Goal: Task Accomplishment & Management: Manage account settings

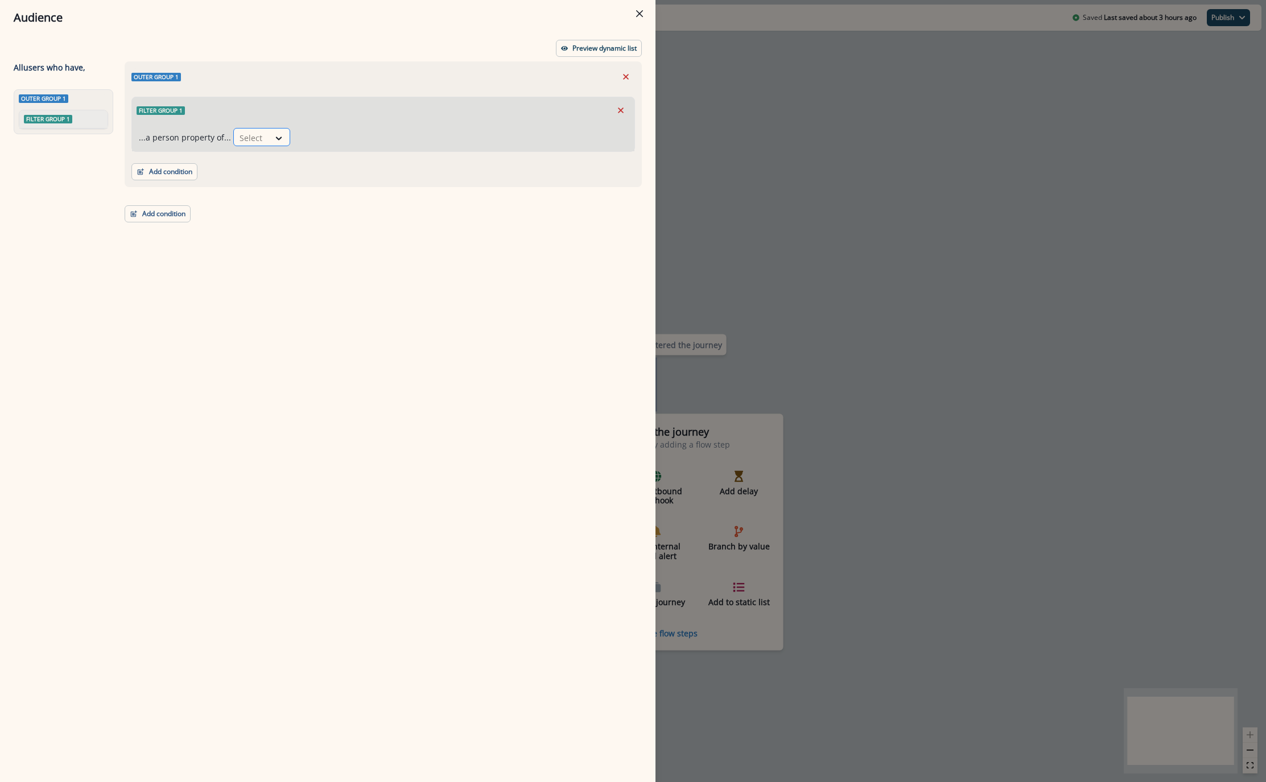
click at [255, 136] on div at bounding box center [252, 138] width 24 height 14
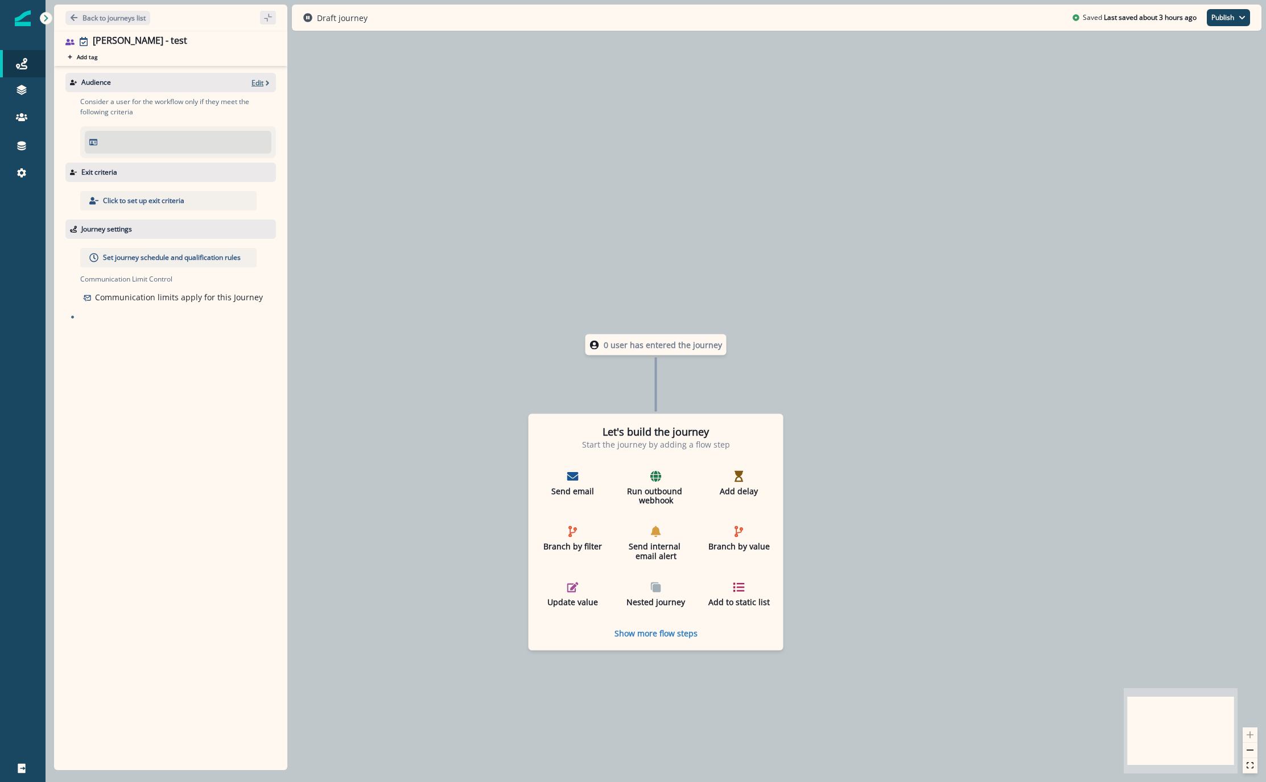
click at [254, 85] on p "Edit" at bounding box center [257, 83] width 12 height 10
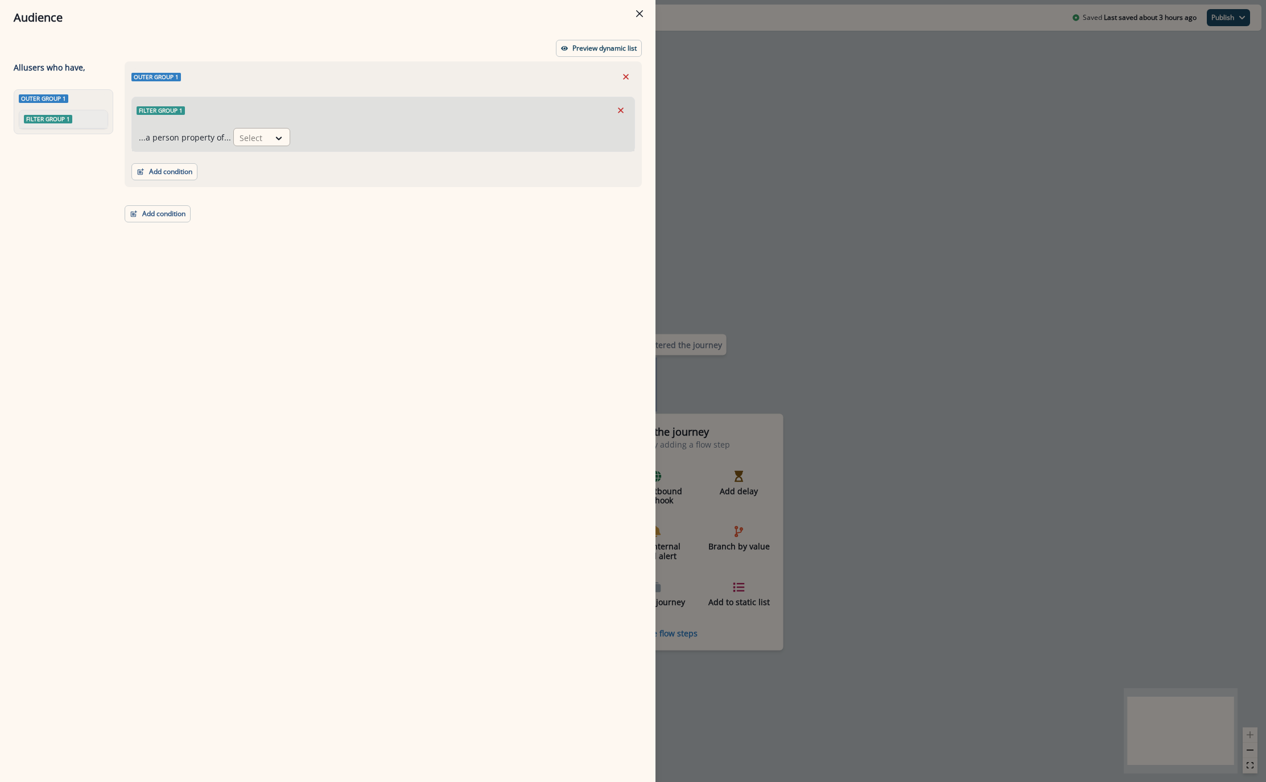
click at [257, 142] on div at bounding box center [252, 138] width 24 height 14
type input "*******"
drag, startPoint x: 254, startPoint y: 146, endPoint x: 17, endPoint y: 187, distance: 240.8
click at [254, 146] on div "Select" at bounding box center [251, 138] width 35 height 19
drag, startPoint x: 159, startPoint y: 339, endPoint x: 152, endPoint y: 320, distance: 20.2
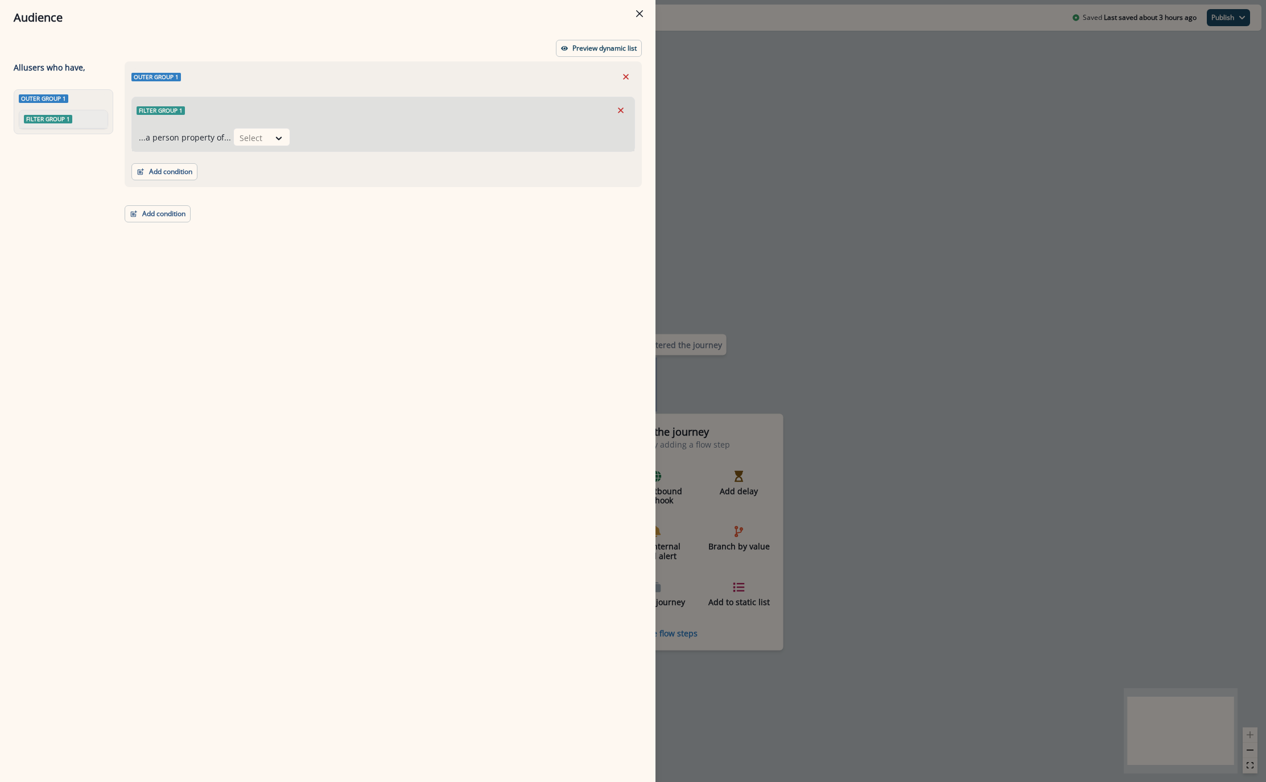
click at [159, 339] on div "Outer group 1 Filter group 1 ...a person property of... Select Add condition Co…" at bounding box center [380, 400] width 524 height 679
drag, startPoint x: 894, startPoint y: 275, endPoint x: 666, endPoint y: 220, distance: 235.1
click at [893, 270] on div "Audience Preview dynamic list All user s who have, Outer group 1 Filter group 1…" at bounding box center [633, 391] width 1266 height 782
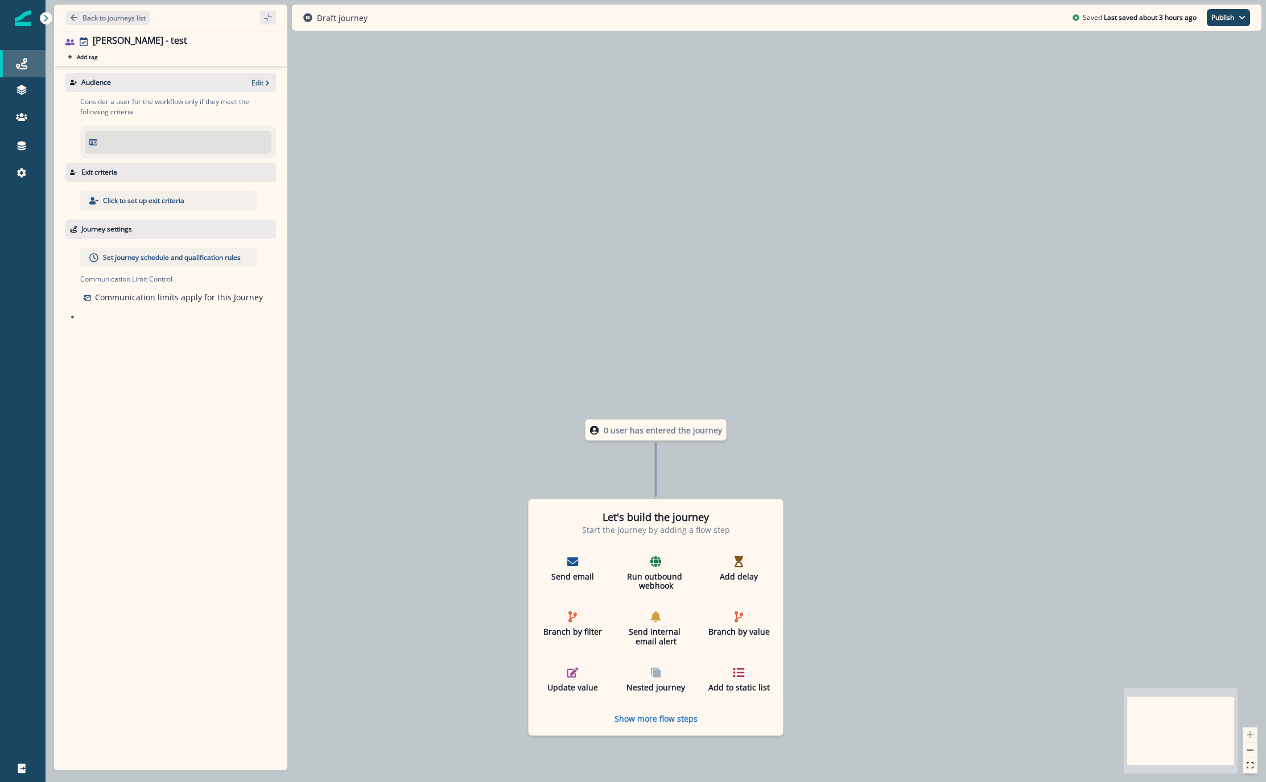
click at [19, 60] on icon at bounding box center [21, 63] width 11 height 11
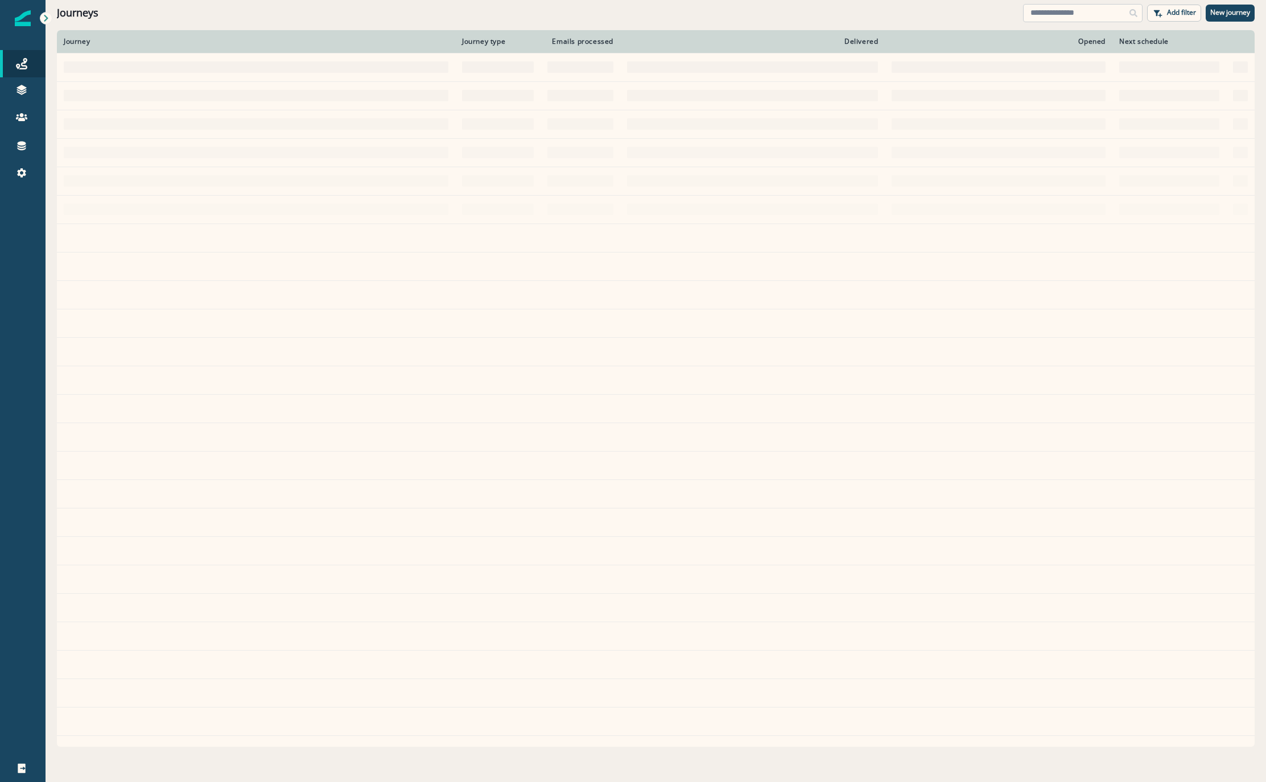
click at [1071, 10] on input at bounding box center [1082, 13] width 119 height 18
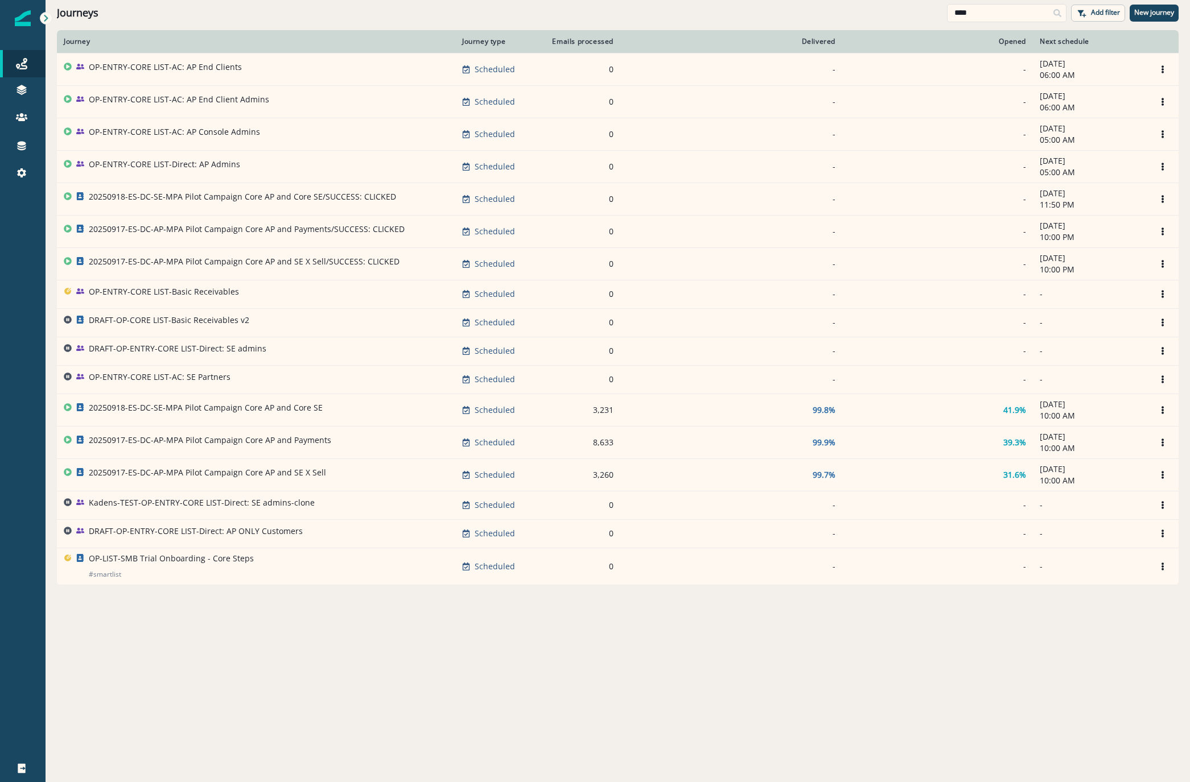
type input "****"
drag, startPoint x: 170, startPoint y: 727, endPoint x: 163, endPoint y: 724, distance: 7.9
click at [170, 727] on div "Journey Journey type Emails processed Delivered Opened Next schedule OP-ENTRY-C…" at bounding box center [618, 405] width 1144 height 751
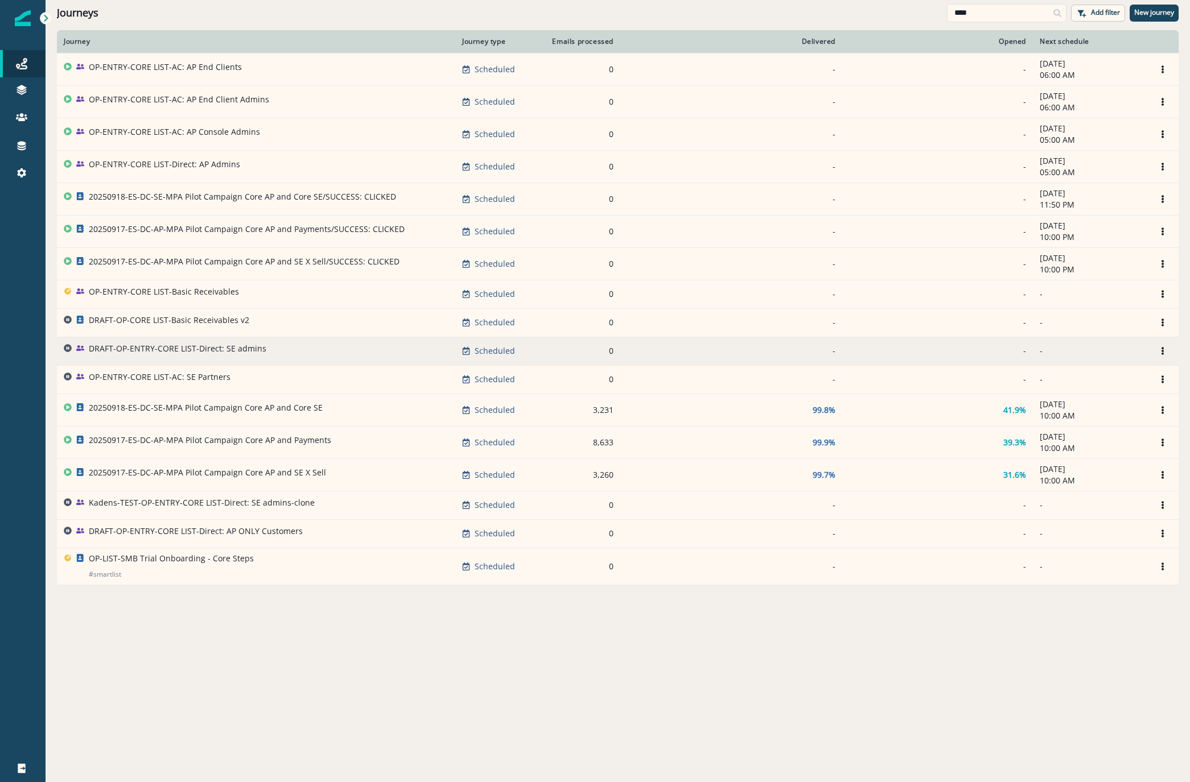
click at [147, 352] on p "DRAFT-OP-ENTRY-CORE LIST-Direct: SE admins" at bounding box center [178, 348] width 178 height 11
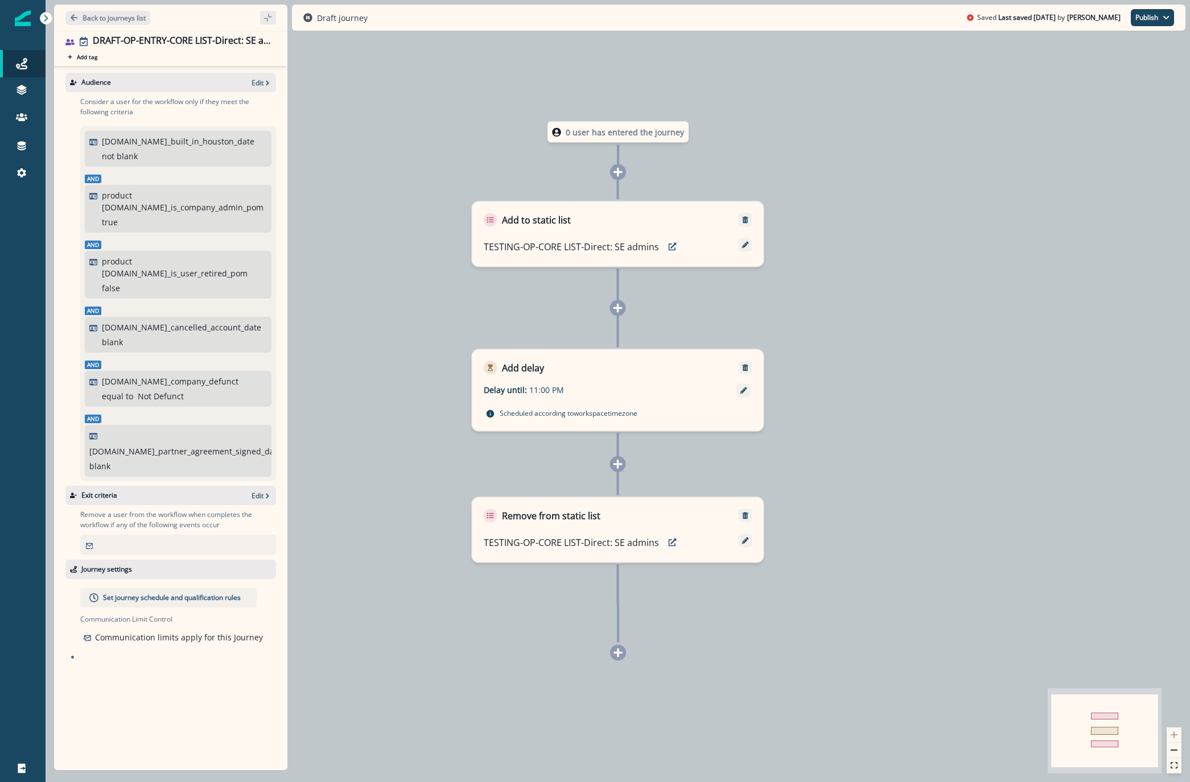
click at [48, 347] on div "0 user has entered the journey Add to static list TESTING-OP-CORE LIST-Direct: …" at bounding box center [618, 391] width 1144 height 782
click at [101, 20] on p "Back to journeys list" at bounding box center [113, 18] width 63 height 10
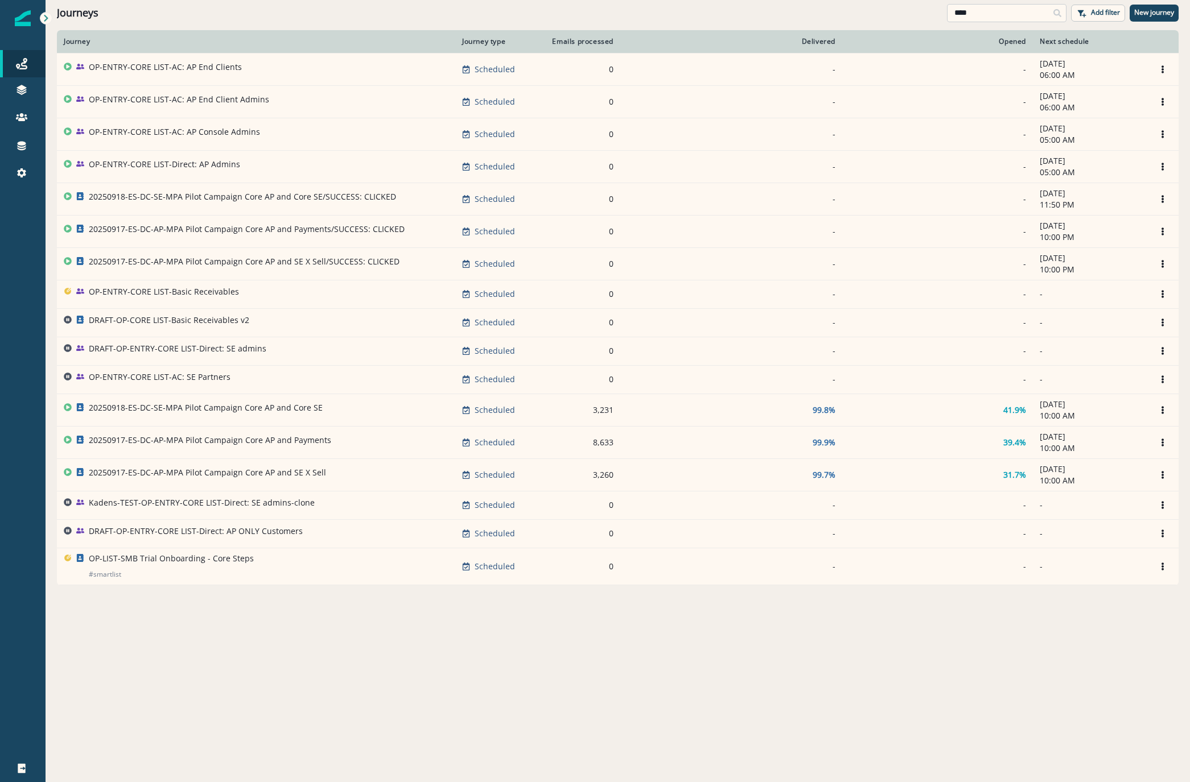
click at [983, 4] on input "****" at bounding box center [1006, 13] width 119 height 18
drag, startPoint x: 980, startPoint y: 7, endPoint x: 910, endPoint y: 0, distance: 70.9
click at [931, 3] on div "Journeys **** Add filter New journey" at bounding box center [618, 13] width 1144 height 26
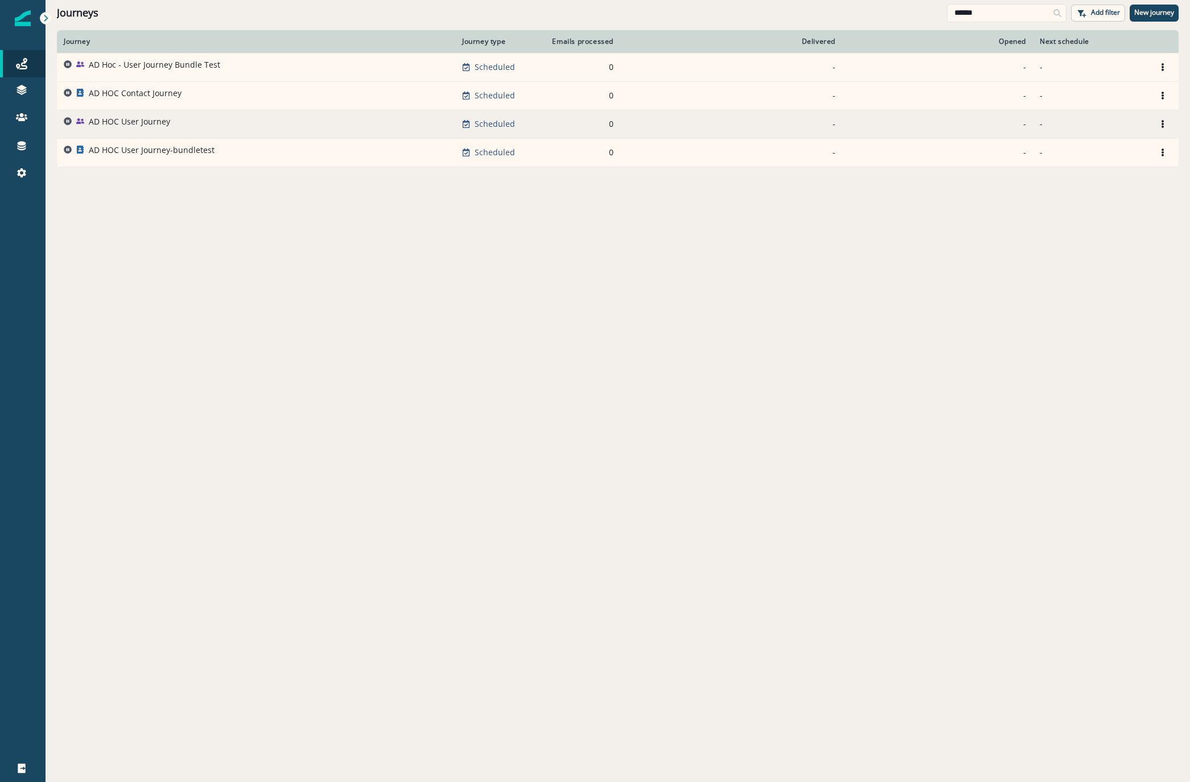
type input "******"
click at [163, 120] on p "AD HOC User Journey" at bounding box center [129, 121] width 81 height 11
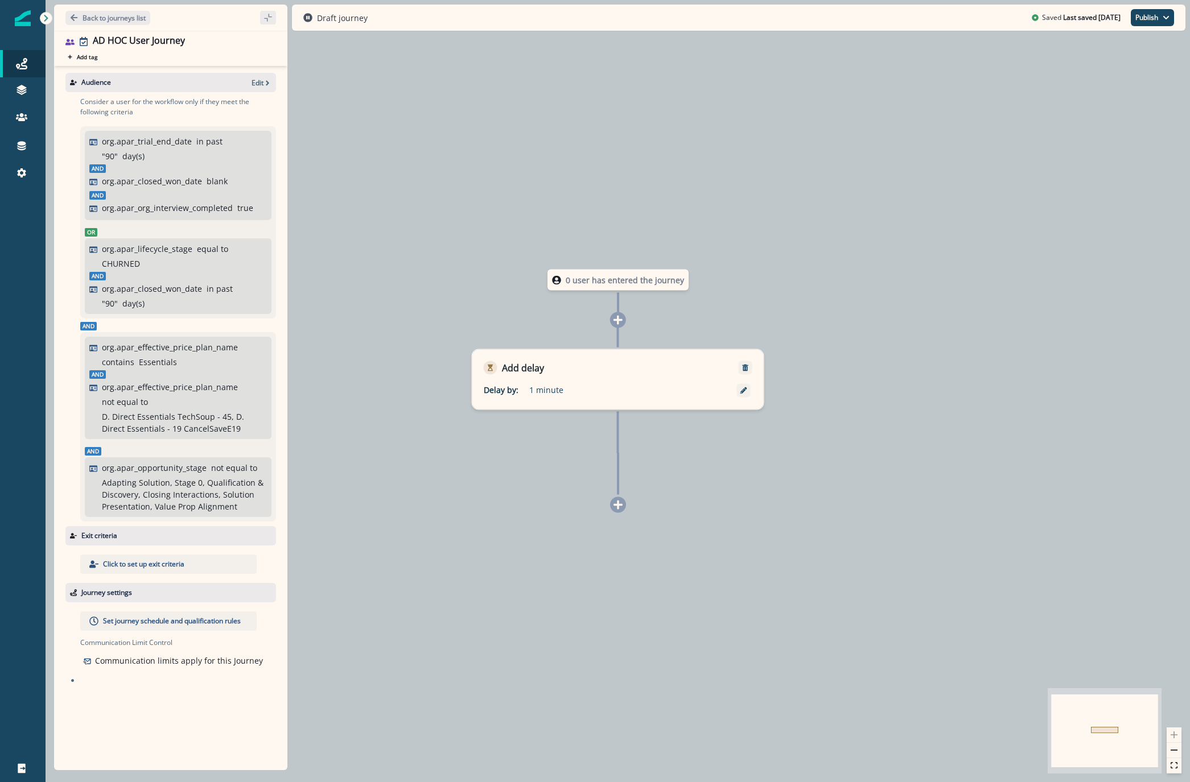
click at [124, 4] on div "Back to journeys list AD HOC User Journey Add tag Search or create tags Audienc…" at bounding box center [167, 17] width 242 height 35
click at [116, 15] on p "Back to journeys list" at bounding box center [113, 18] width 63 height 10
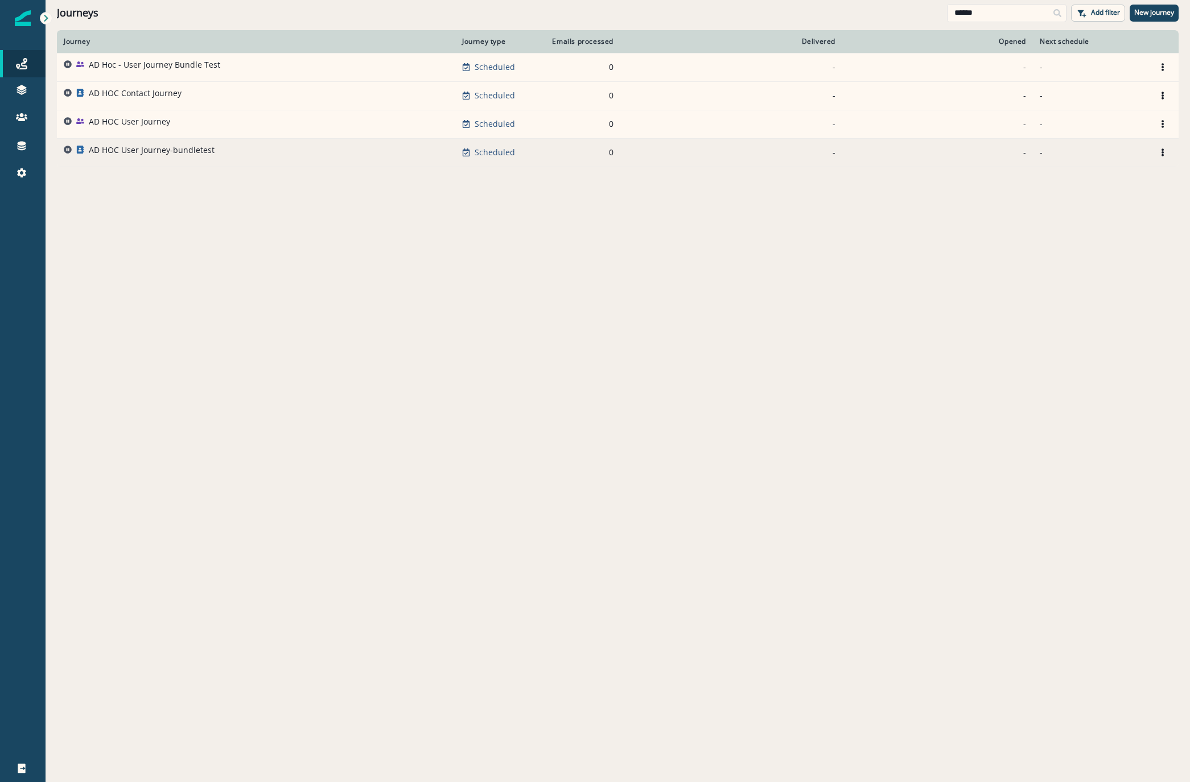
click at [137, 146] on p "AD HOC User Journey-bundletest" at bounding box center [152, 150] width 126 height 11
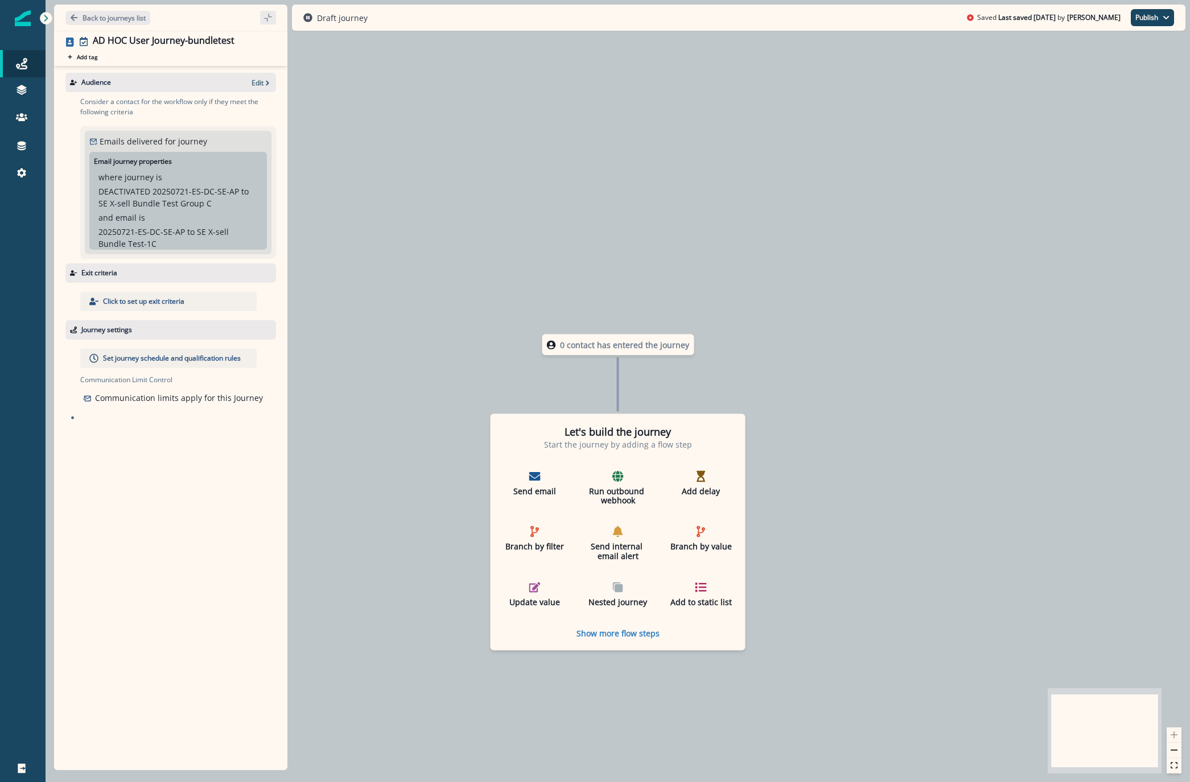
click at [257, 90] on div "Audience Edit" at bounding box center [170, 82] width 211 height 19
click at [264, 87] on button "Edit" at bounding box center [261, 83] width 20 height 10
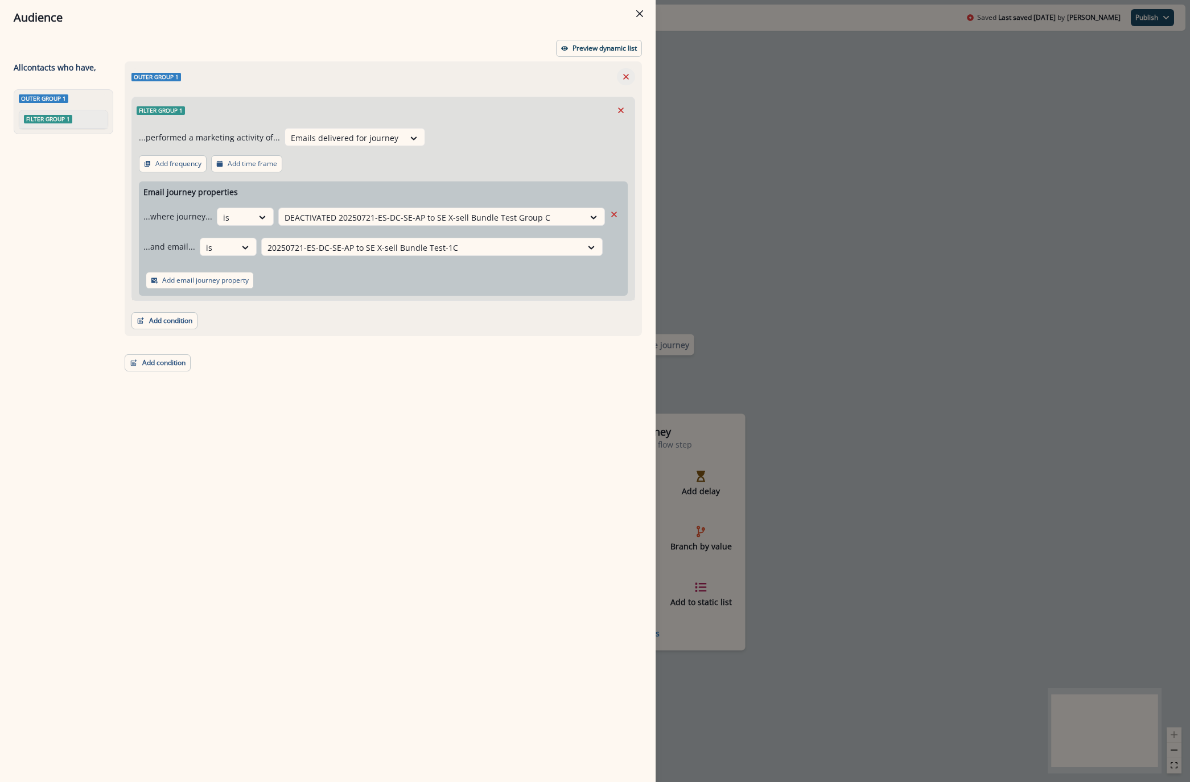
click at [625, 71] on button "Remove" at bounding box center [626, 76] width 18 height 17
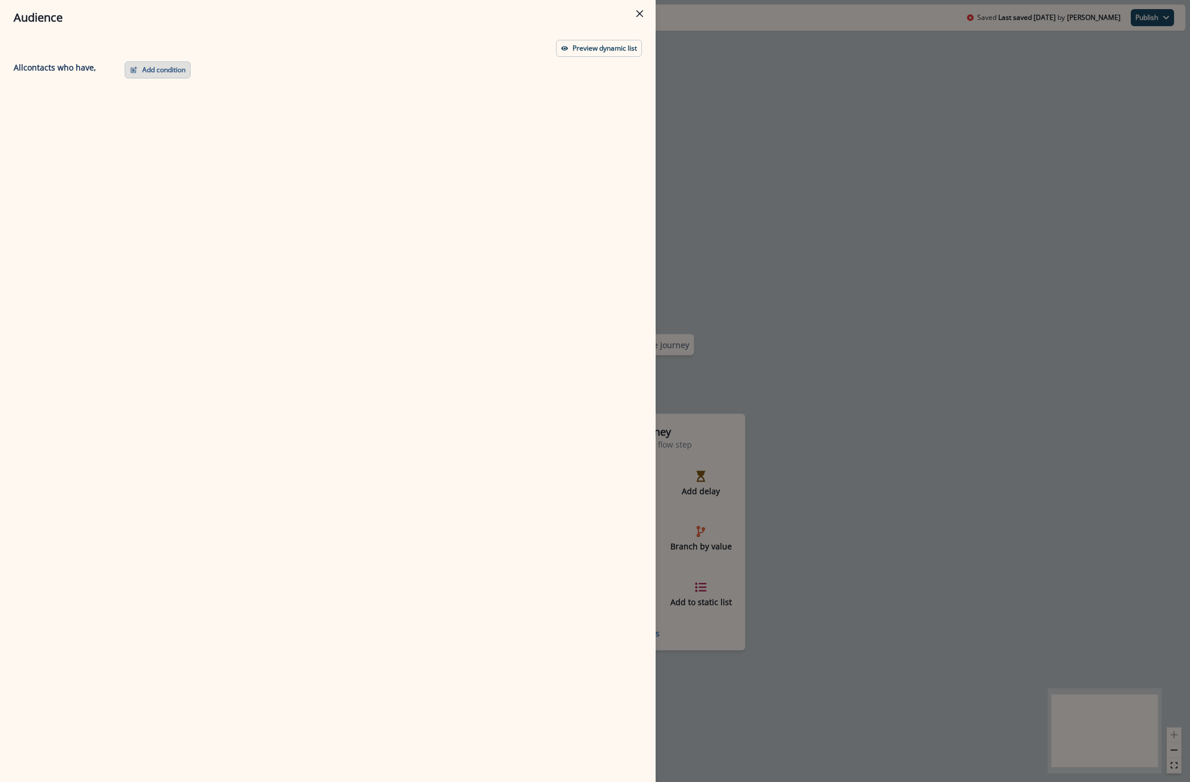
click at [171, 69] on button "Add condition" at bounding box center [158, 69] width 66 height 17
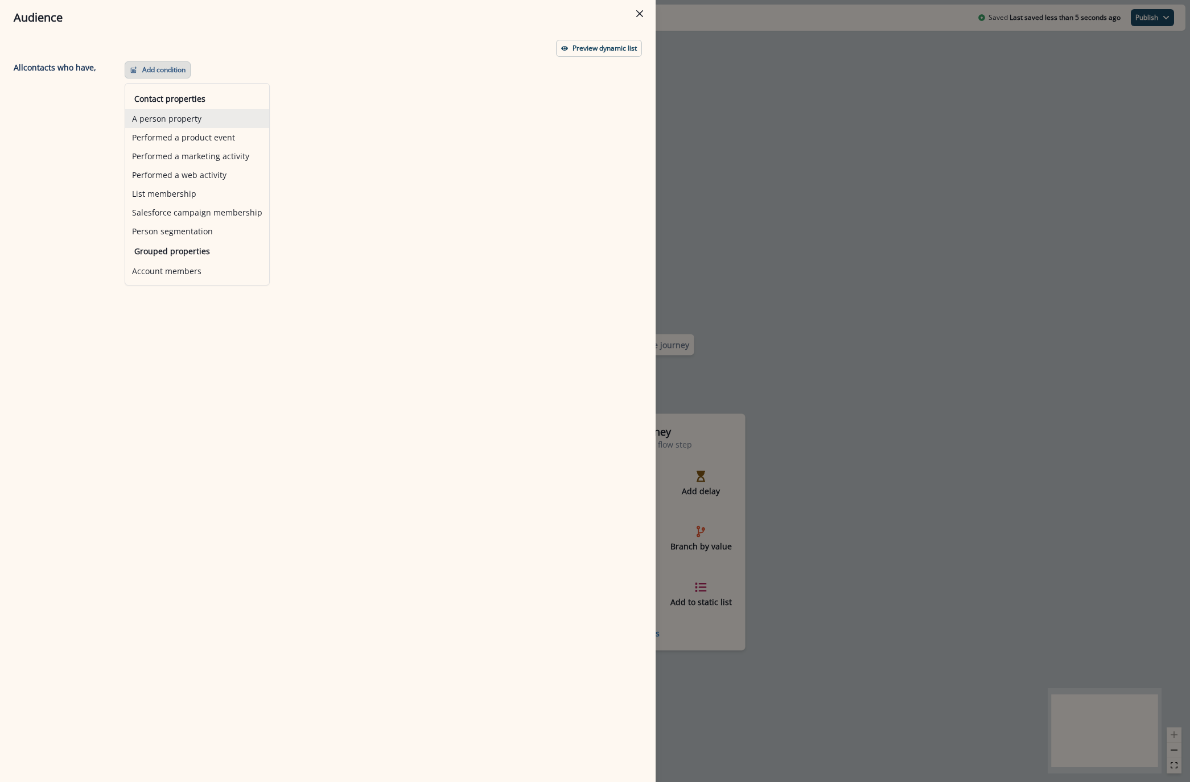
click at [167, 121] on button "A person property" at bounding box center [197, 118] width 144 height 19
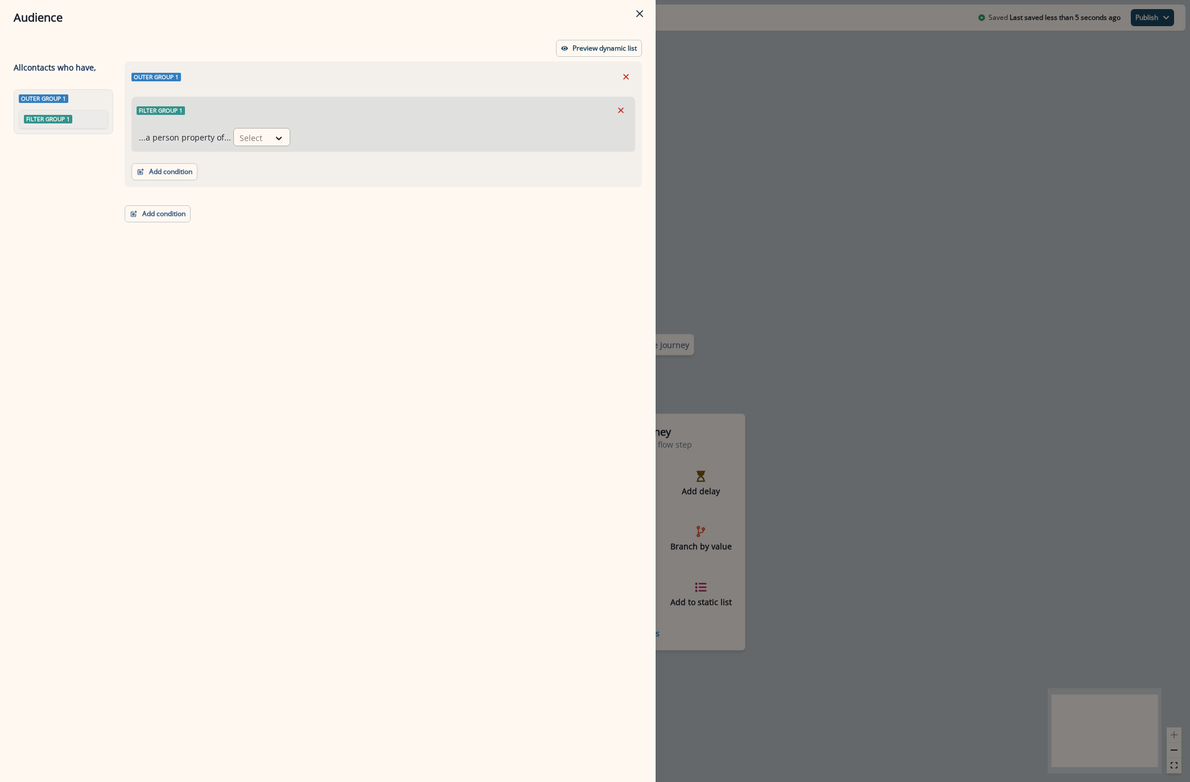
click at [259, 145] on div "Select" at bounding box center [251, 138] width 35 height 19
type input "*******"
click at [287, 278] on div "[DOMAIN_NAME]_company_channel" at bounding box center [305, 268] width 151 height 21
click at [444, 142] on div at bounding box center [453, 138] width 19 height 11
click at [396, 182] on div "not blank" at bounding box center [405, 184] width 89 height 21
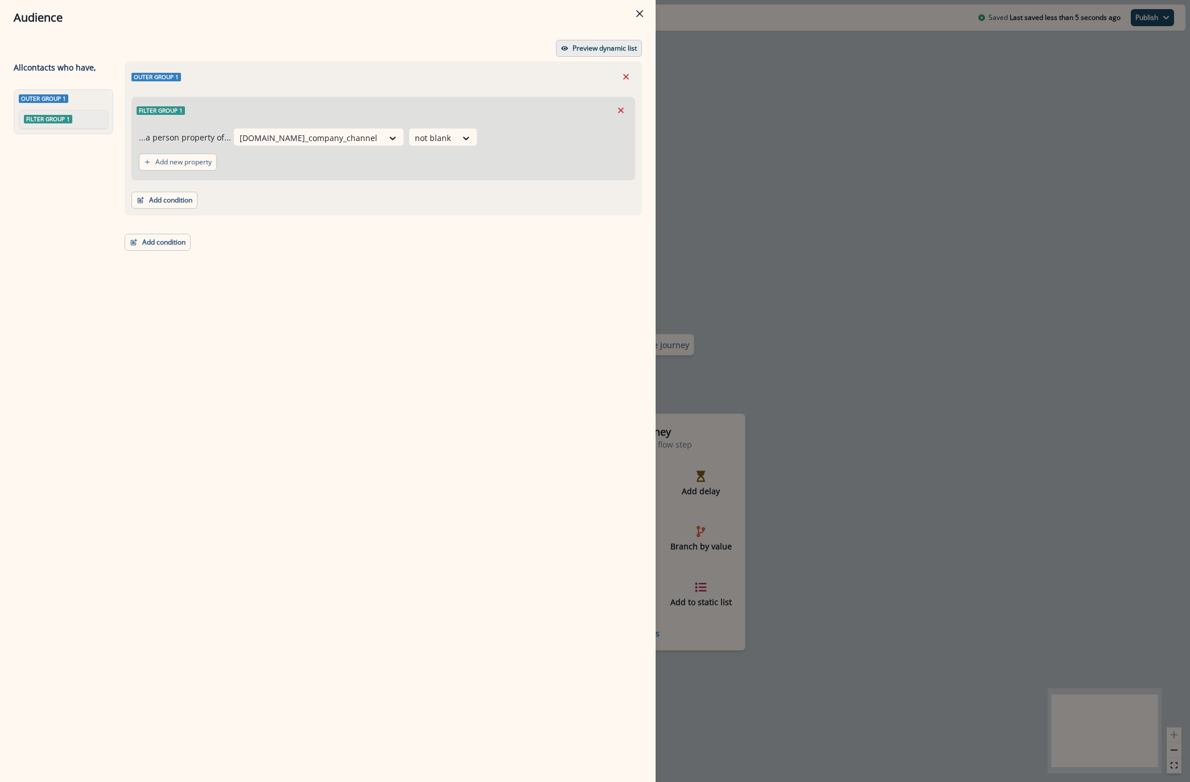
click at [597, 44] on p "Preview dynamic list" at bounding box center [604, 48] width 64 height 8
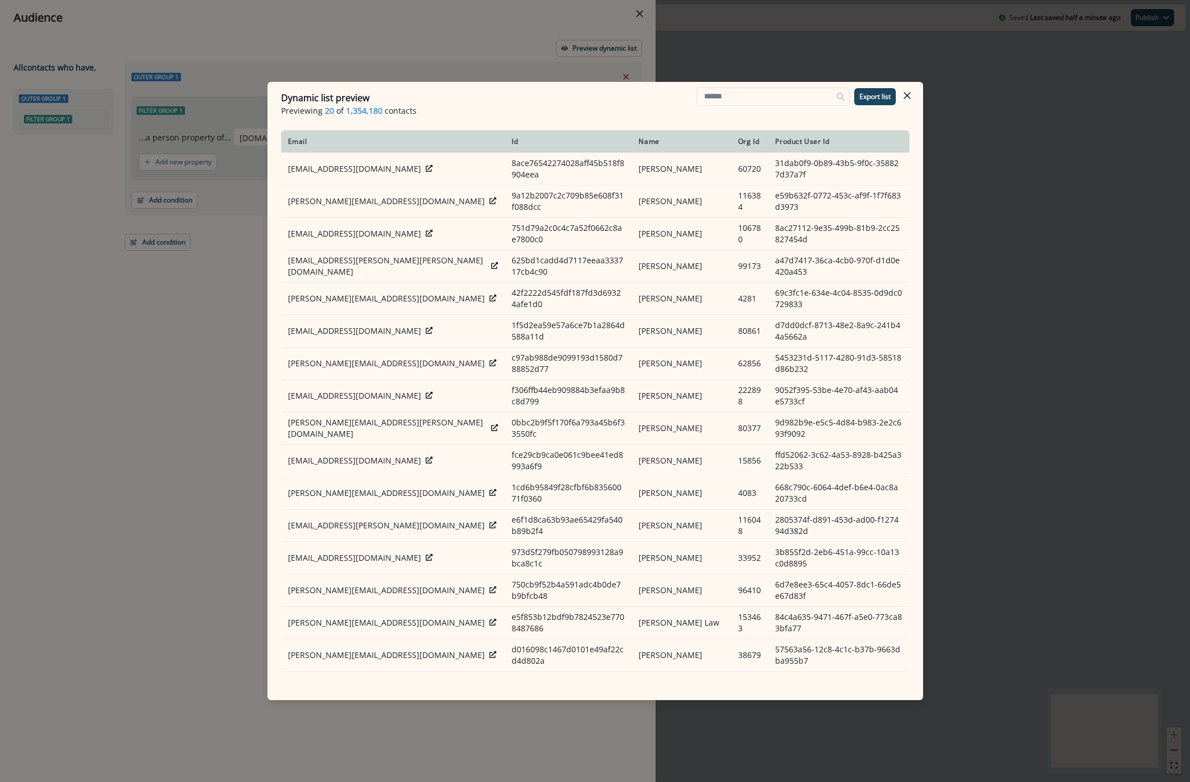
drag, startPoint x: 911, startPoint y: 97, endPoint x: 891, endPoint y: 106, distance: 22.2
click at [909, 96] on button "Close" at bounding box center [907, 95] width 18 height 18
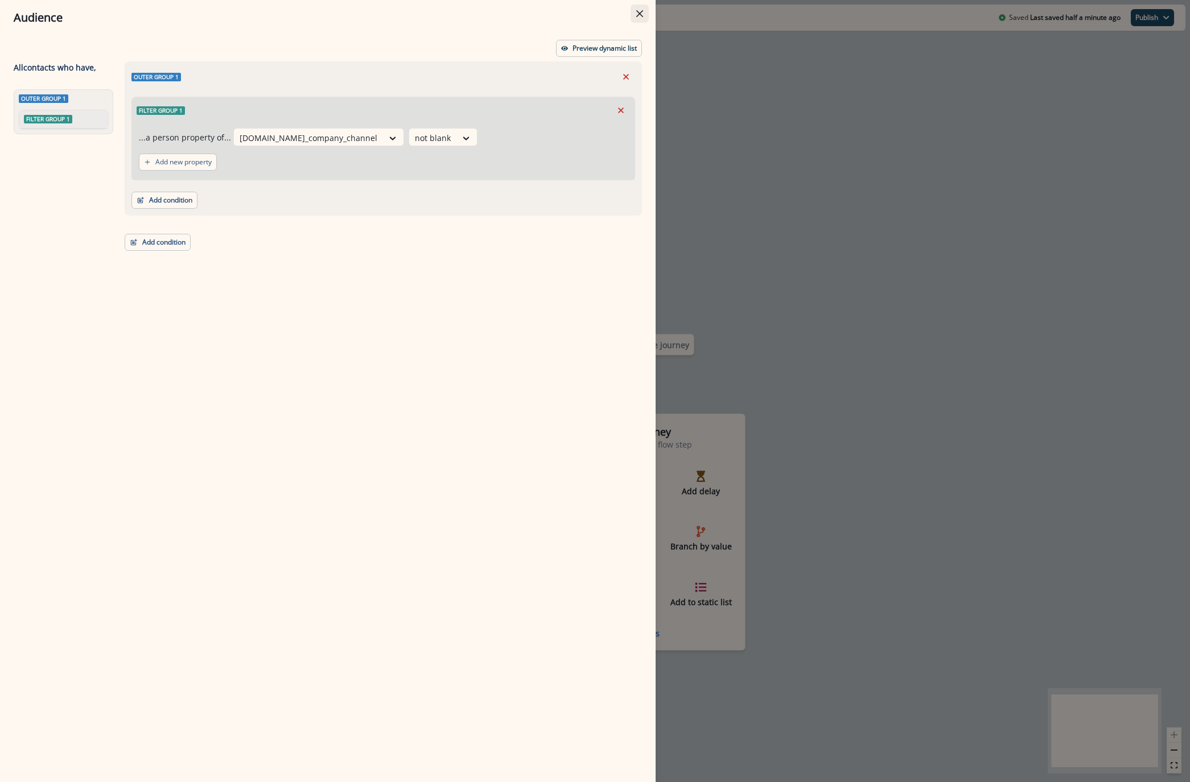
click at [641, 18] on button "Close" at bounding box center [639, 14] width 18 height 18
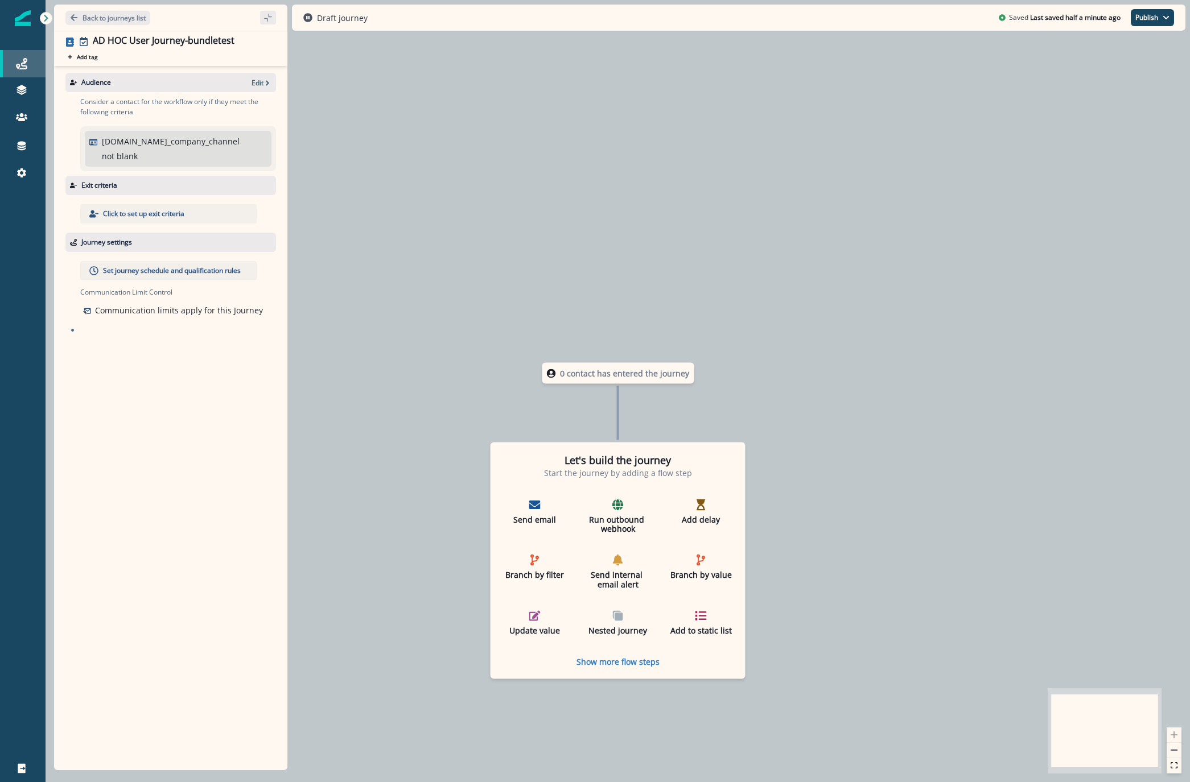
click at [25, 64] on icon at bounding box center [21, 63] width 11 height 11
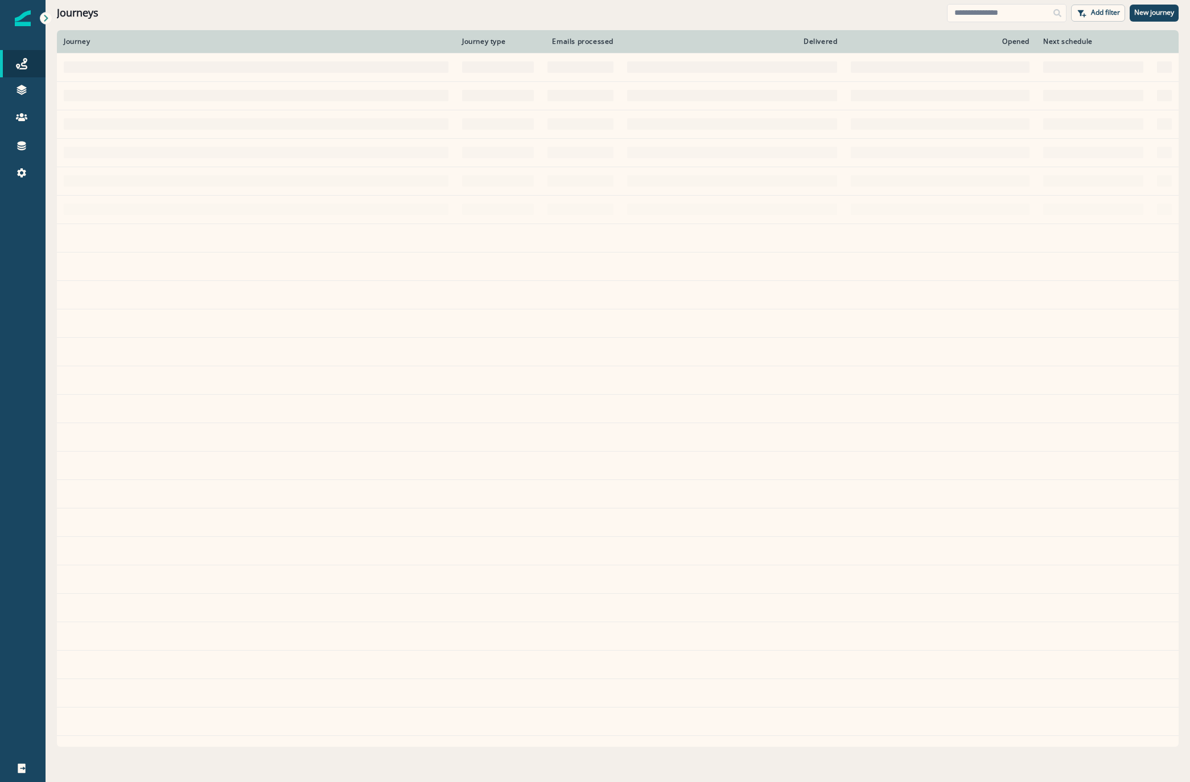
click at [1042, 3] on div "Journeys Add filter New journey" at bounding box center [618, 13] width 1144 height 26
click at [1006, 9] on input at bounding box center [1006, 13] width 119 height 18
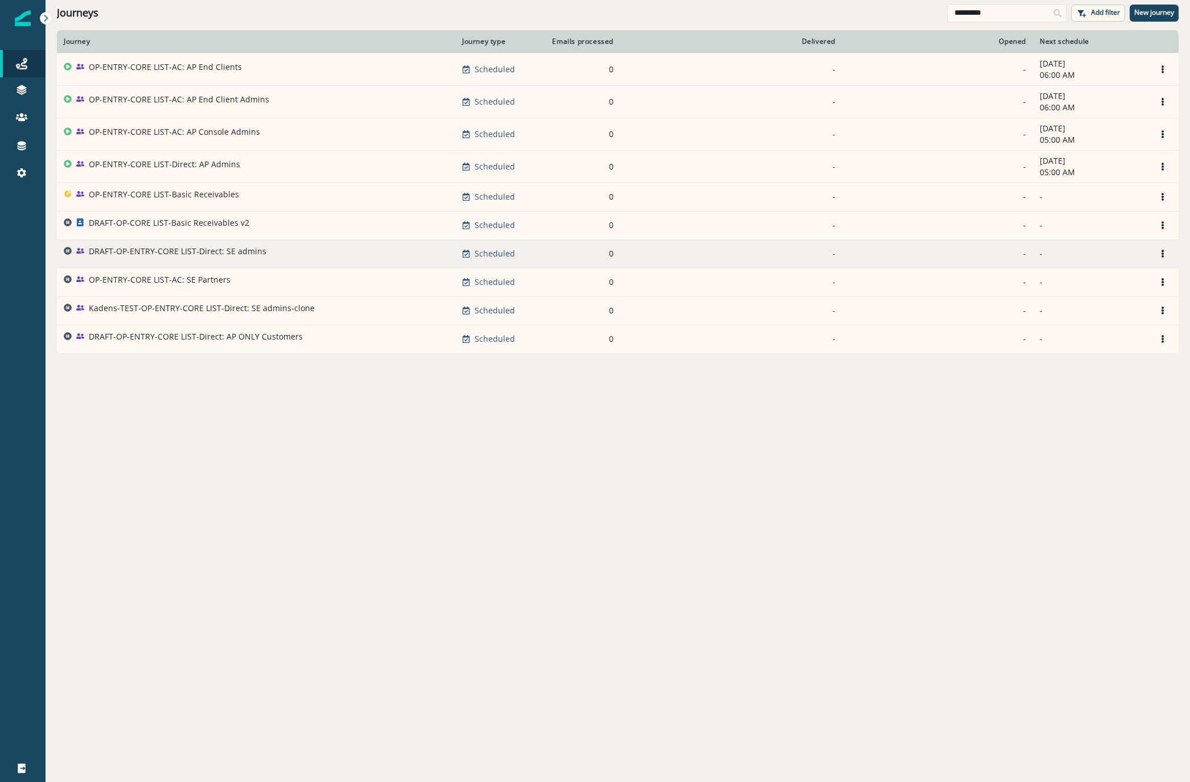
type input "*********"
click at [200, 250] on p "DRAFT-OP-ENTRY-CORE LIST-Direct: SE admins" at bounding box center [178, 251] width 178 height 11
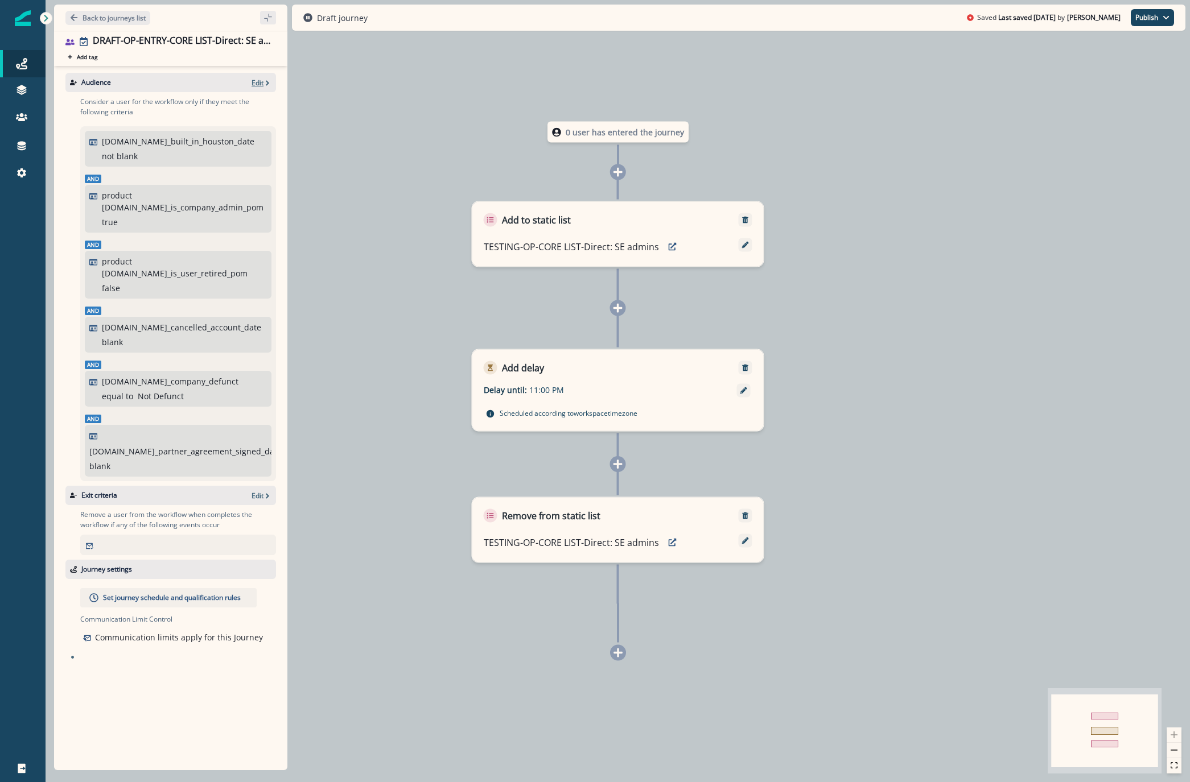
click at [263, 85] on p "Edit" at bounding box center [257, 83] width 12 height 10
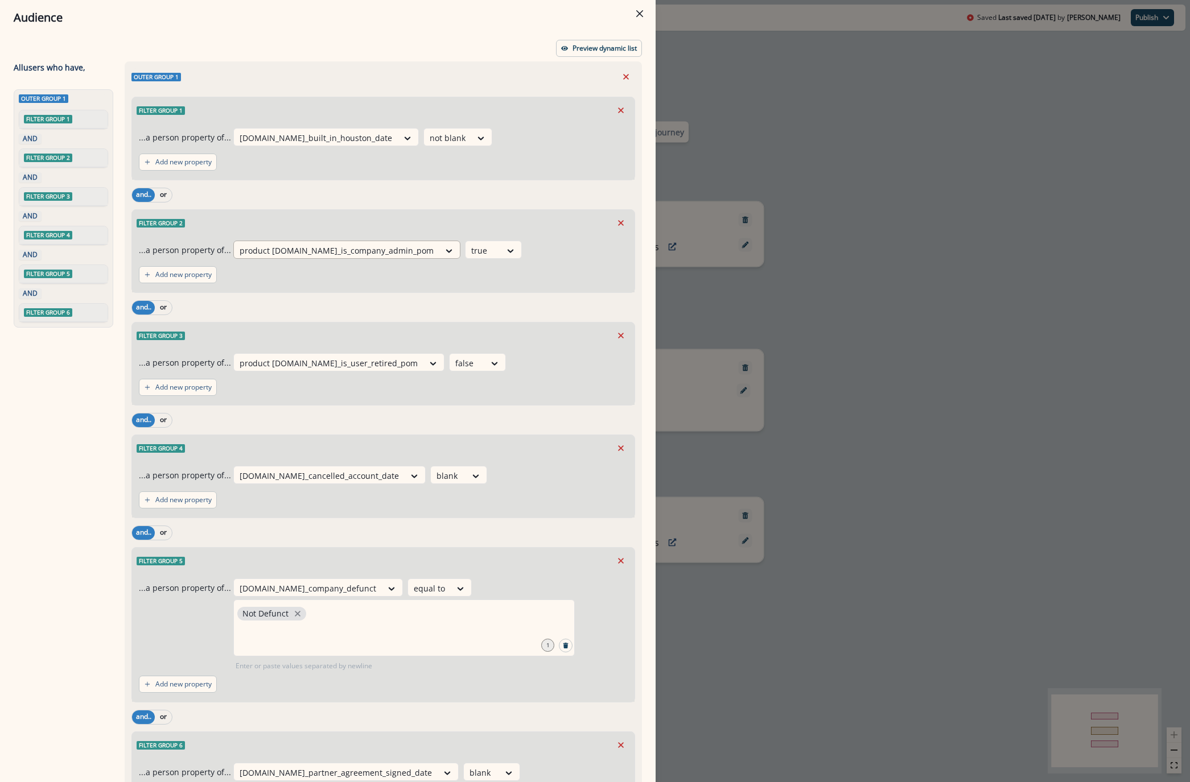
click at [298, 251] on div at bounding box center [337, 251] width 194 height 14
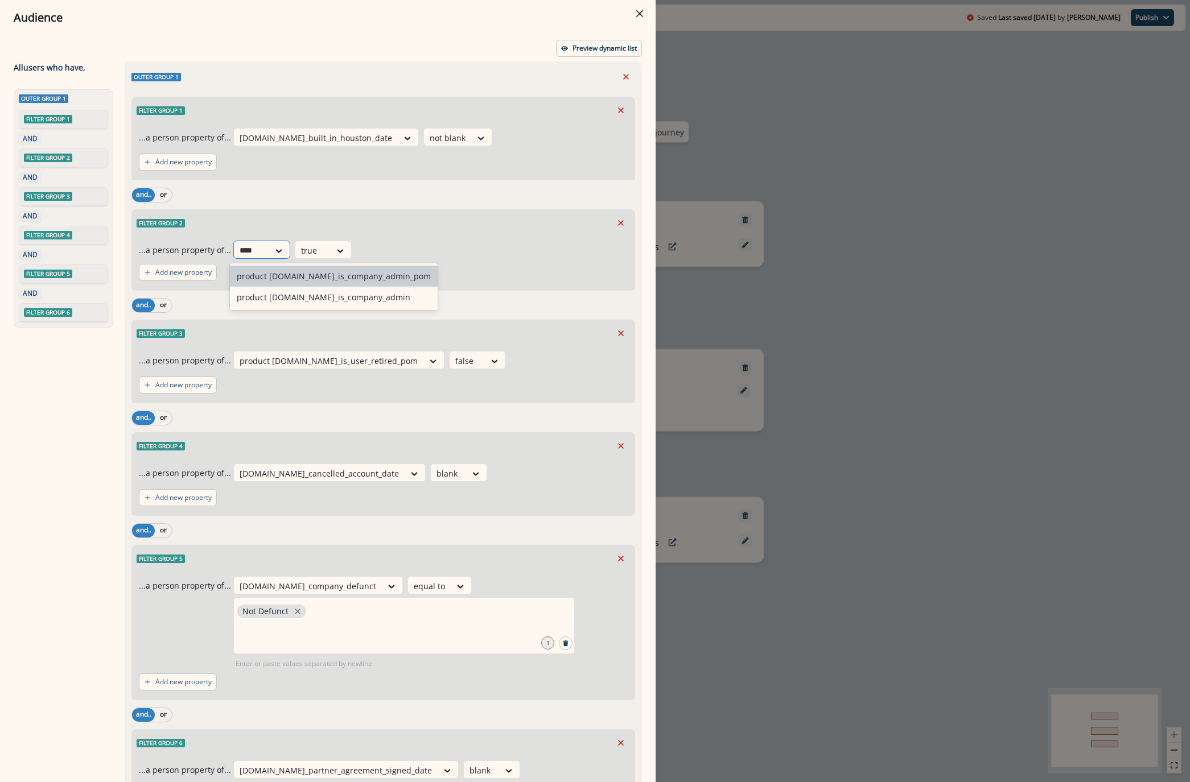
type input "*****"
click at [320, 300] on div "product [DOMAIN_NAME]_is_company_admin" at bounding box center [334, 297] width 208 height 21
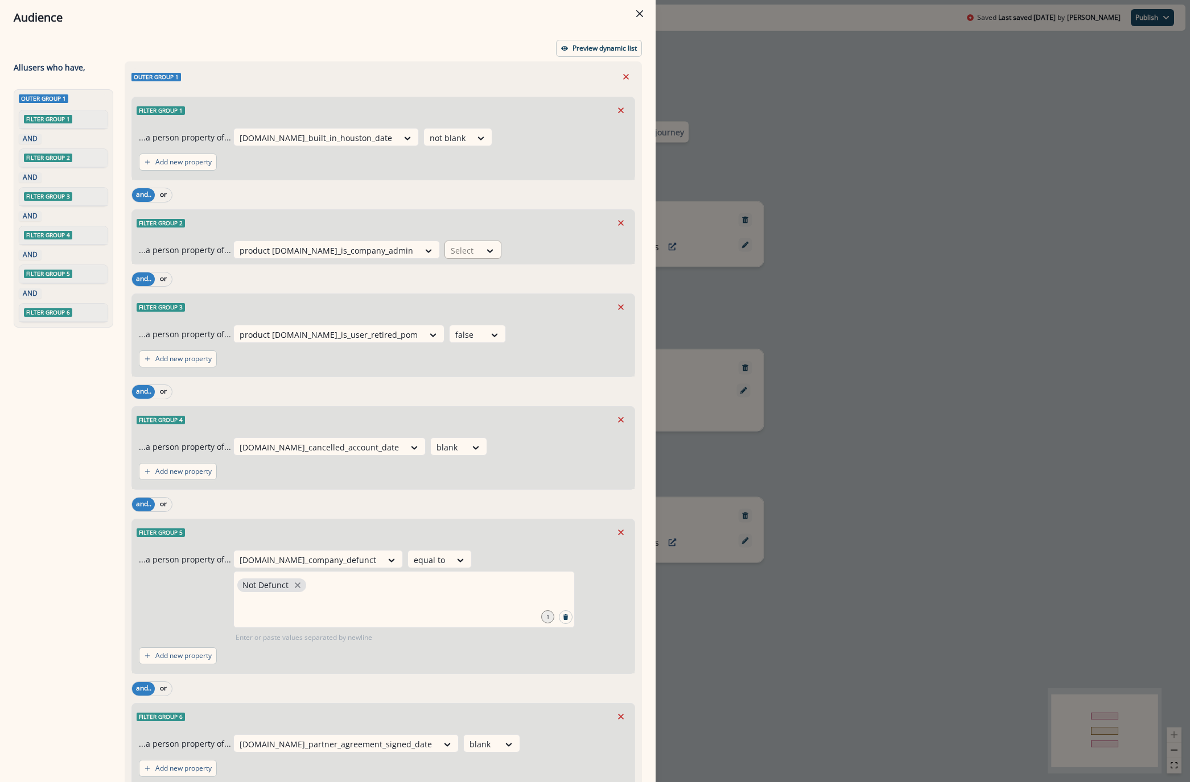
click at [480, 241] on div at bounding box center [490, 250] width 20 height 19
click at [428, 293] on div "true" at bounding box center [428, 297] width 57 height 21
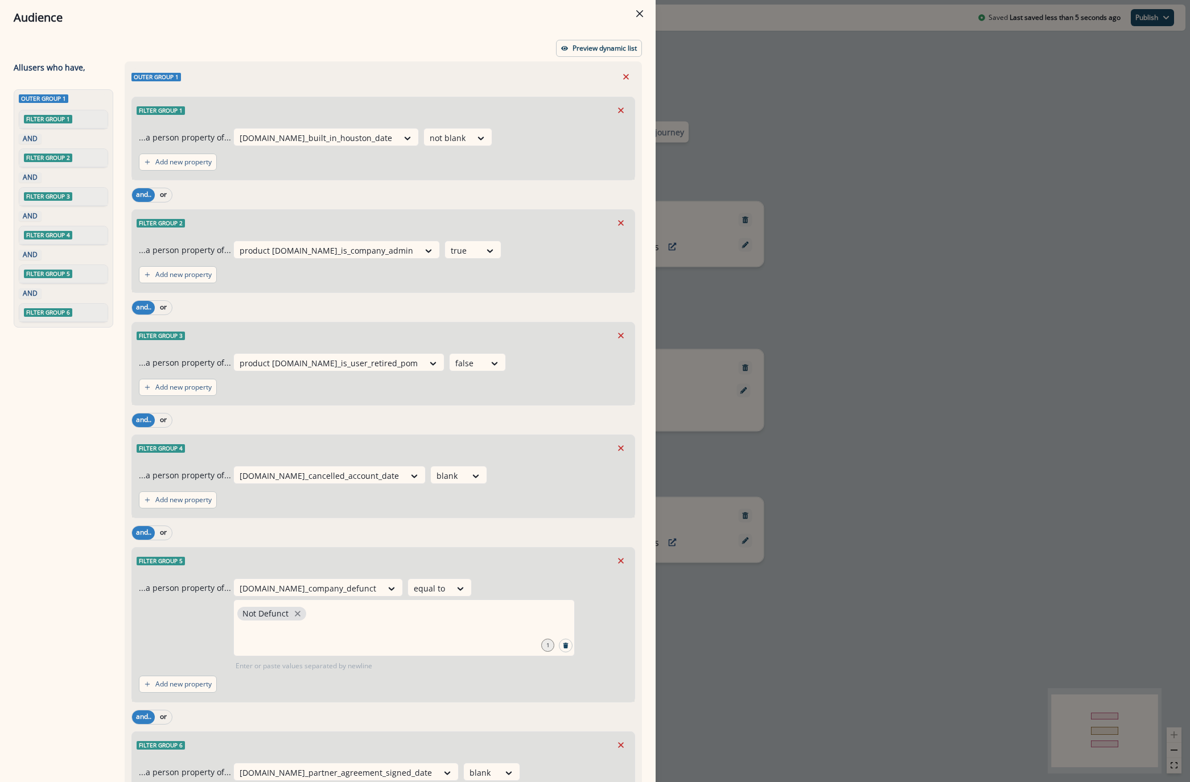
click at [491, 306] on div "and.. or" at bounding box center [383, 308] width 504 height 20
click at [315, 362] on div at bounding box center [329, 363] width 178 height 14
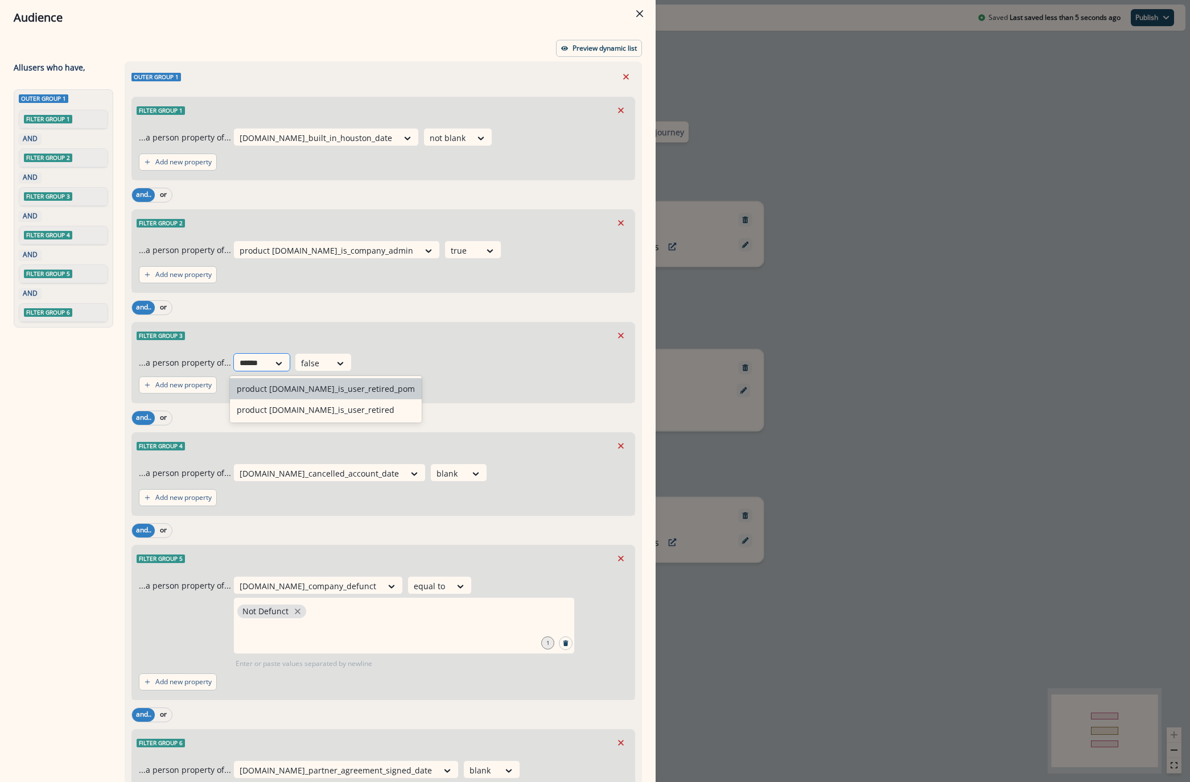
type input "*******"
click at [315, 416] on div "product [DOMAIN_NAME]_is_user_retired" at bounding box center [326, 409] width 192 height 21
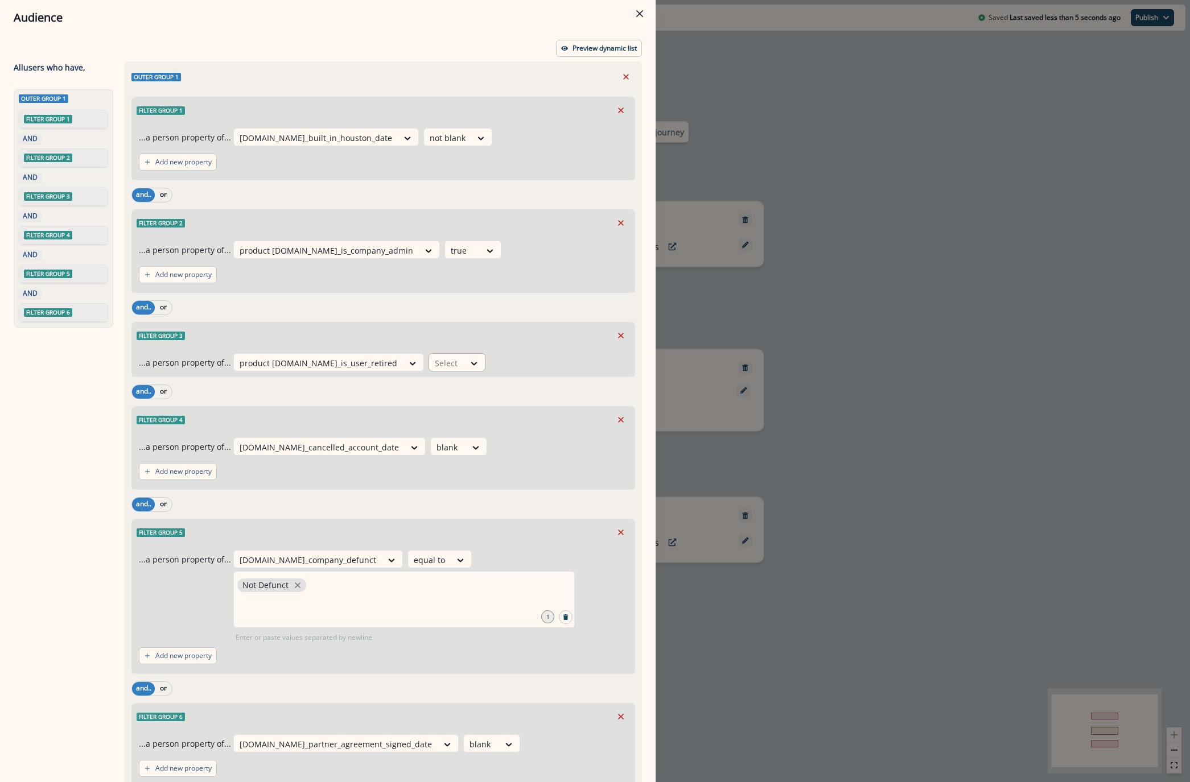
click at [435, 361] on div at bounding box center [447, 363] width 24 height 14
click at [418, 389] on div "false" at bounding box center [411, 388] width 57 height 21
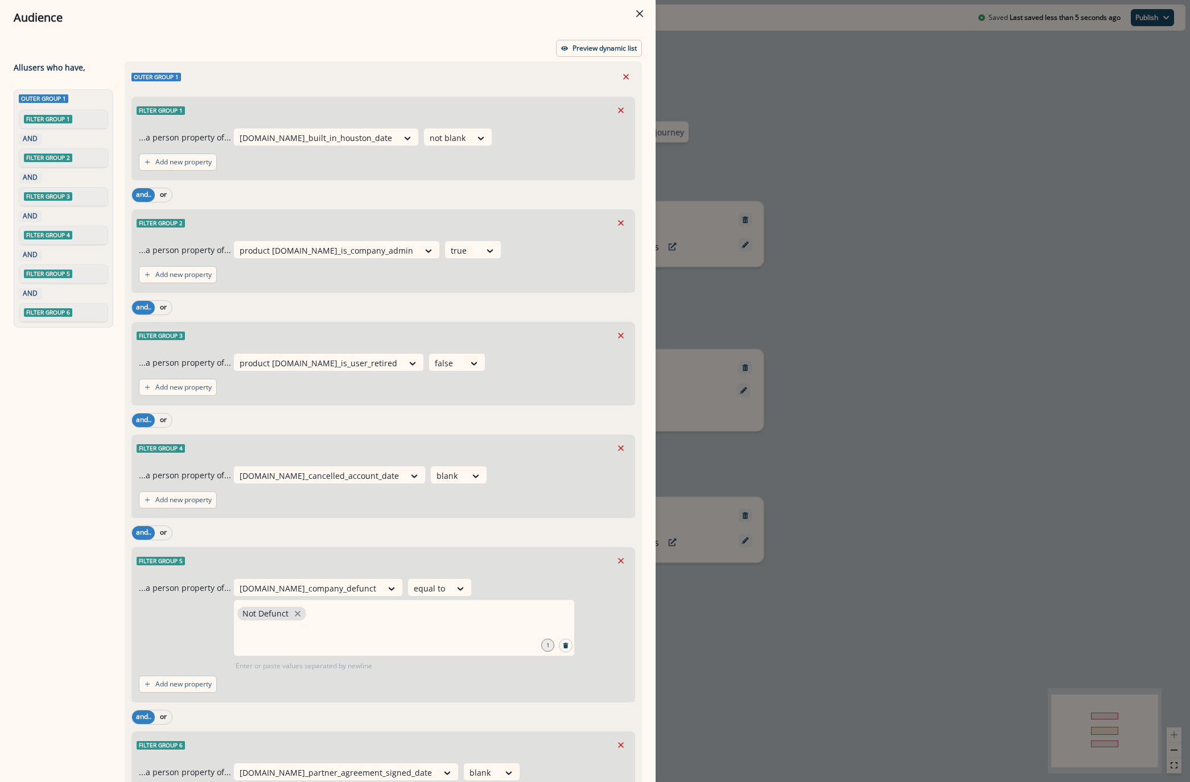
click at [488, 394] on div "Add new property" at bounding box center [383, 387] width 489 height 26
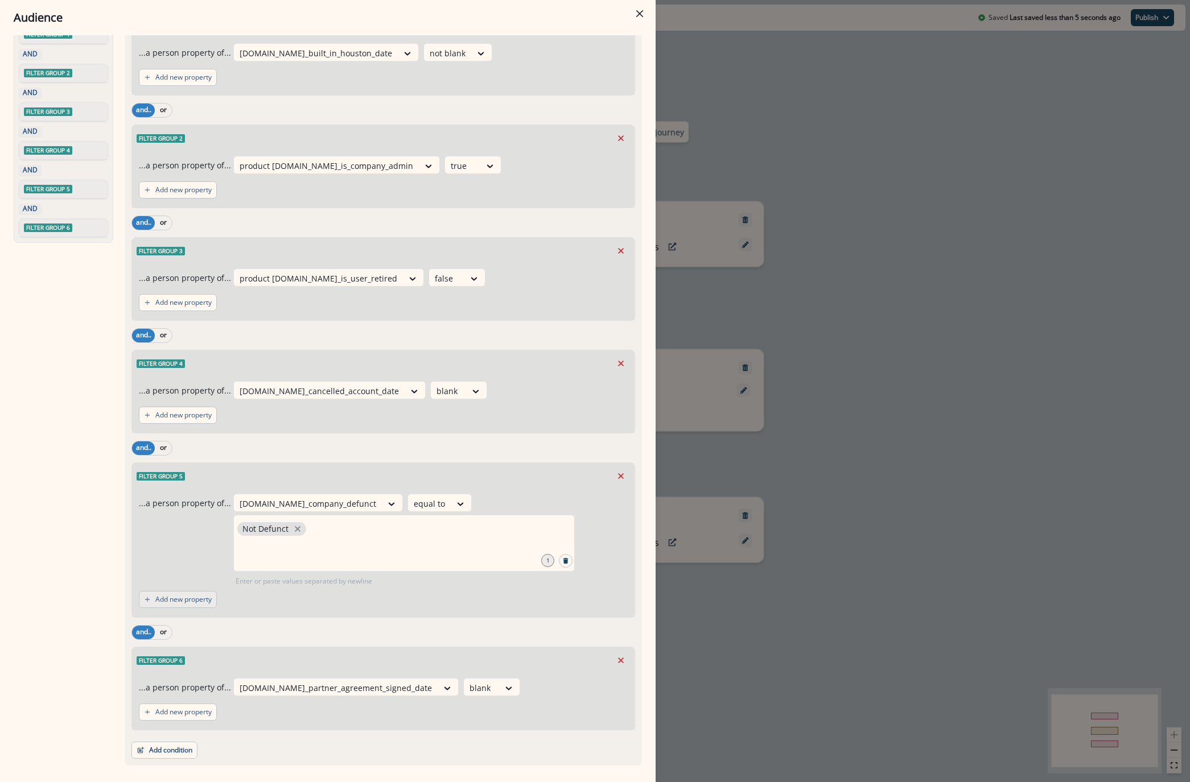
scroll to position [87, 0]
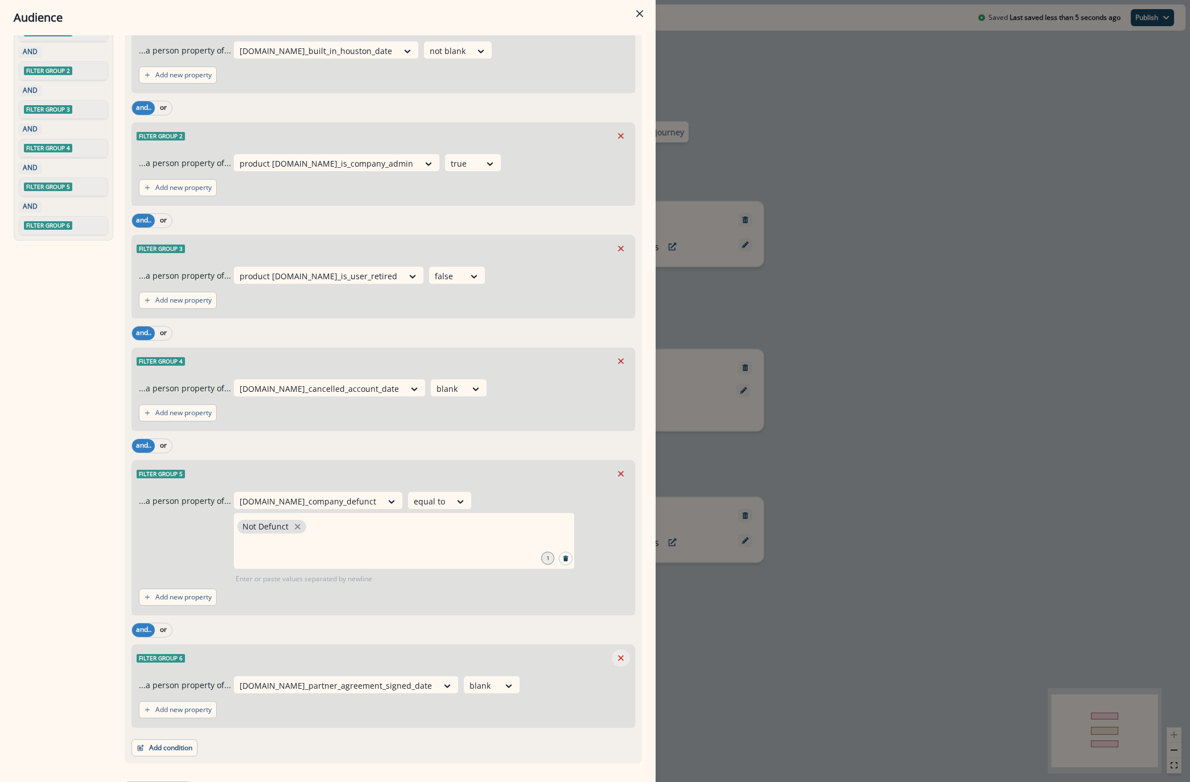
click at [616, 653] on icon "Remove" at bounding box center [621, 658] width 10 height 10
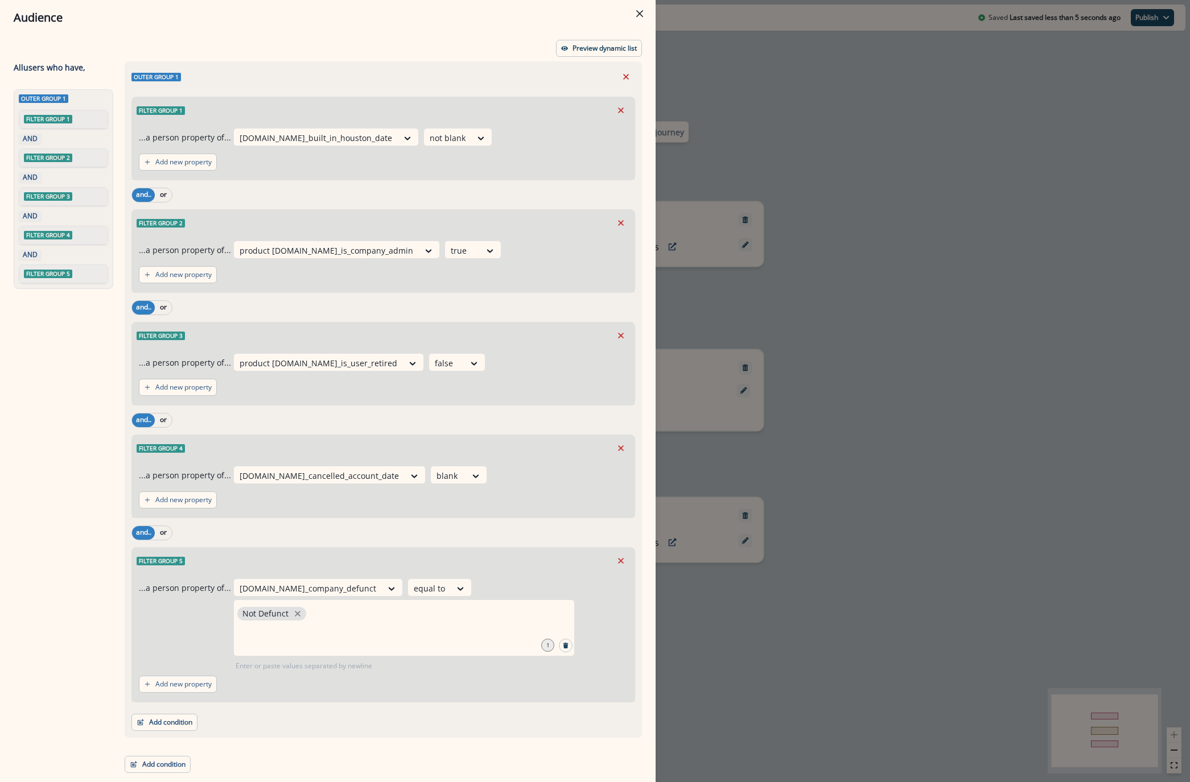
scroll to position [0, 0]
click at [456, 153] on div "Add new property" at bounding box center [383, 162] width 489 height 26
click at [168, 714] on button "Add condition" at bounding box center [164, 722] width 66 height 17
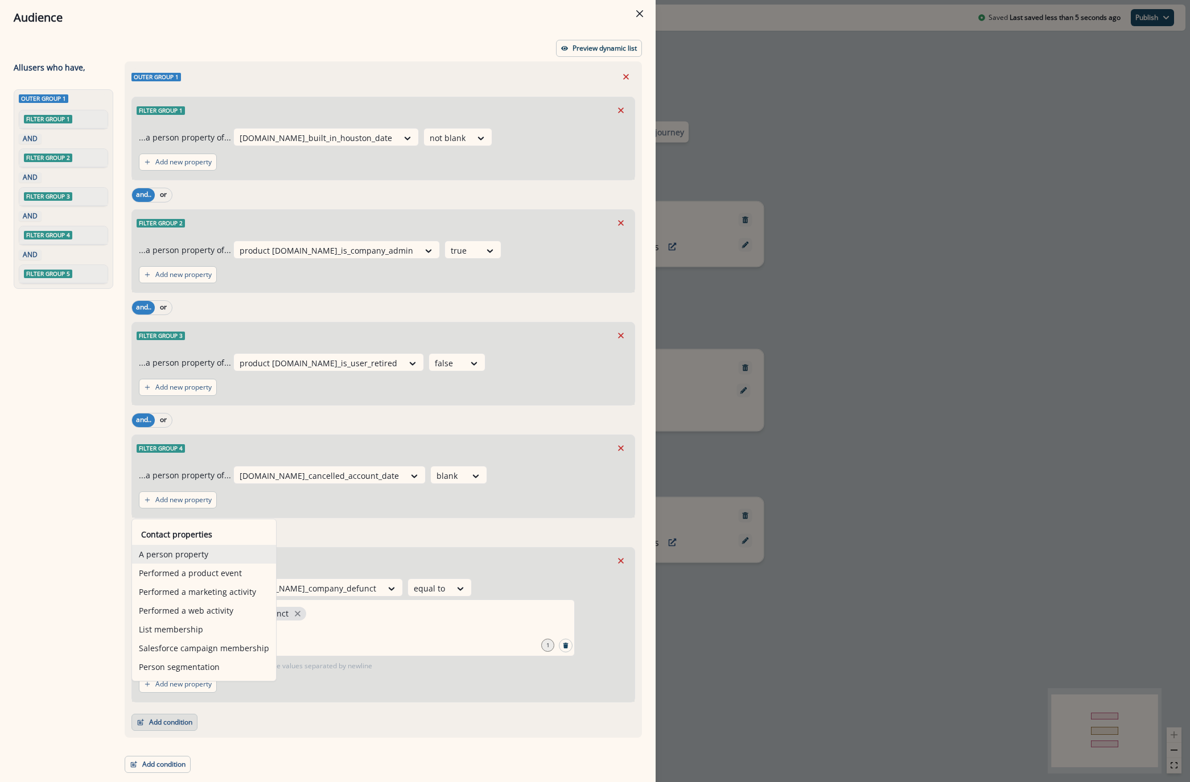
click at [216, 550] on button "A person property" at bounding box center [204, 554] width 144 height 19
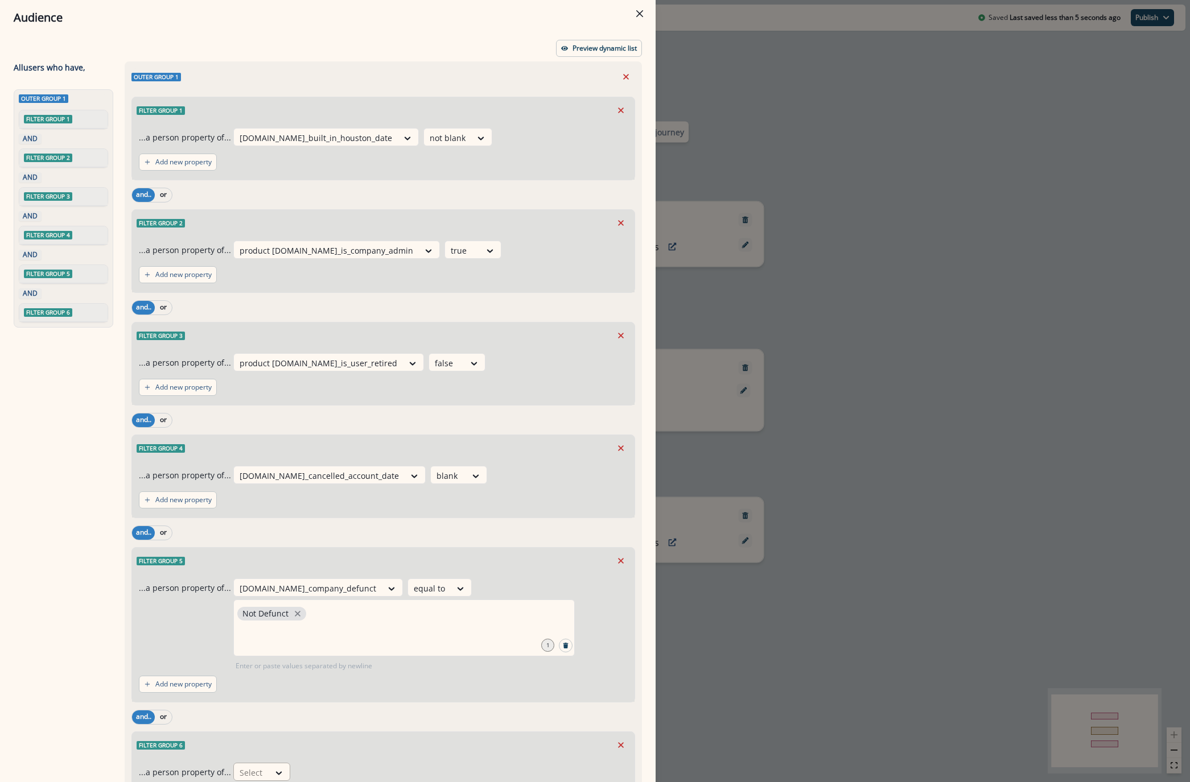
click at [261, 764] on div "Select" at bounding box center [251, 773] width 35 height 19
type input "*******"
click at [269, 709] on div "[DOMAIN_NAME]_company_channel" at bounding box center [305, 703] width 151 height 21
click at [415, 766] on div at bounding box center [427, 773] width 24 height 14
click at [405, 646] on div "equal to" at bounding box center [405, 642] width 89 height 21
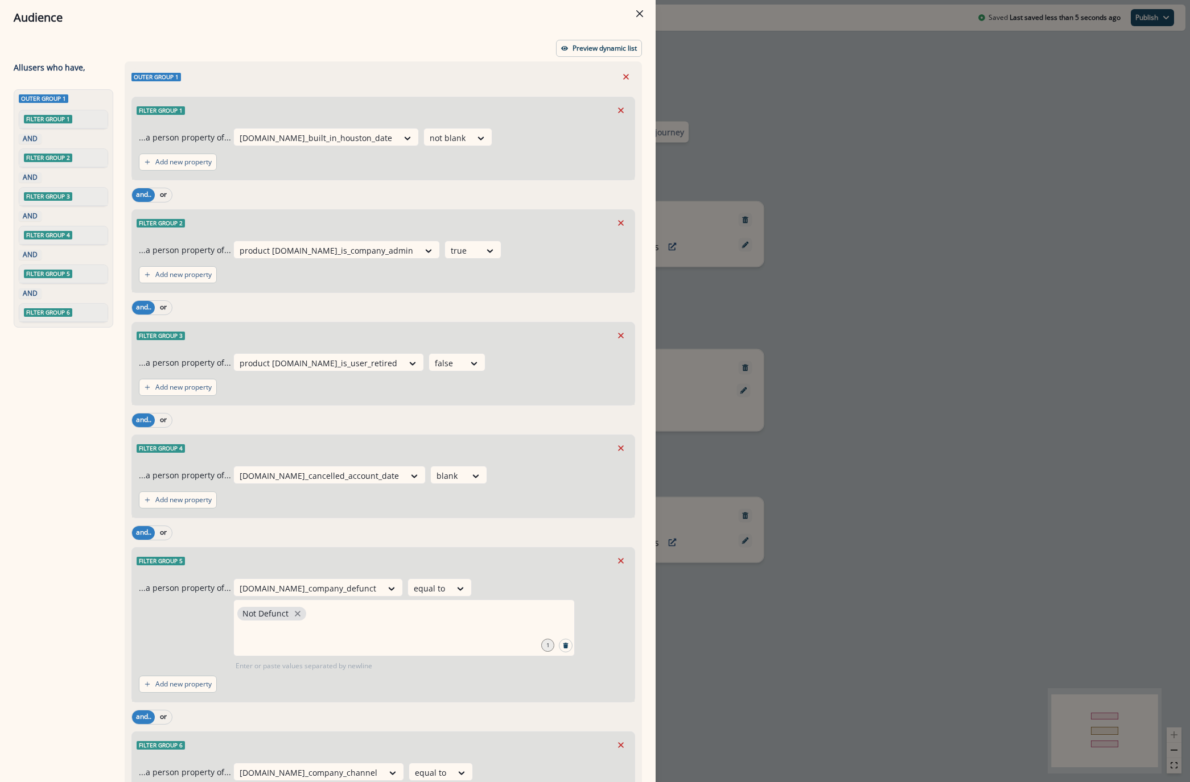
type input "******"
click at [600, 36] on div "Preview dynamic list All user s who have, Outer group 1 Filter group 1 AND Filt…" at bounding box center [327, 408] width 655 height 747
click at [583, 49] on p "Preview dynamic list" at bounding box center [604, 48] width 64 height 8
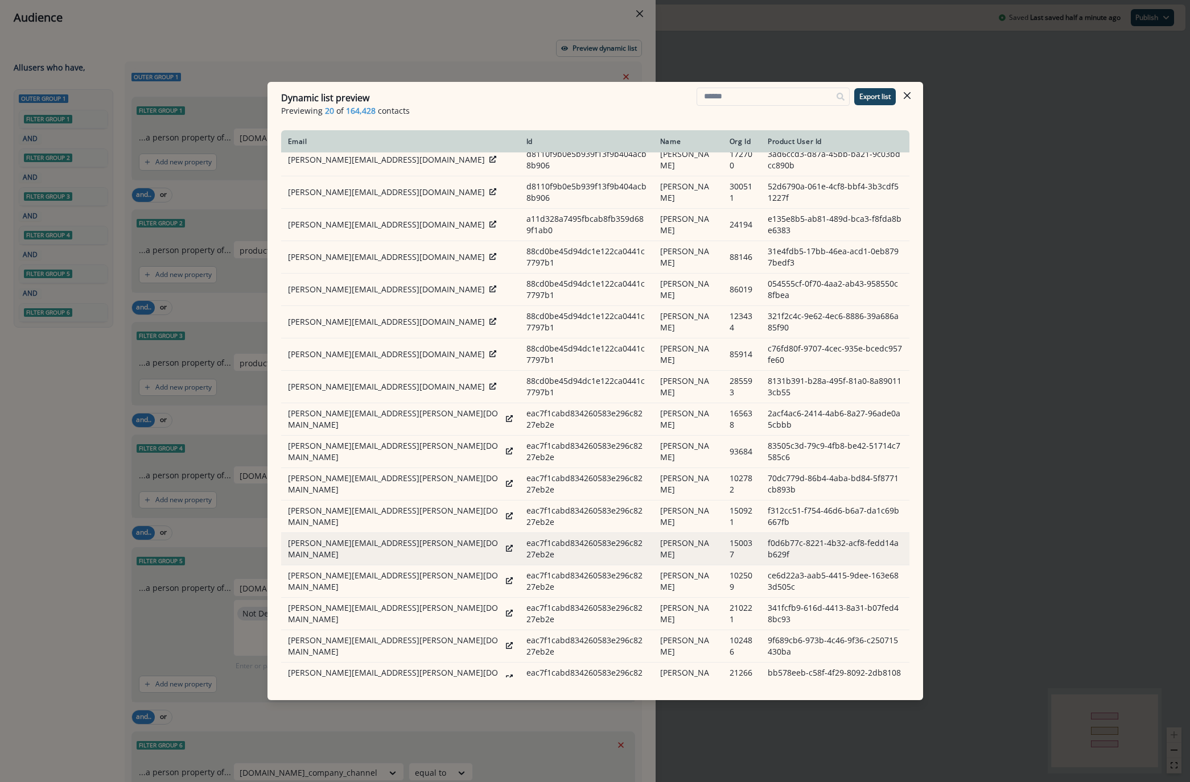
scroll to position [44, 0]
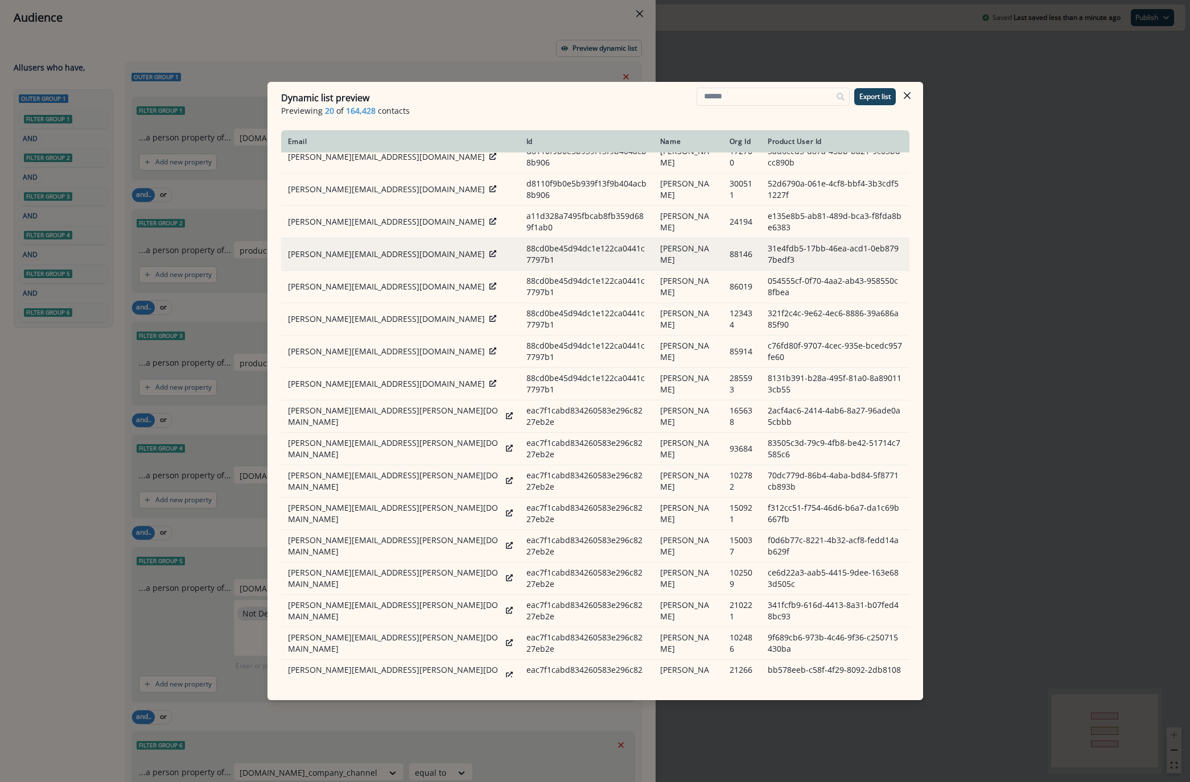
click at [395, 249] on div "[PERSON_NAME][EMAIL_ADDRESS][DOMAIN_NAME]" at bounding box center [400, 254] width 225 height 11
click at [489, 250] on icon at bounding box center [492, 253] width 7 height 7
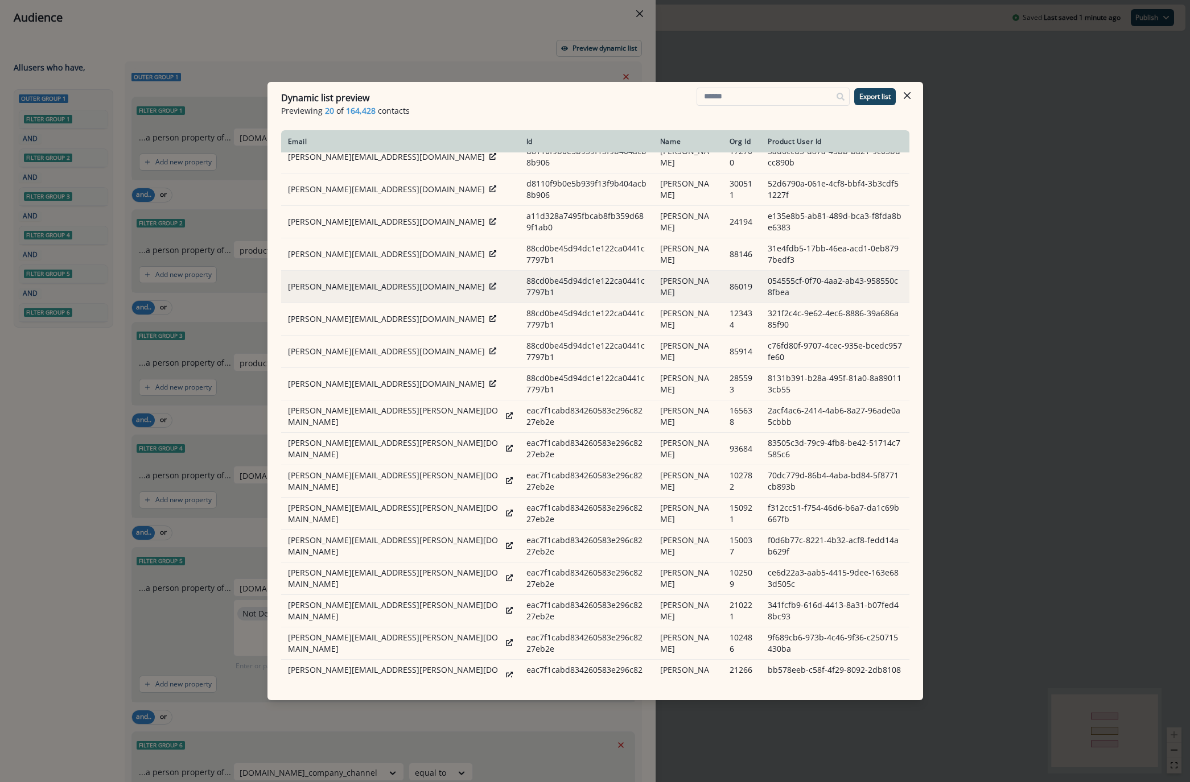
scroll to position [0, 0]
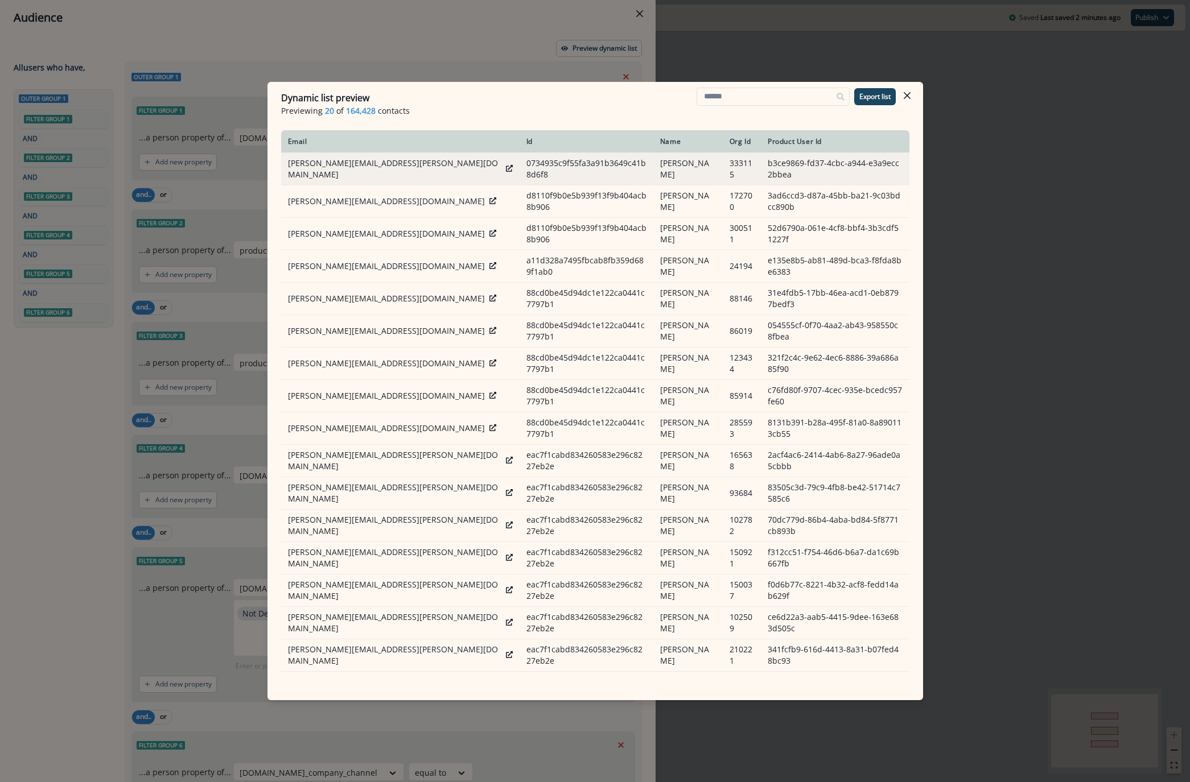
click at [506, 165] on icon at bounding box center [509, 168] width 7 height 7
click at [905, 90] on button "Close" at bounding box center [907, 95] width 18 height 18
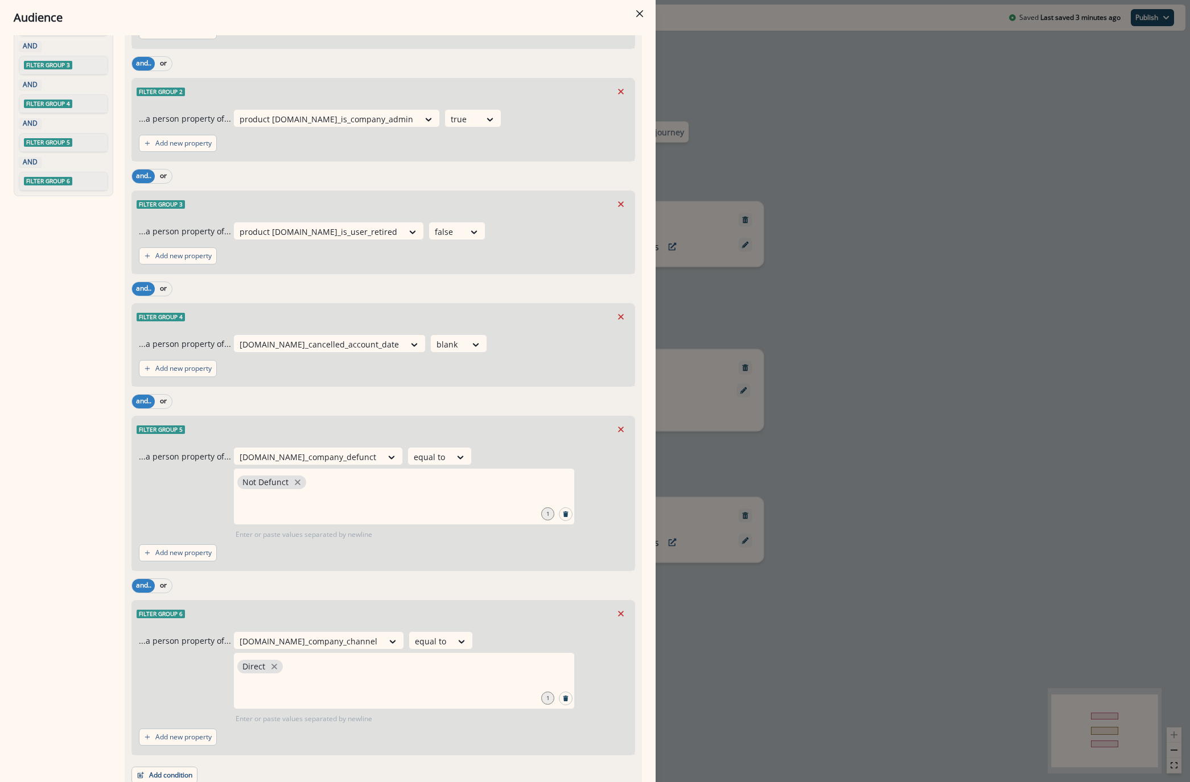
scroll to position [138, 0]
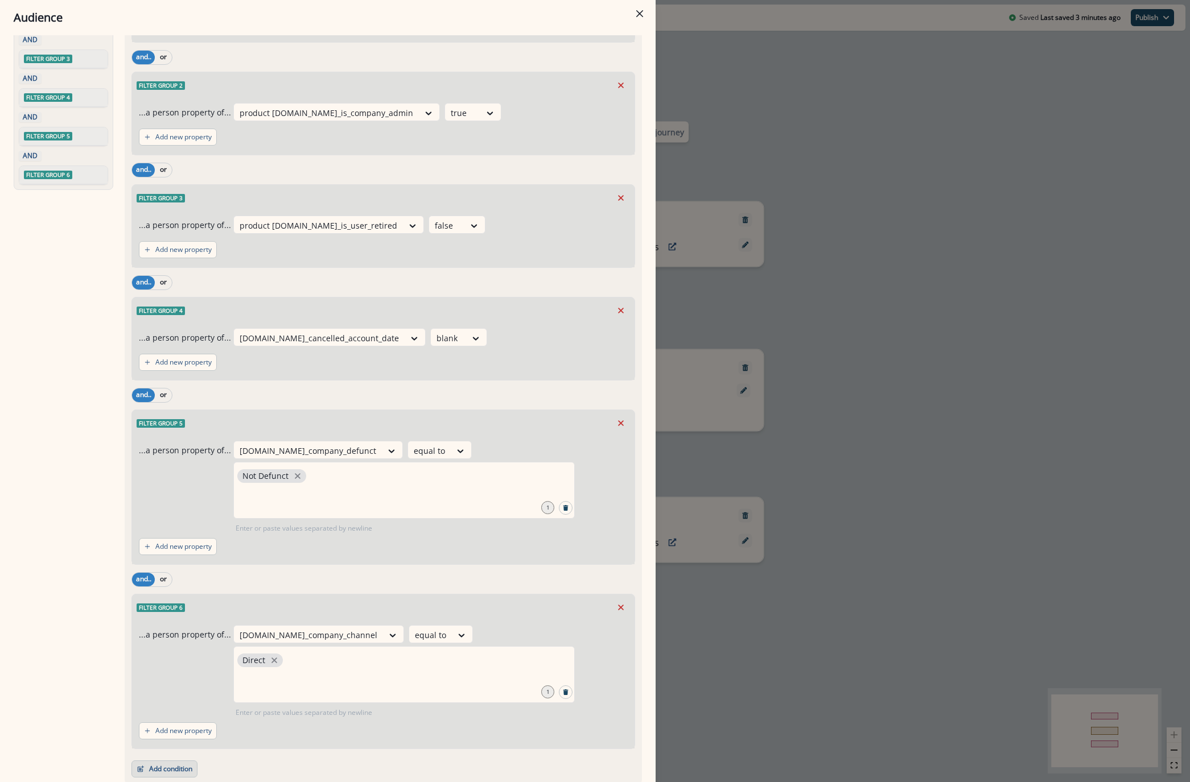
click at [178, 761] on button "Add condition" at bounding box center [164, 769] width 66 height 17
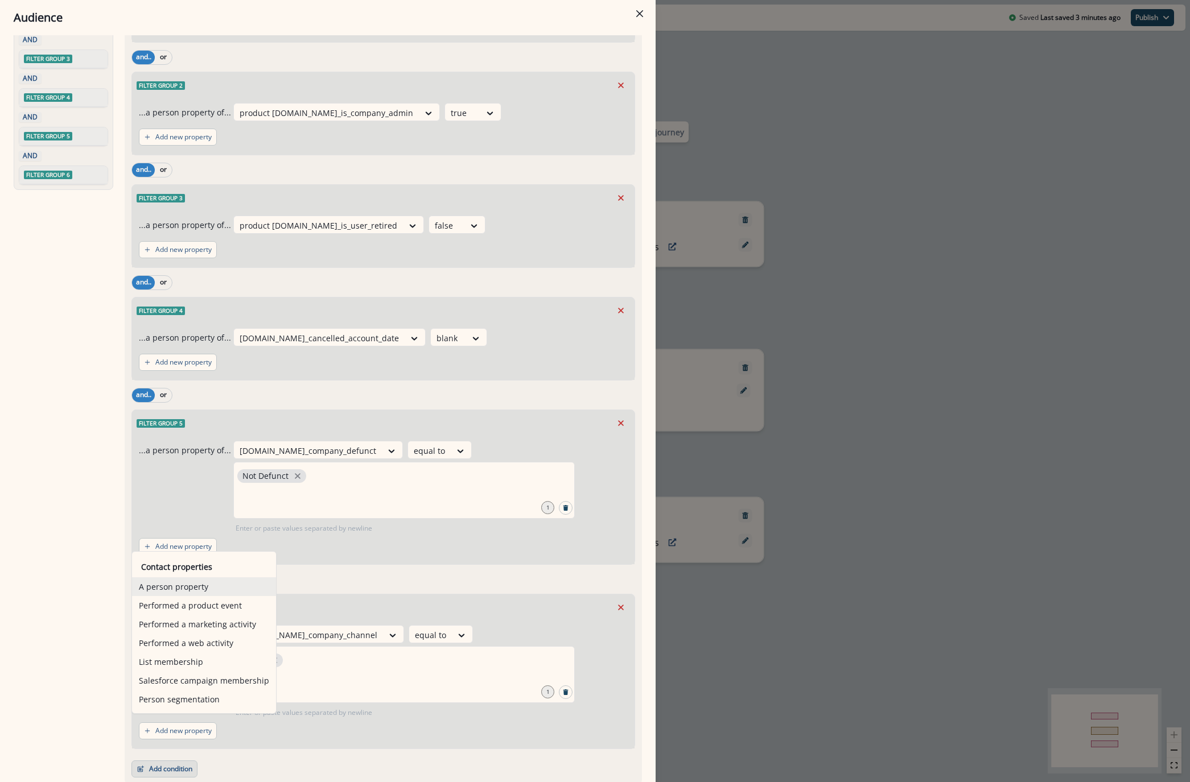
click at [191, 592] on button "A person property" at bounding box center [204, 586] width 144 height 19
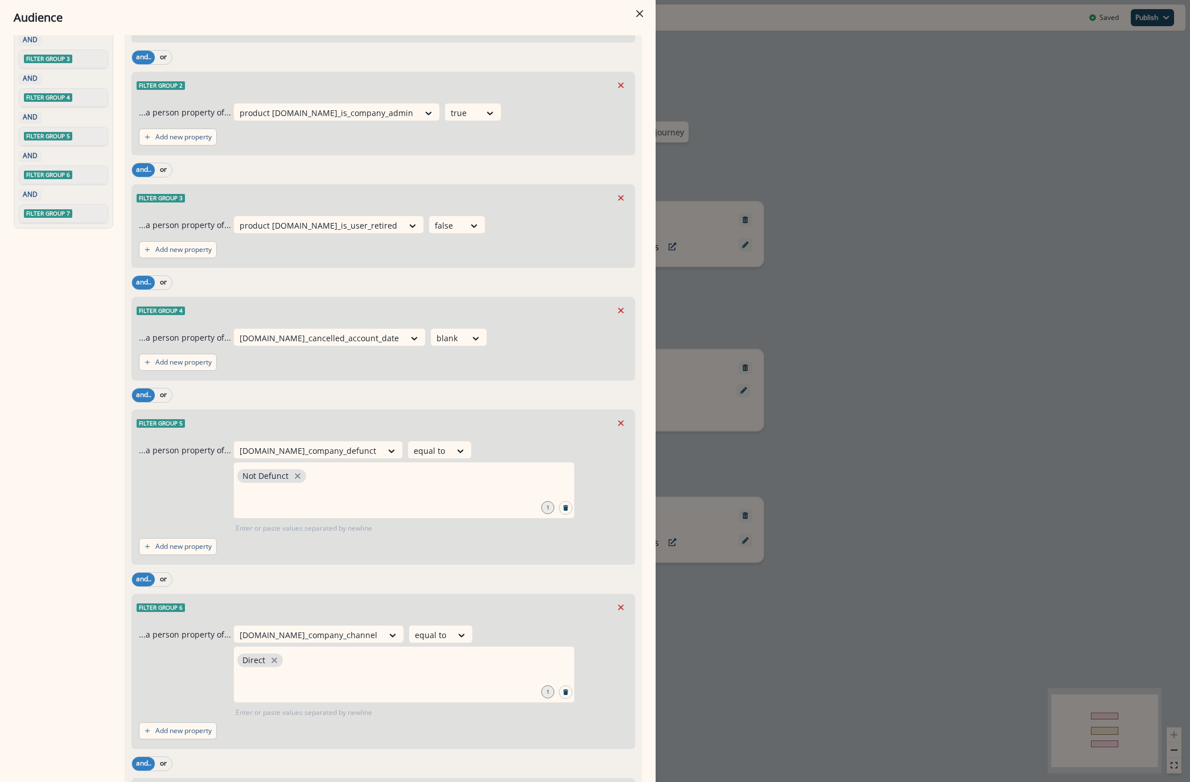
scroll to position [222, 0]
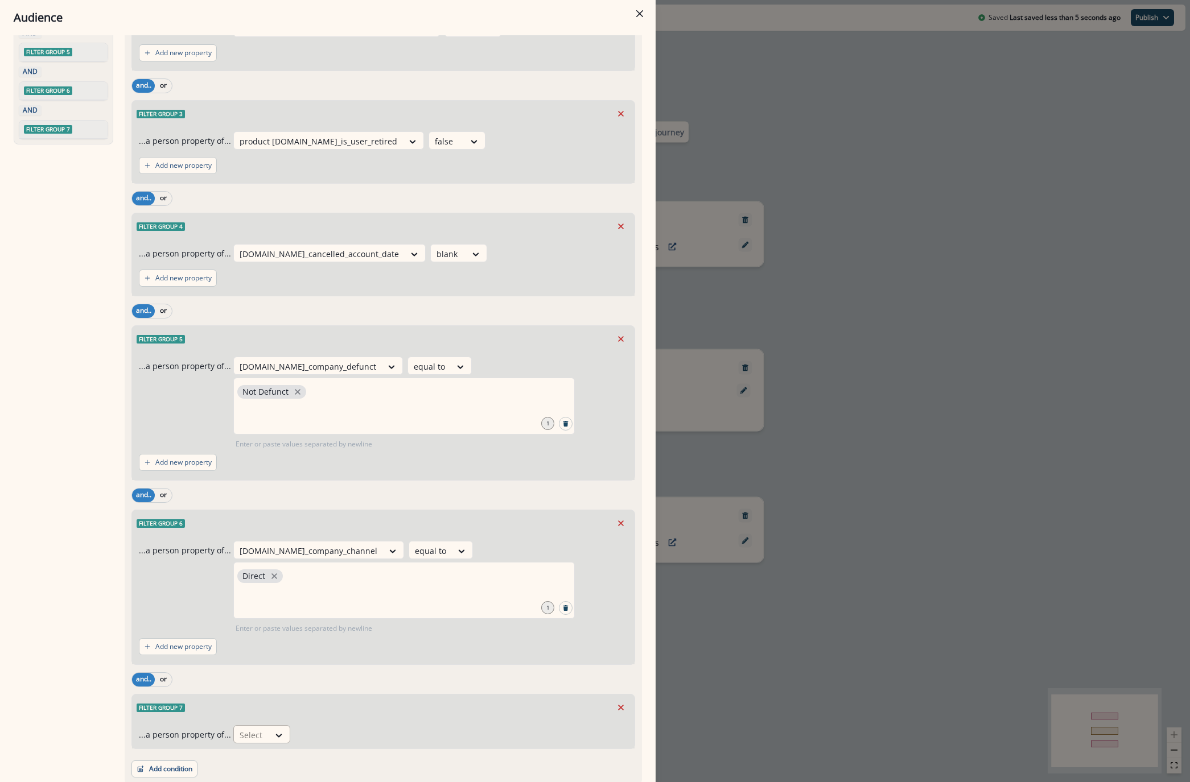
click at [245, 721] on div "...a person property of... Select" at bounding box center [383, 735] width 502 height 28
click at [245, 728] on div at bounding box center [252, 735] width 24 height 14
type input "*********"
click at [287, 667] on div "[DOMAIN_NAME]_marketable_se_ac_orgs" at bounding box center [315, 665] width 170 height 21
click at [433, 728] on div at bounding box center [445, 735] width 24 height 14
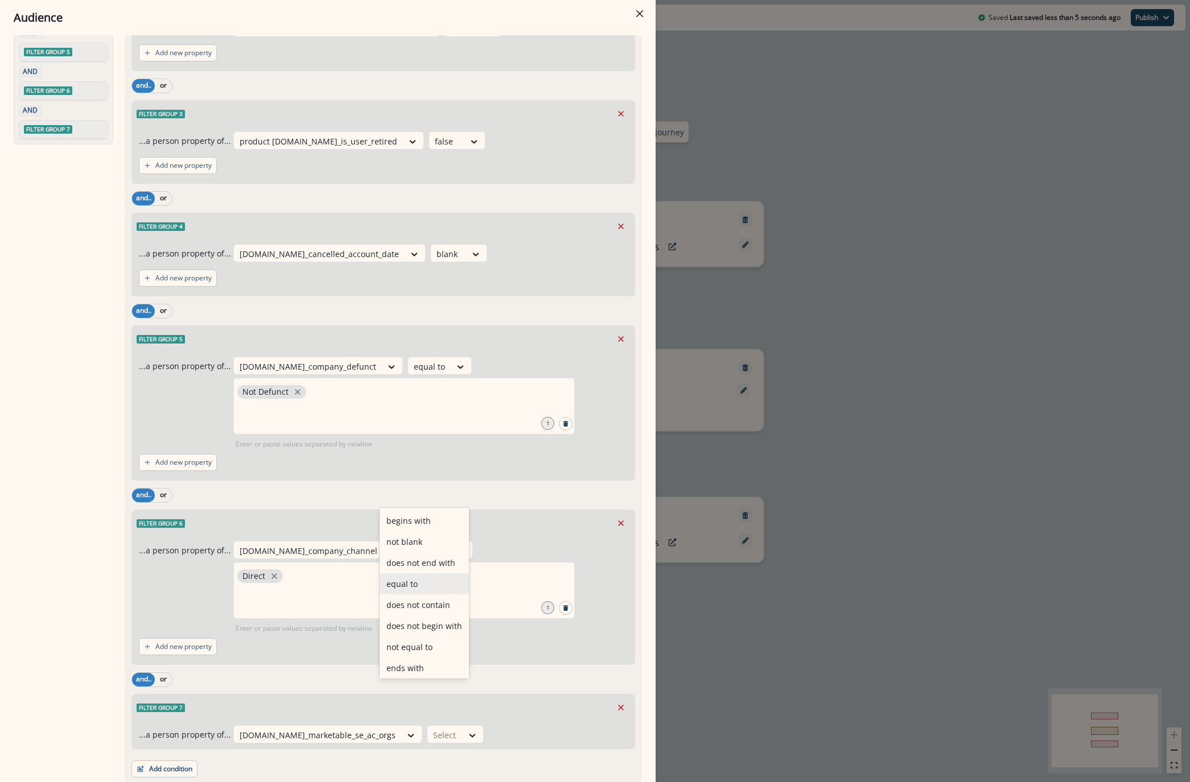
click at [423, 576] on div "equal to" at bounding box center [423, 583] width 89 height 21
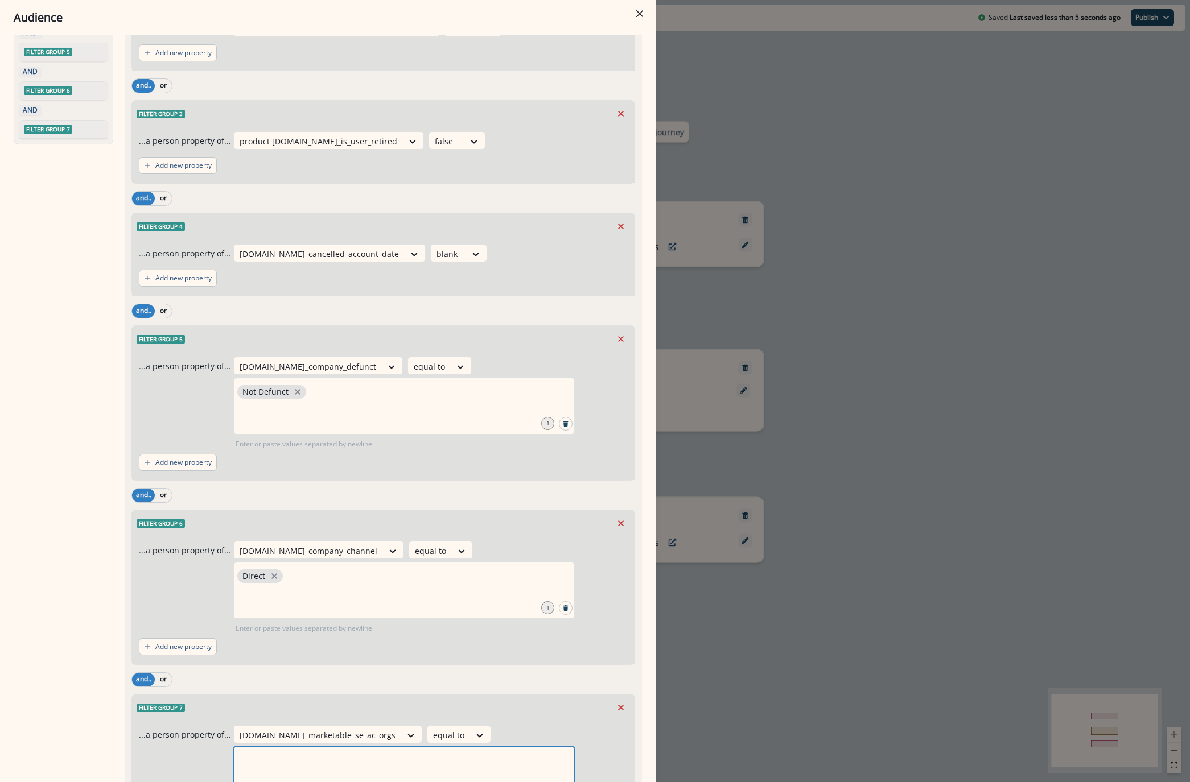
click at [429, 749] on input "text" at bounding box center [404, 760] width 338 height 23
type input "***"
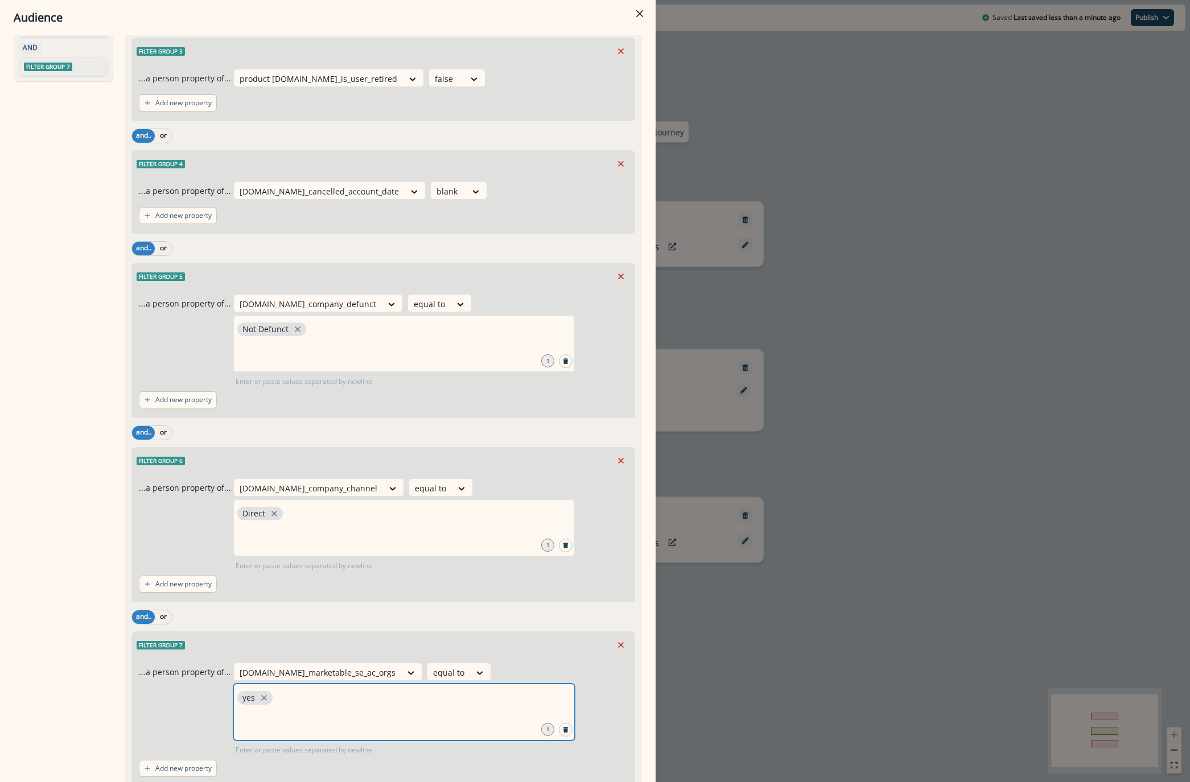
scroll to position [0, 0]
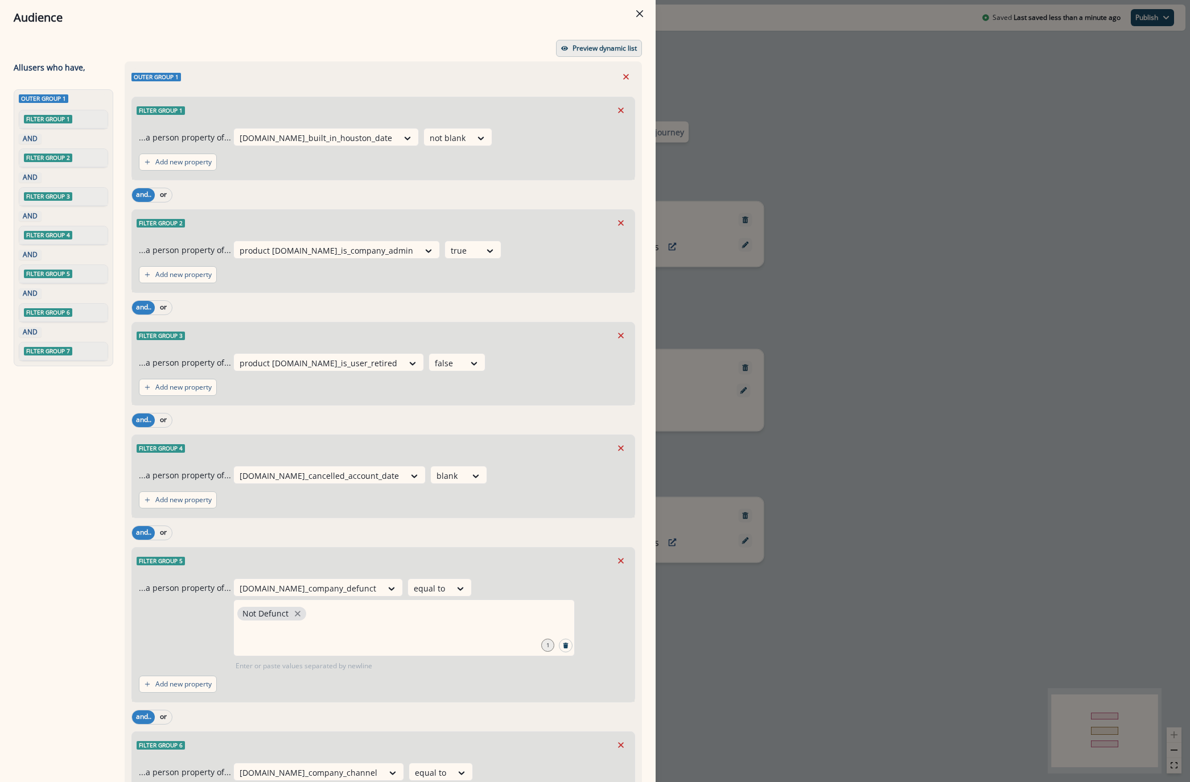
click at [572, 48] on p "Preview dynamic list" at bounding box center [604, 48] width 64 height 8
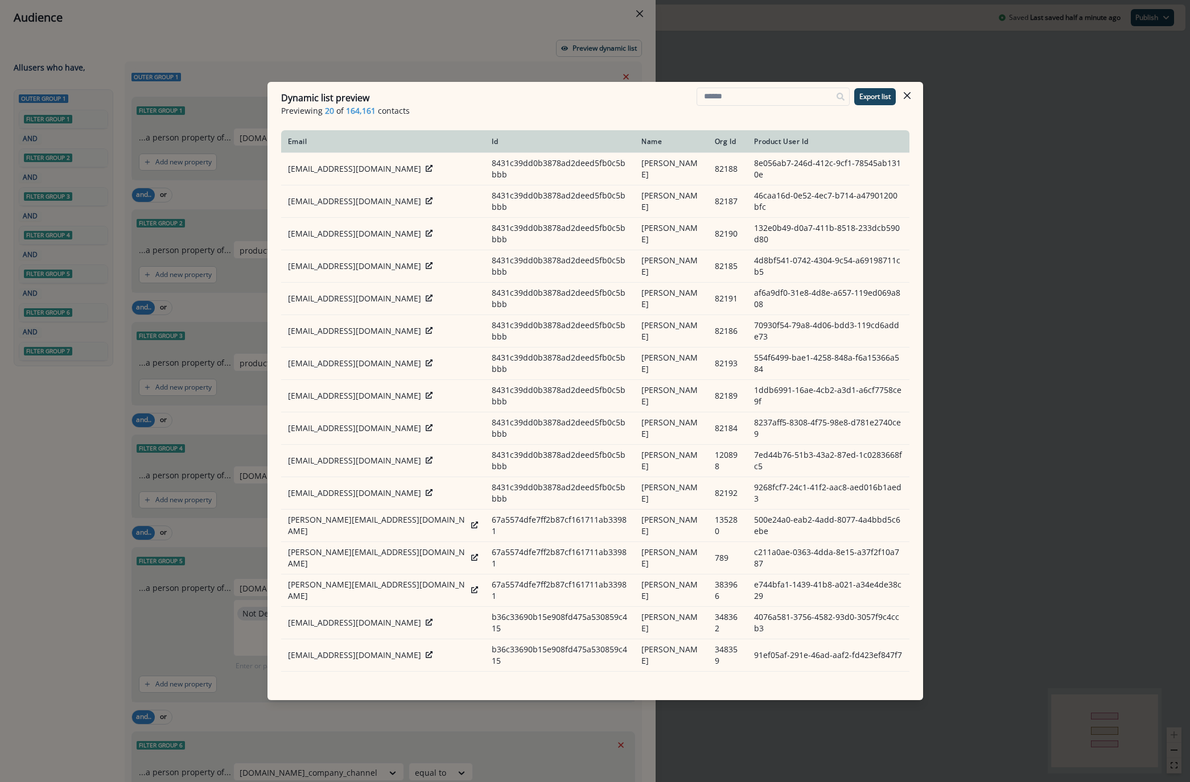
click at [913, 97] on button "Close" at bounding box center [907, 95] width 18 height 18
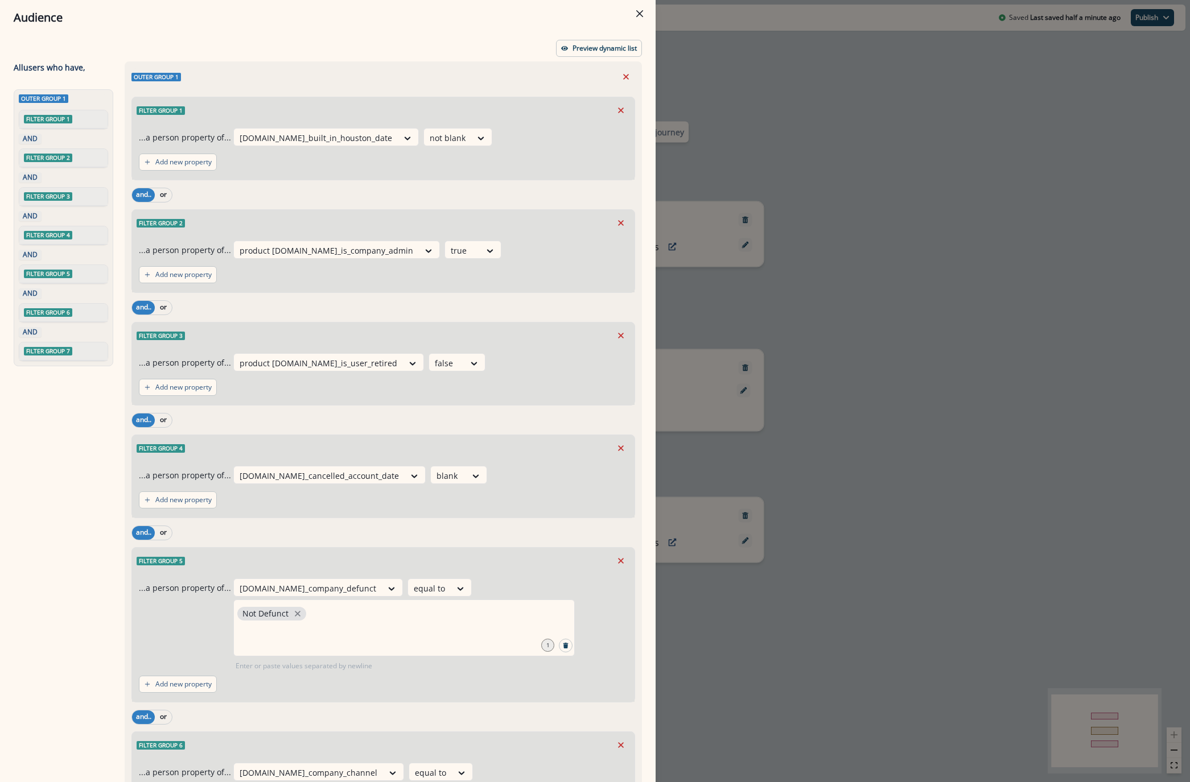
scroll to position [322, 0]
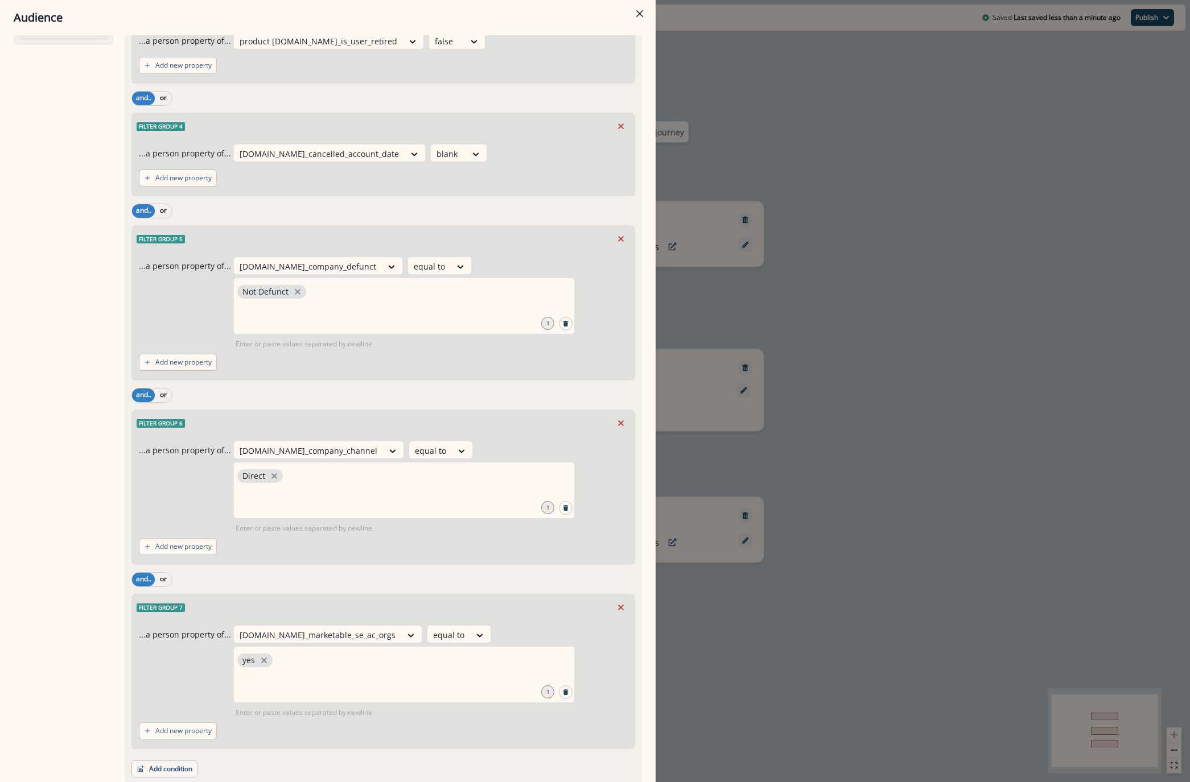
click at [850, 558] on div "Audience Preview dynamic list All user s who have, Outer group 1 Filter group 1…" at bounding box center [595, 391] width 1190 height 782
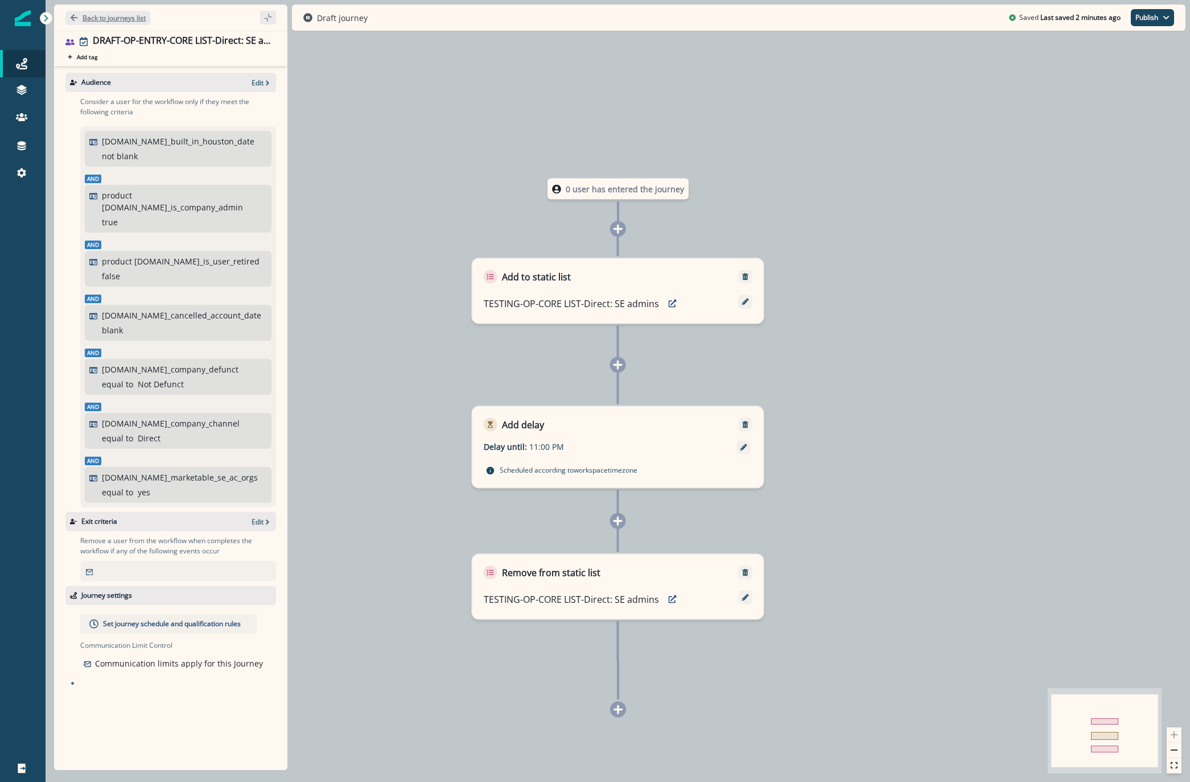
click at [103, 15] on p "Back to journeys list" at bounding box center [113, 18] width 63 height 10
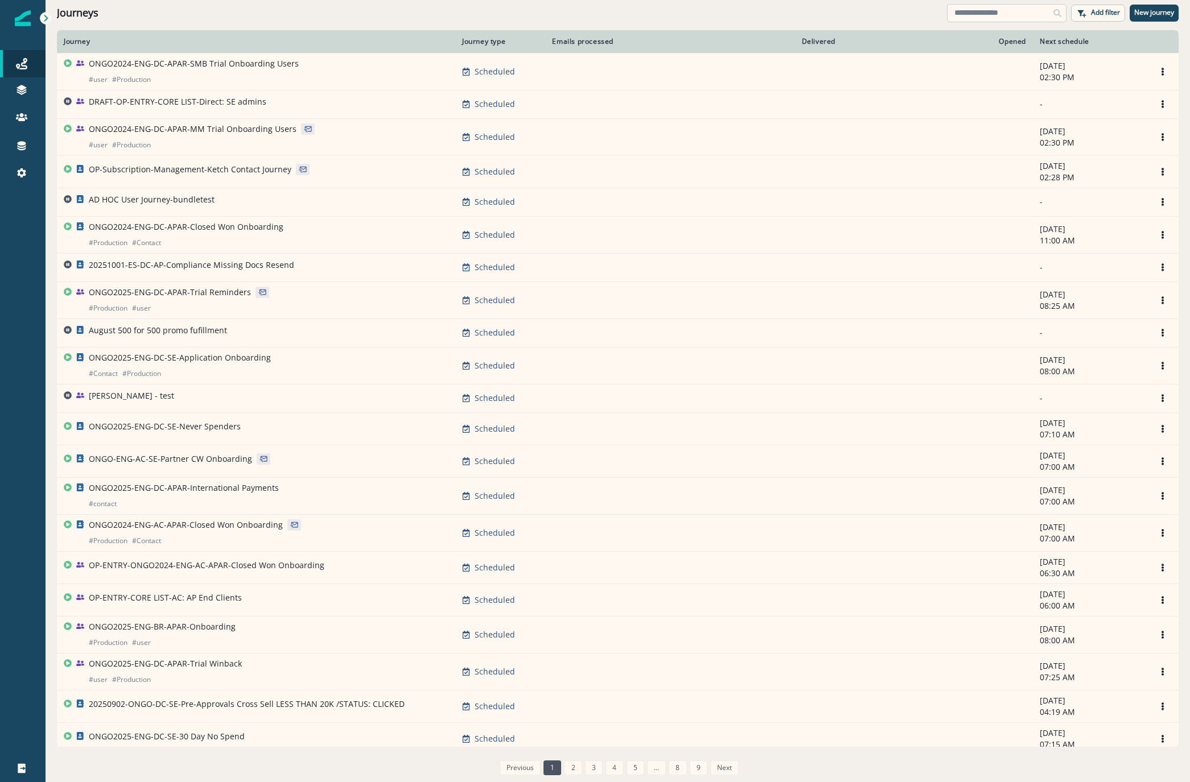
click at [987, 14] on input at bounding box center [1006, 13] width 119 height 18
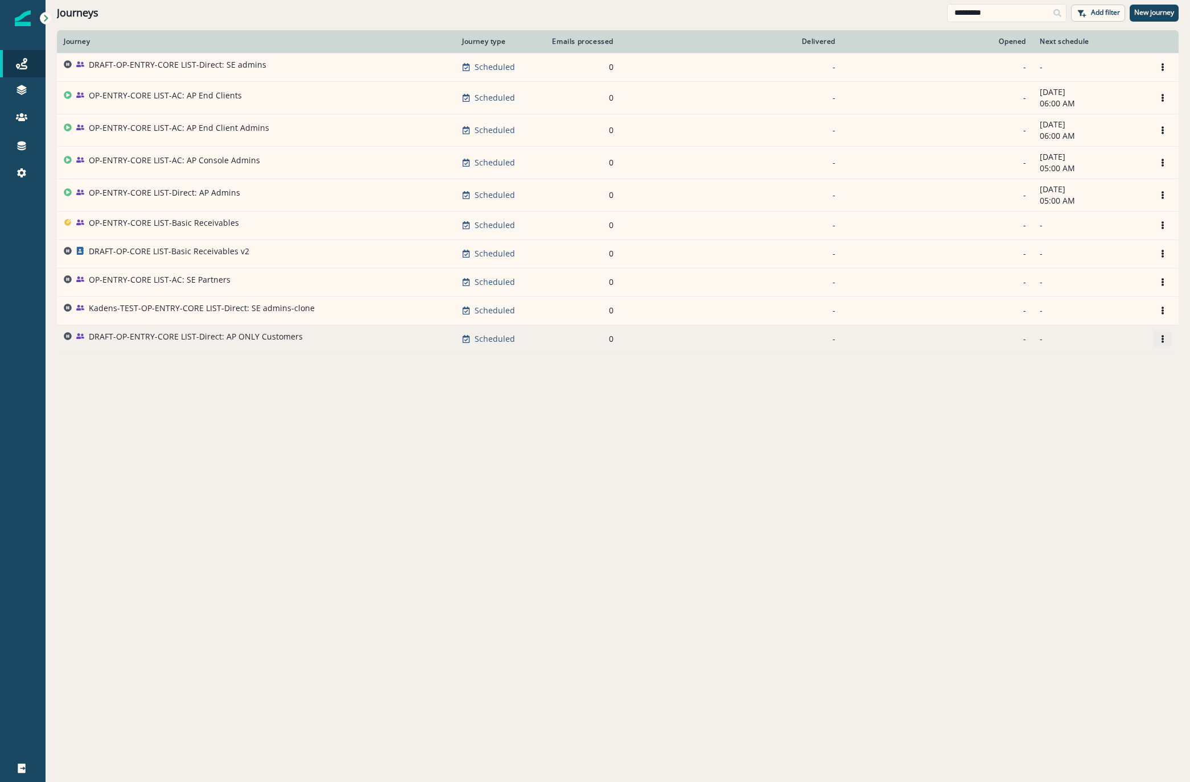
type input "*********"
click at [1162, 339] on icon "Options" at bounding box center [1162, 339] width 2 height 8
click at [214, 339] on p "DRAFT-OP-ENTRY-CORE LIST-Direct: AP ONLY Customers" at bounding box center [196, 336] width 214 height 11
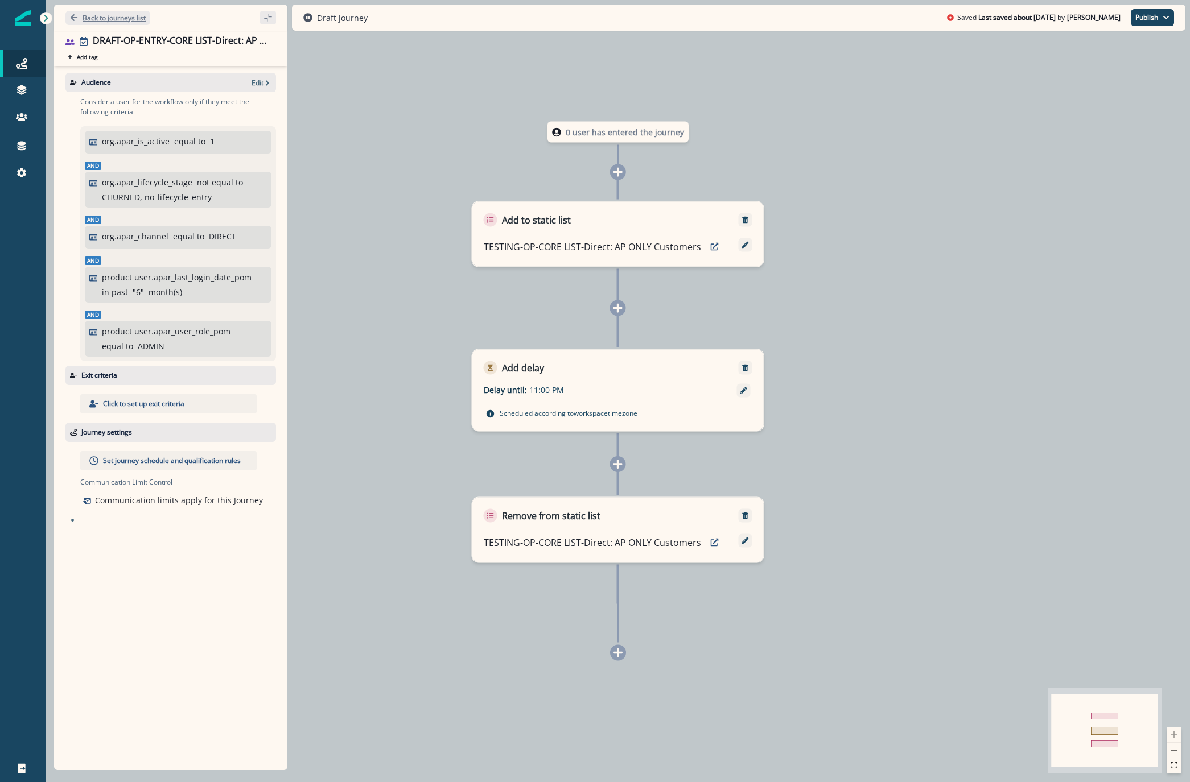
click at [115, 20] on p "Back to journeys list" at bounding box center [113, 18] width 63 height 10
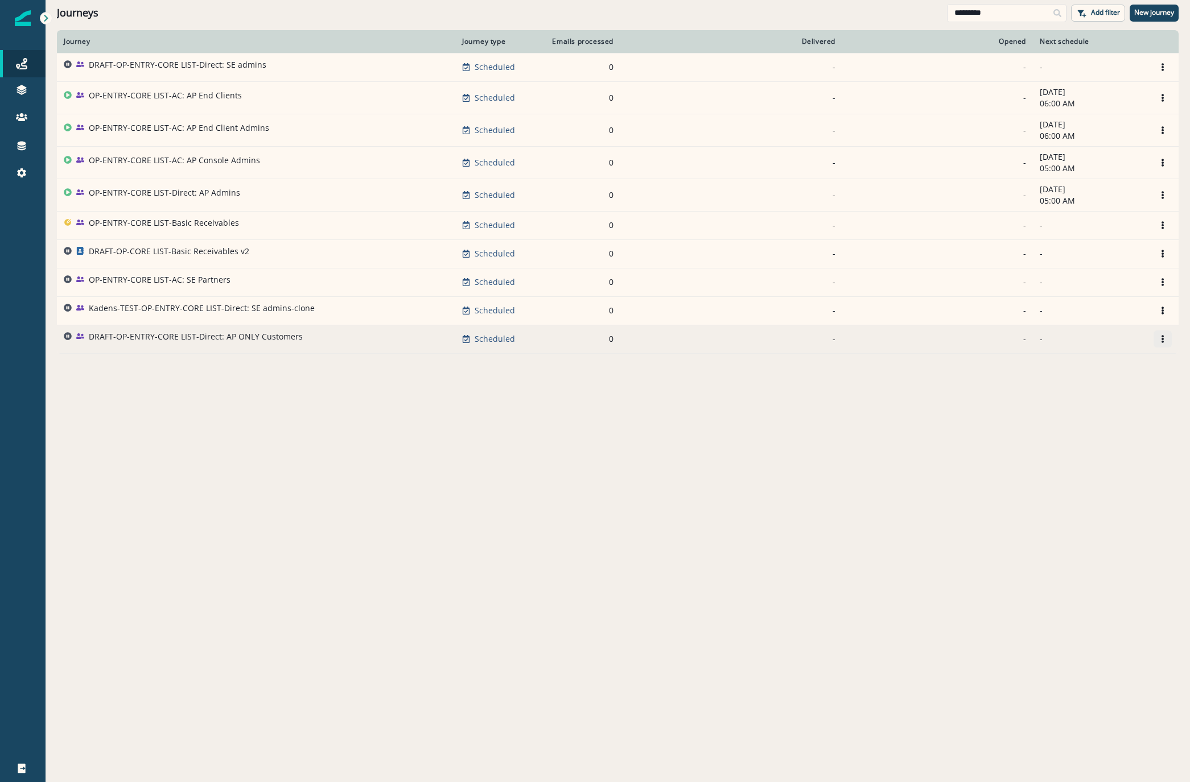
click at [1166, 340] on icon "Options" at bounding box center [1162, 339] width 8 height 8
click at [1073, 399] on button "Remove" at bounding box center [1108, 403] width 126 height 18
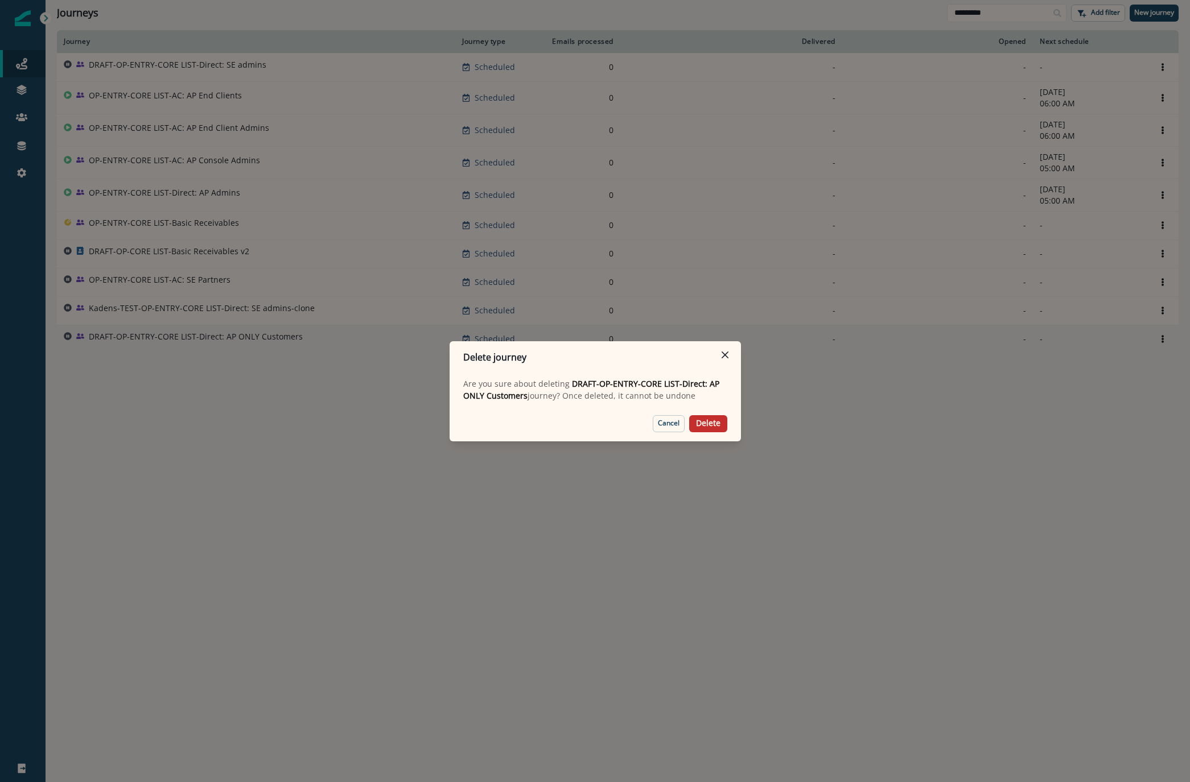
click at [721, 424] on button "Delete" at bounding box center [708, 423] width 38 height 17
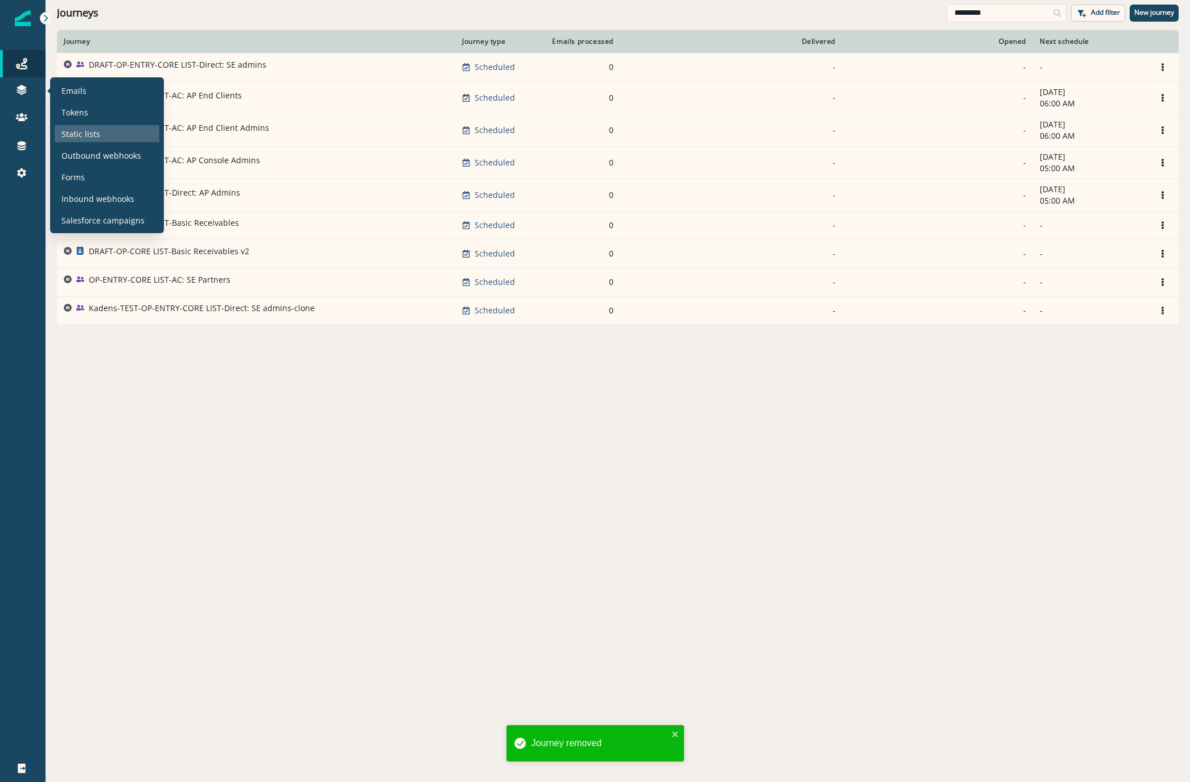
click at [89, 135] on p "Static lists" at bounding box center [80, 134] width 39 height 12
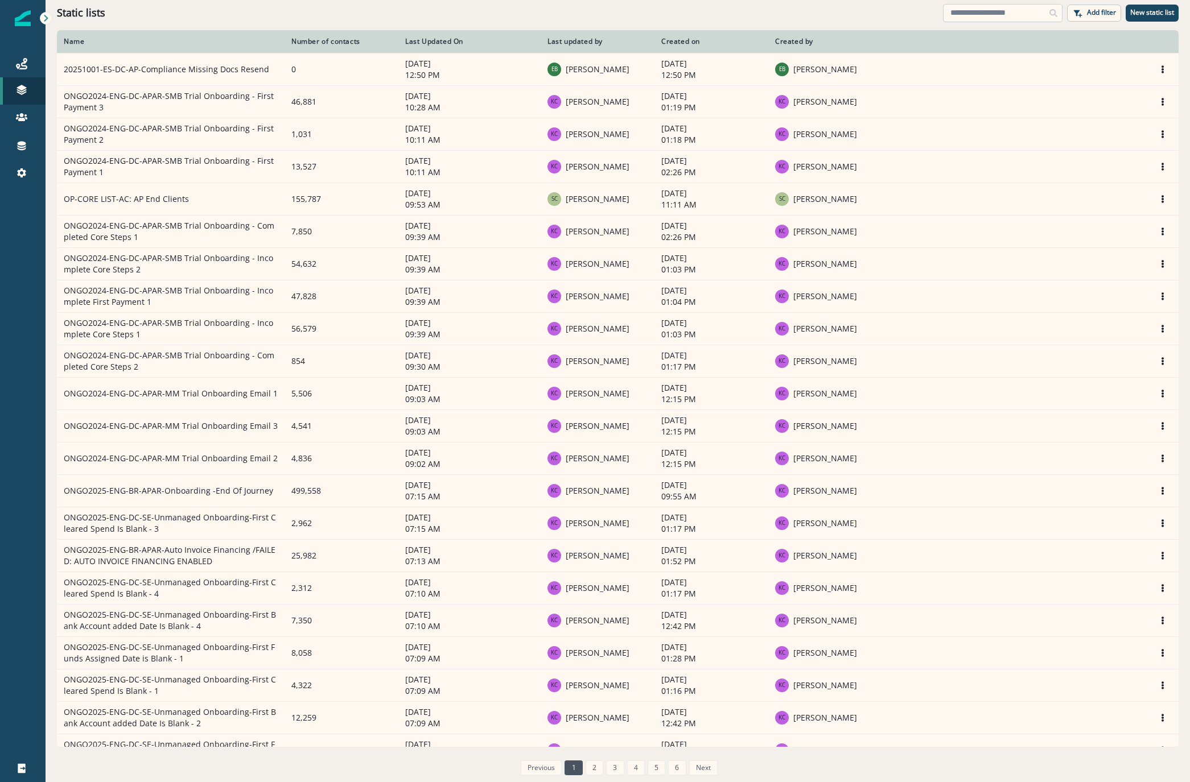
click at [996, 10] on input at bounding box center [1002, 13] width 119 height 18
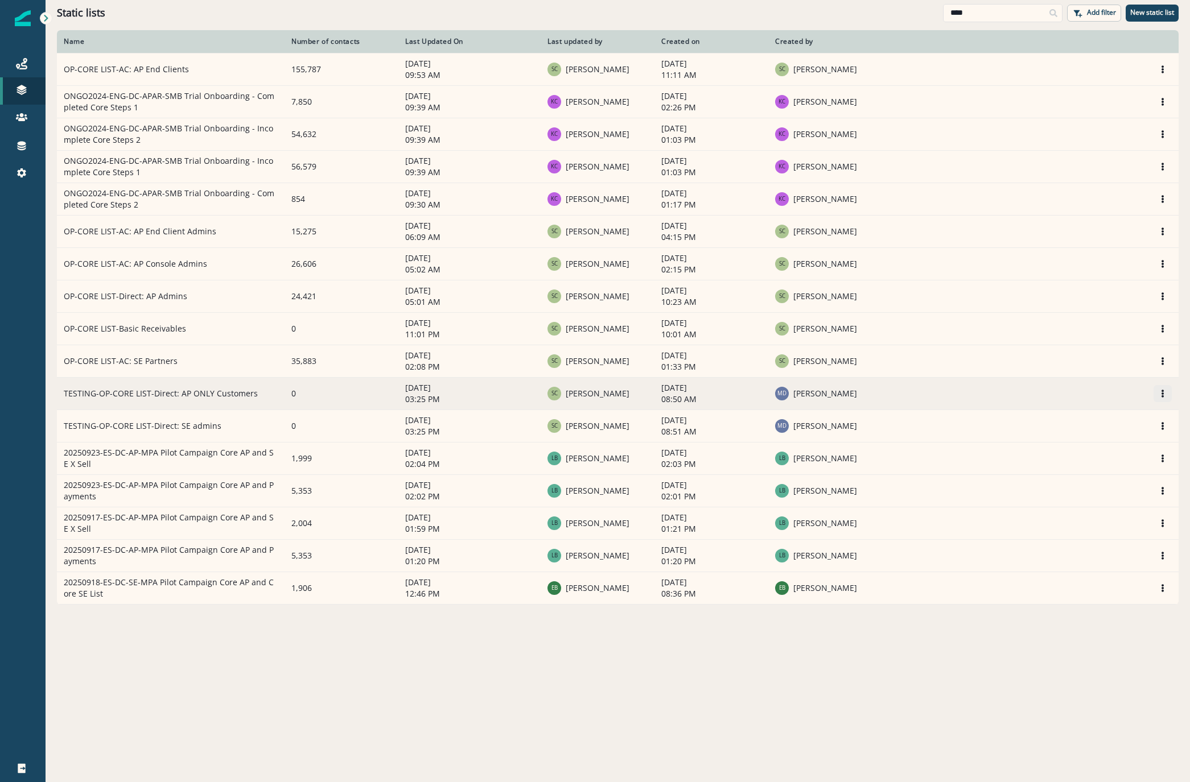
type input "****"
click at [1162, 391] on icon "Options" at bounding box center [1162, 394] width 2 height 8
click at [1070, 444] on button "Delete" at bounding box center [1108, 439] width 126 height 18
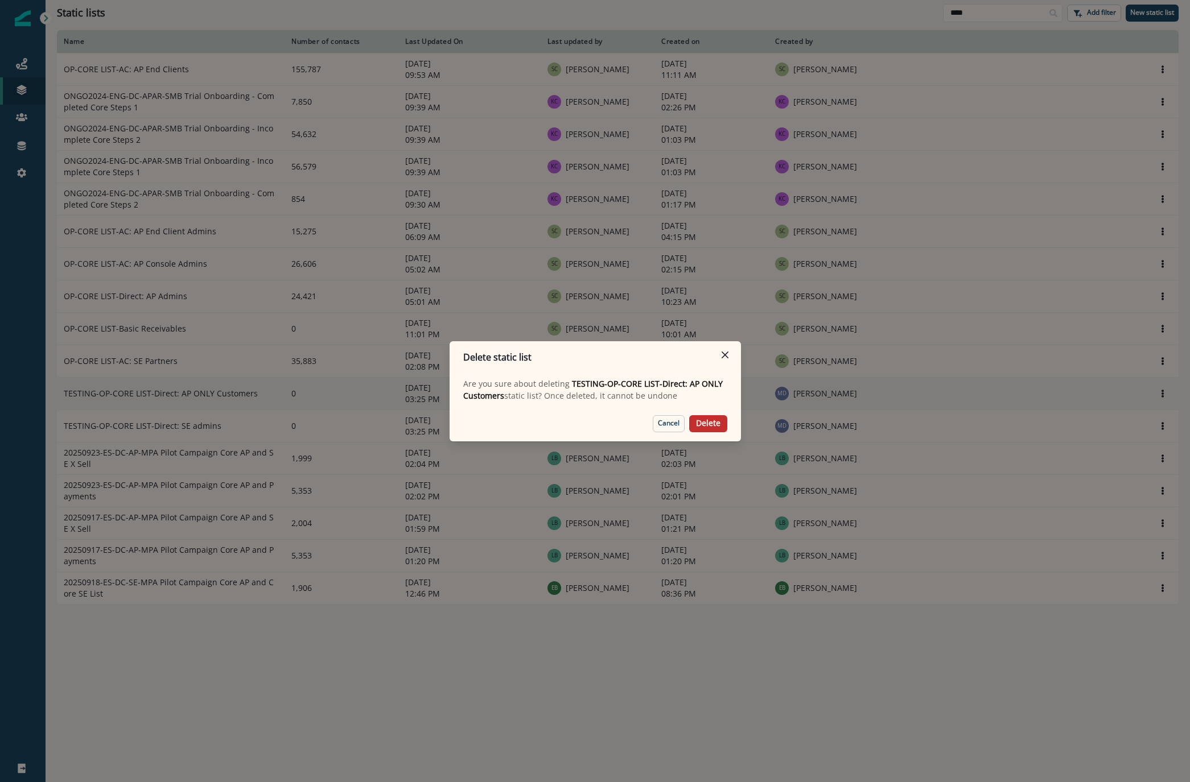
click at [719, 424] on p "Delete" at bounding box center [708, 424] width 24 height 10
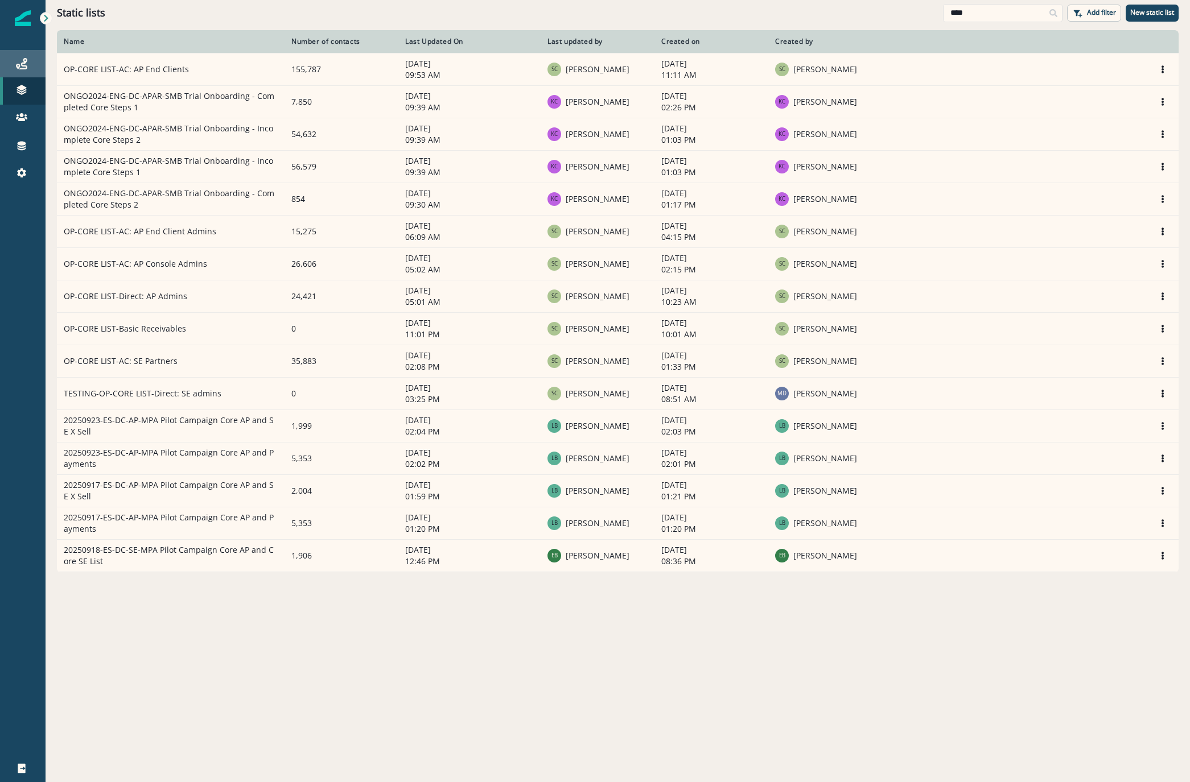
click at [29, 65] on div "Journeys" at bounding box center [23, 64] width 36 height 14
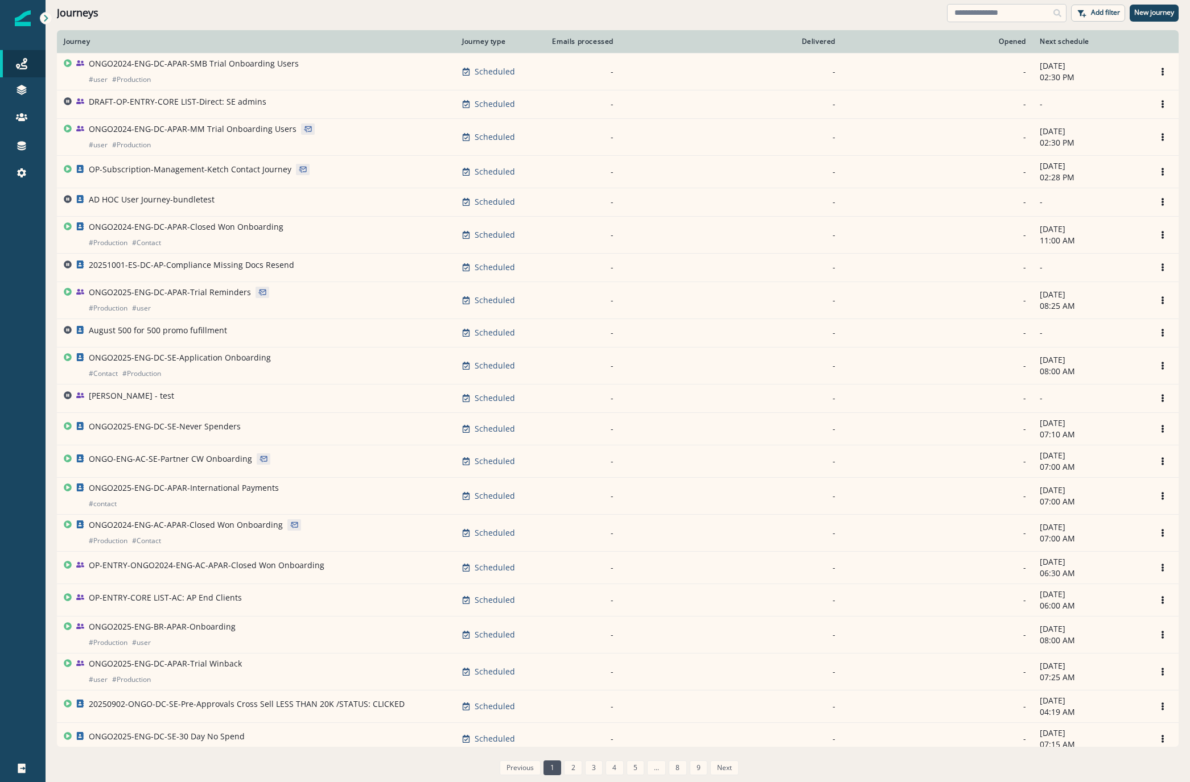
click at [988, 13] on input at bounding box center [1006, 13] width 119 height 18
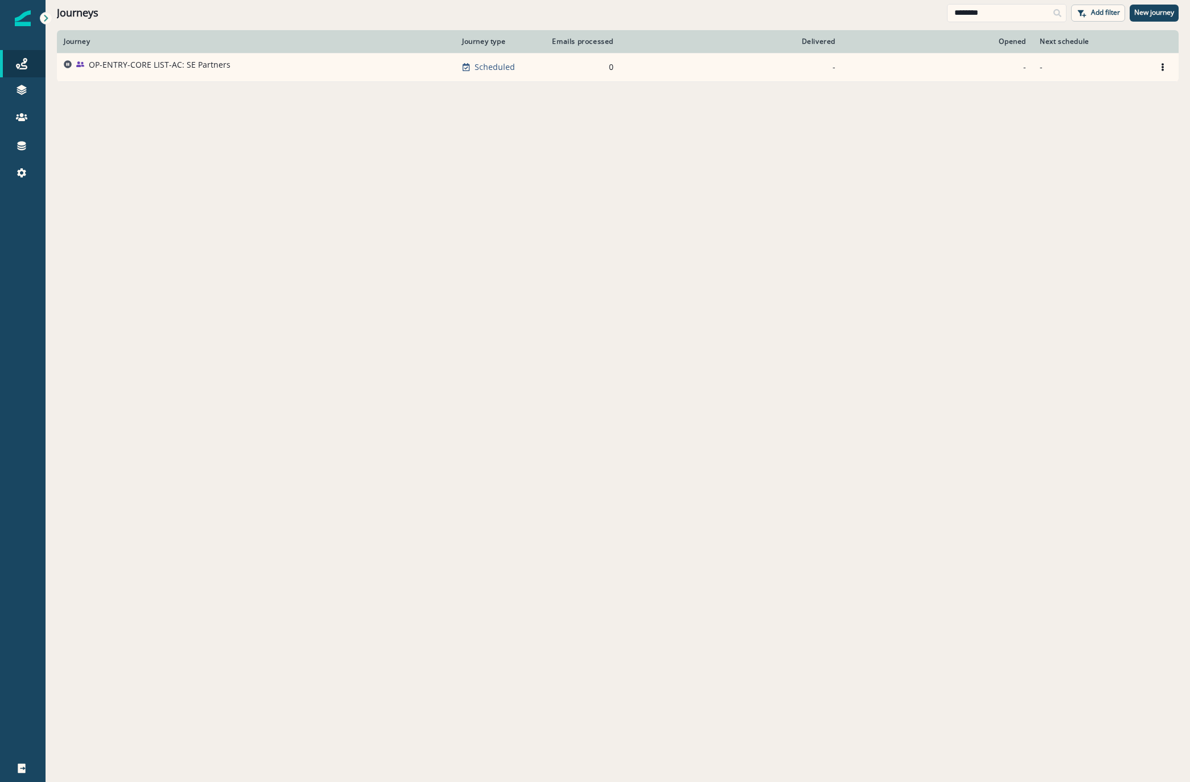
type input "********"
click at [160, 72] on div "OP-ENTRY-CORE LIST-AC: SE Partners" at bounding box center [160, 67] width 142 height 16
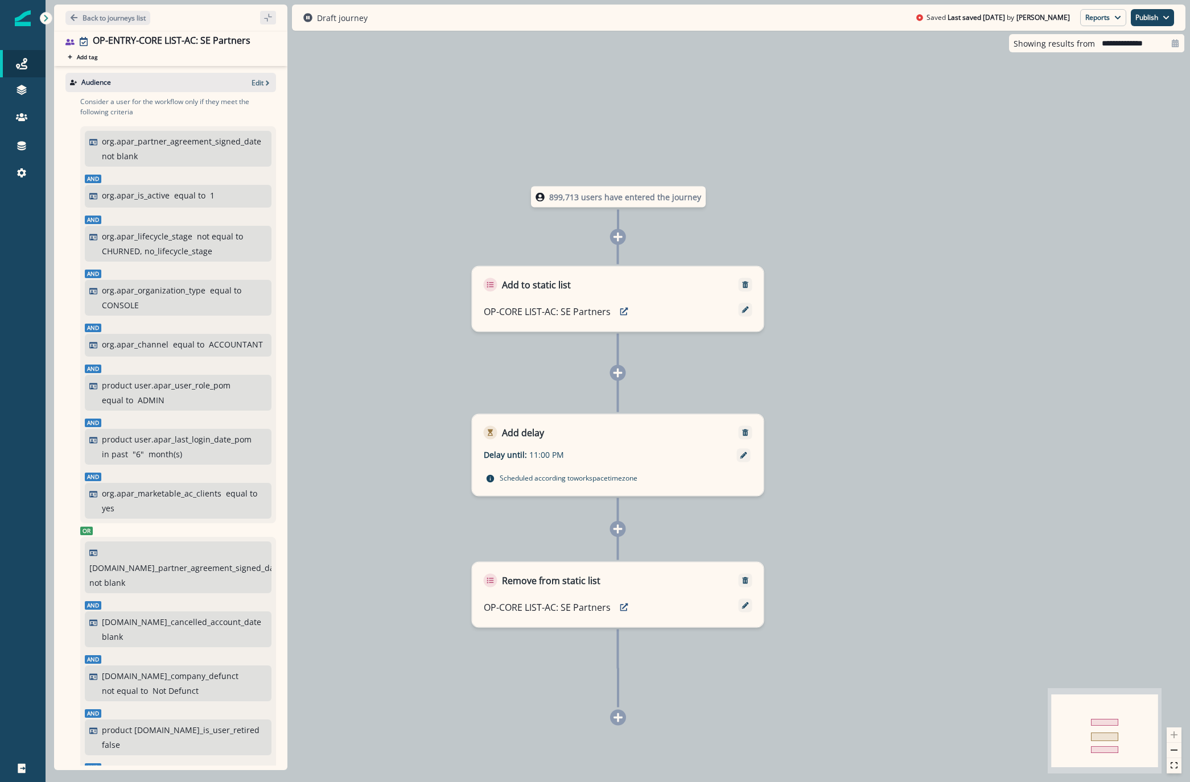
drag, startPoint x: 287, startPoint y: 272, endPoint x: 287, endPoint y: 337, distance: 64.9
click at [287, 337] on div "899,713 users have entered the journey Add to static list OP-CORE LIST-AC: SE P…" at bounding box center [618, 391] width 1144 height 782
click at [252, 82] on p "Edit" at bounding box center [257, 83] width 12 height 10
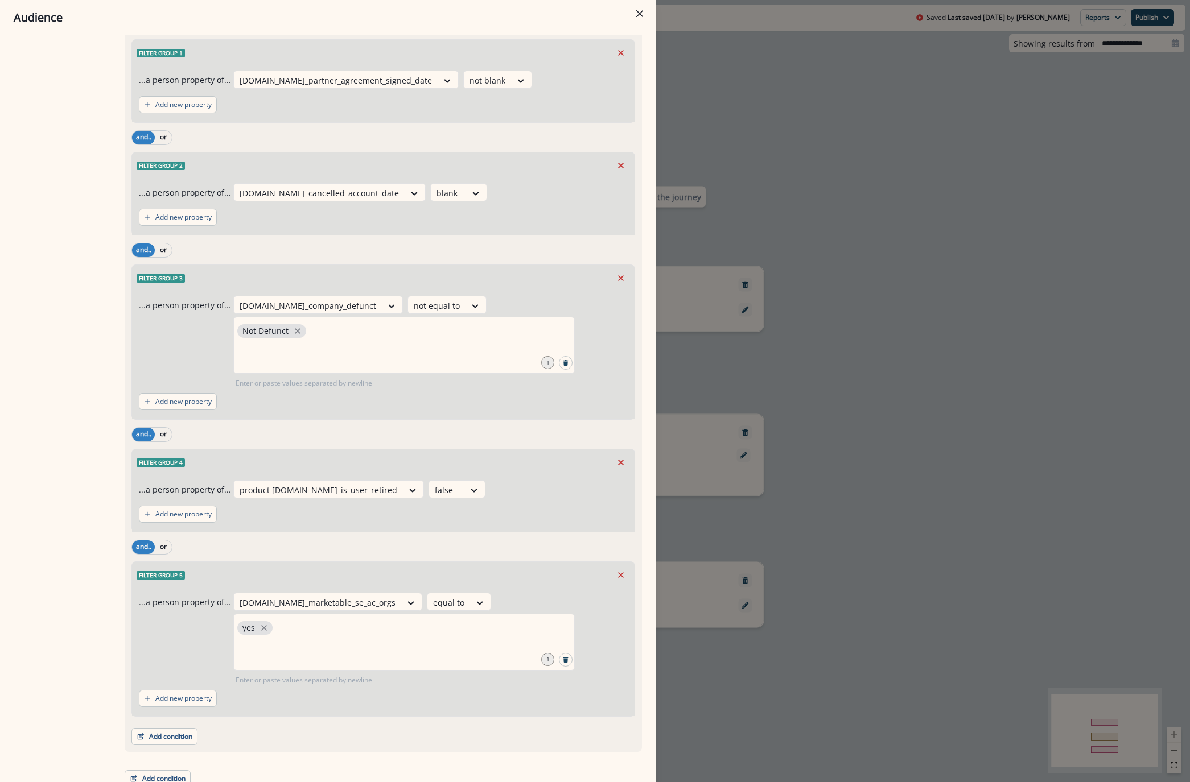
scroll to position [1401, 0]
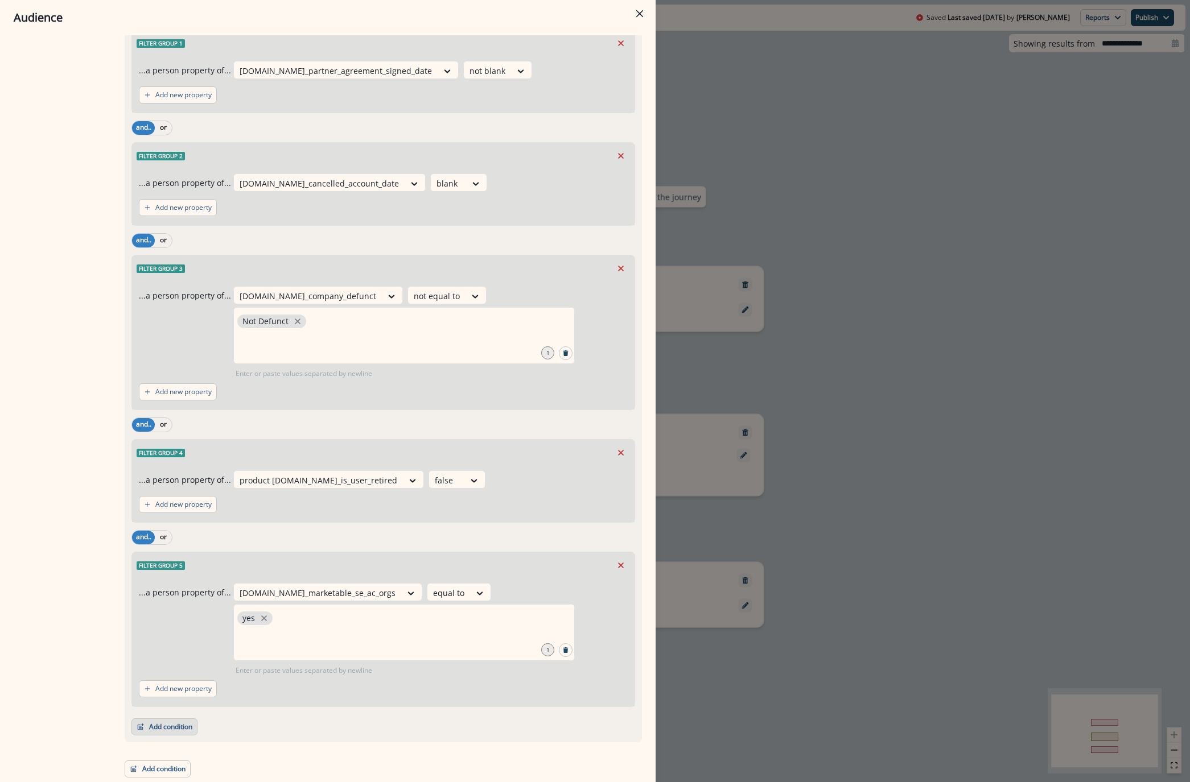
click at [171, 721] on button "Add condition" at bounding box center [164, 727] width 66 height 17
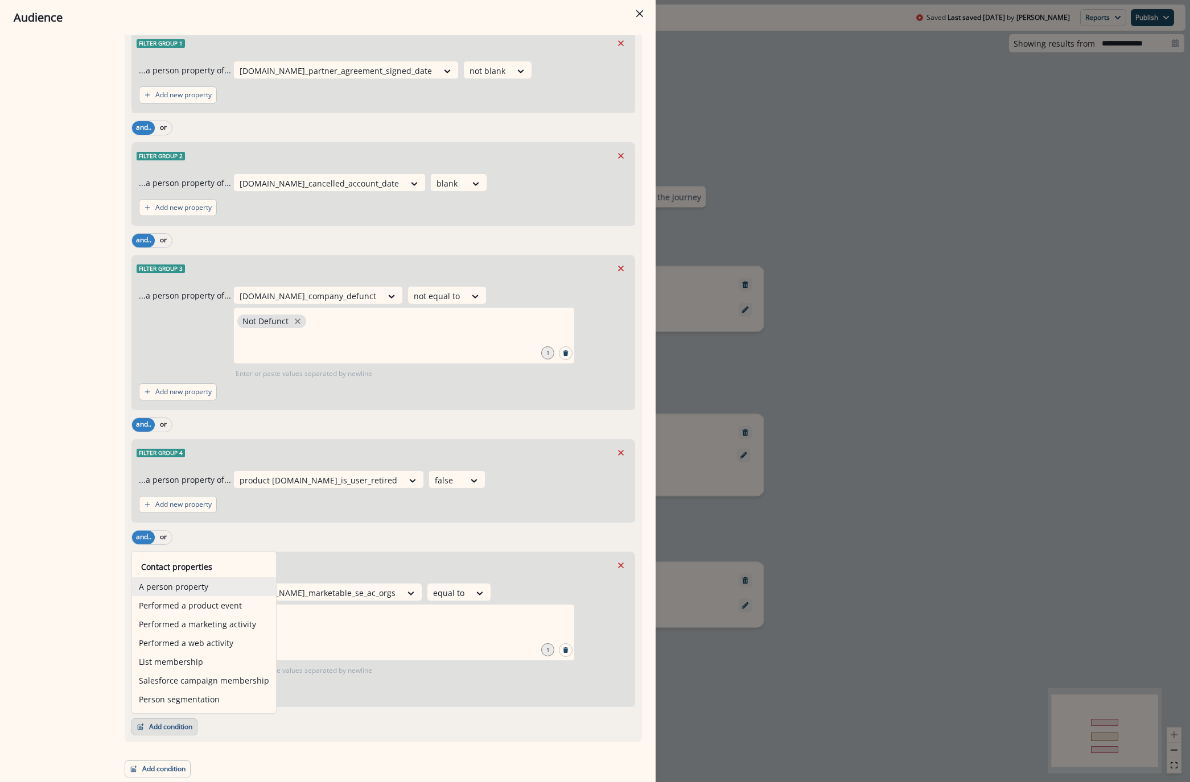
click at [203, 587] on button "A person property" at bounding box center [204, 586] width 144 height 19
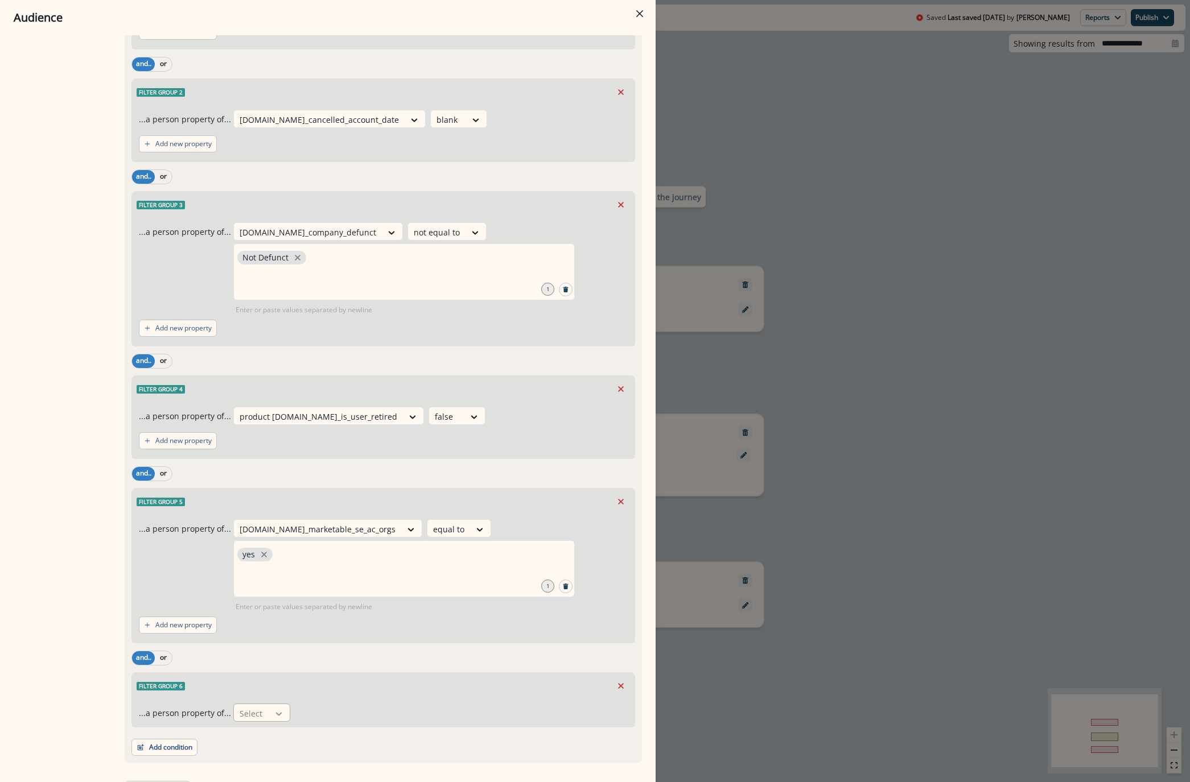
scroll to position [1485, 0]
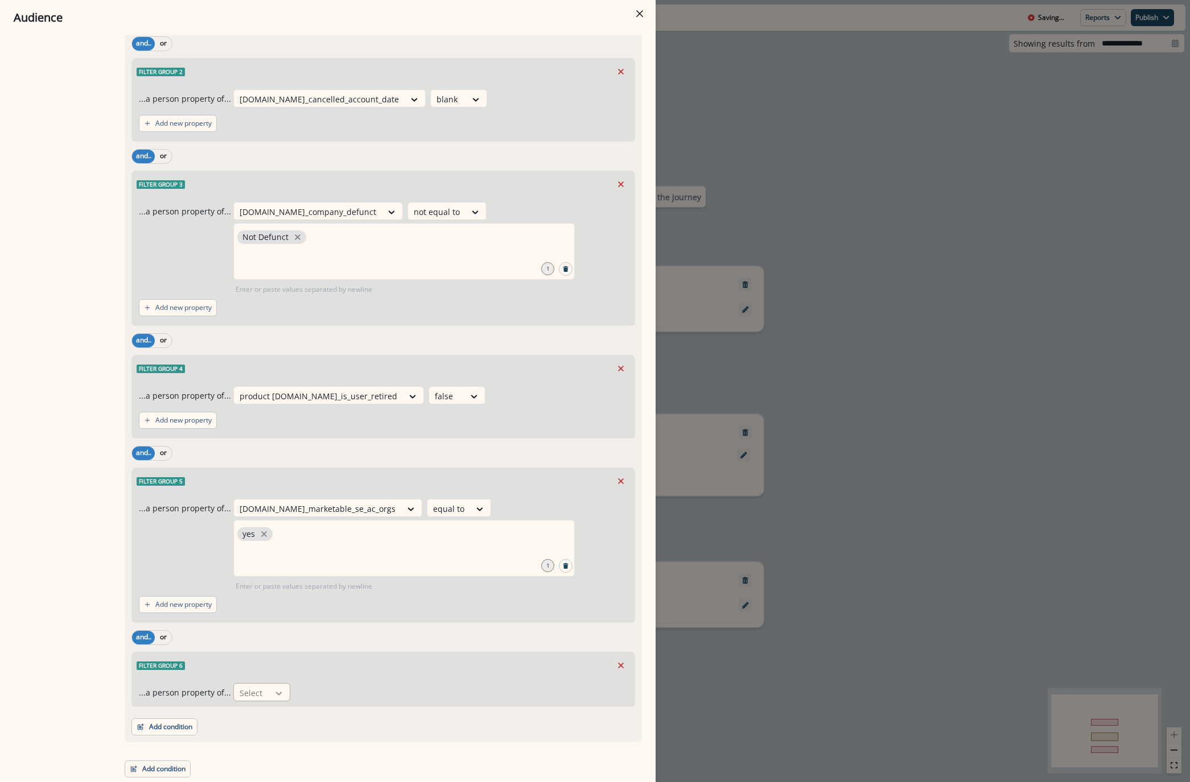
click at [280, 698] on icon at bounding box center [279, 693] width 10 height 11
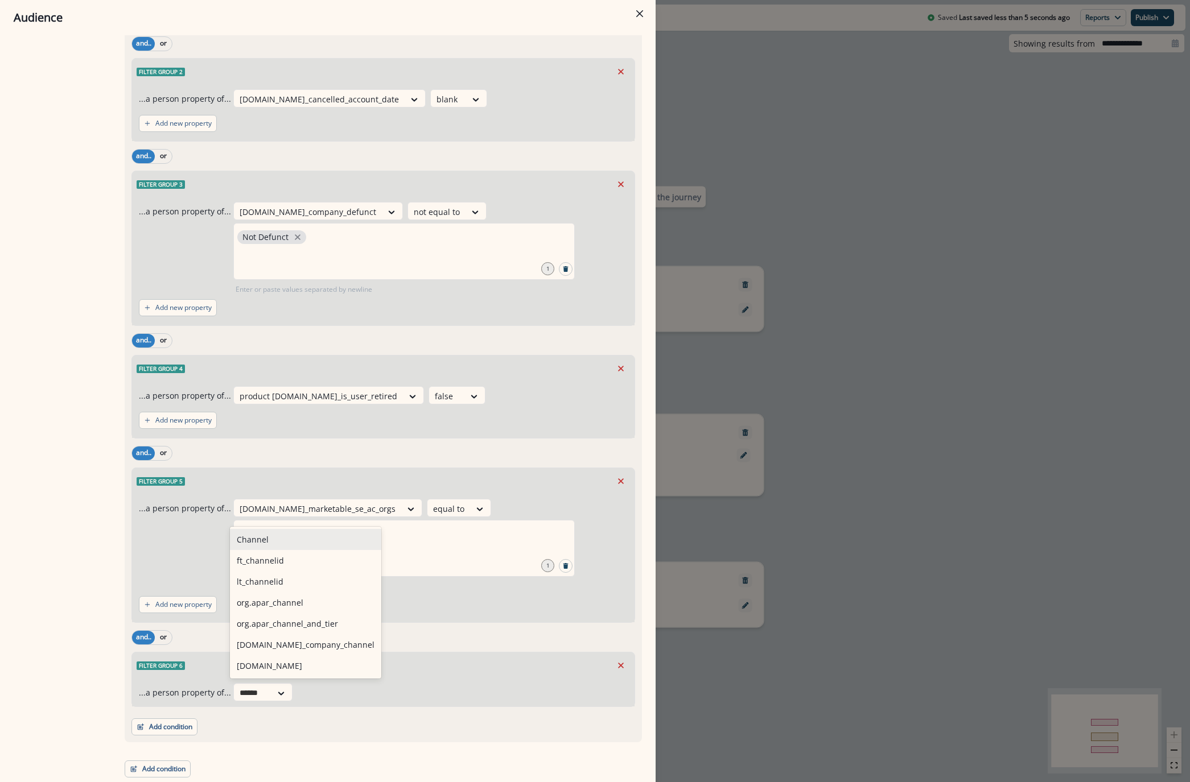
type input "*******"
click at [310, 602] on div "org.apar_channel" at bounding box center [305, 602] width 151 height 21
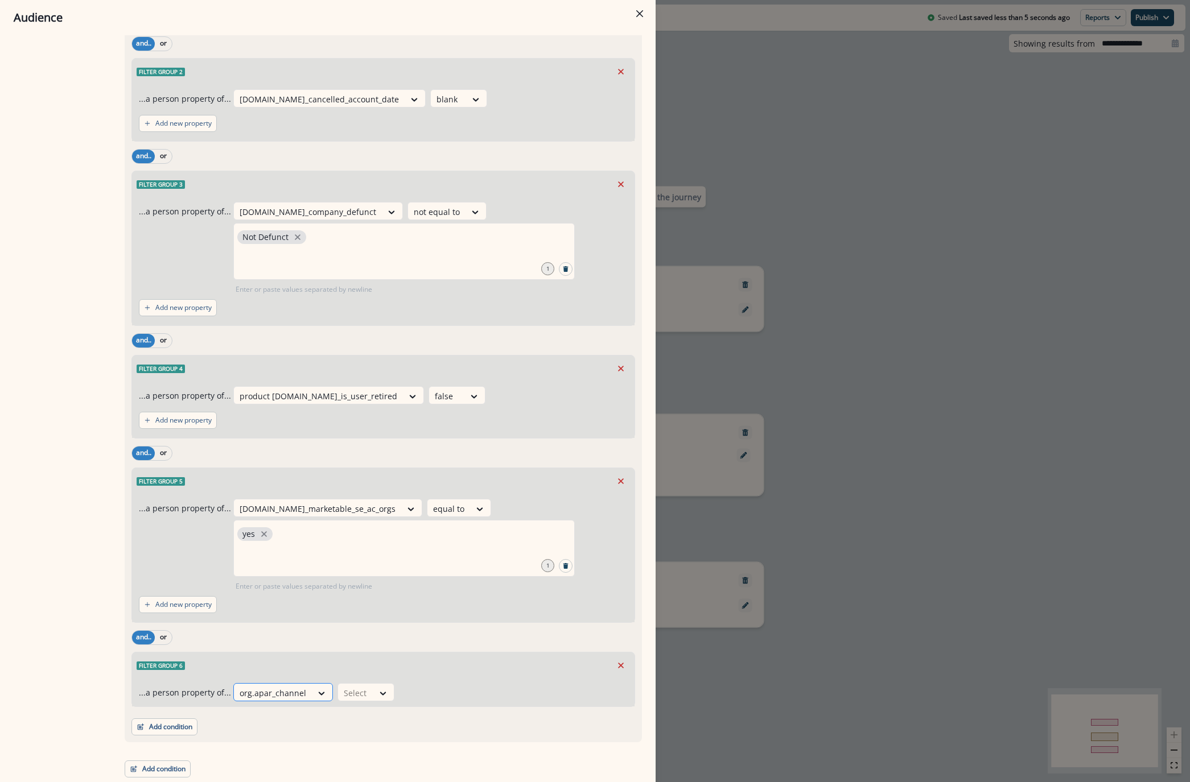
click at [280, 687] on div at bounding box center [273, 693] width 67 height 14
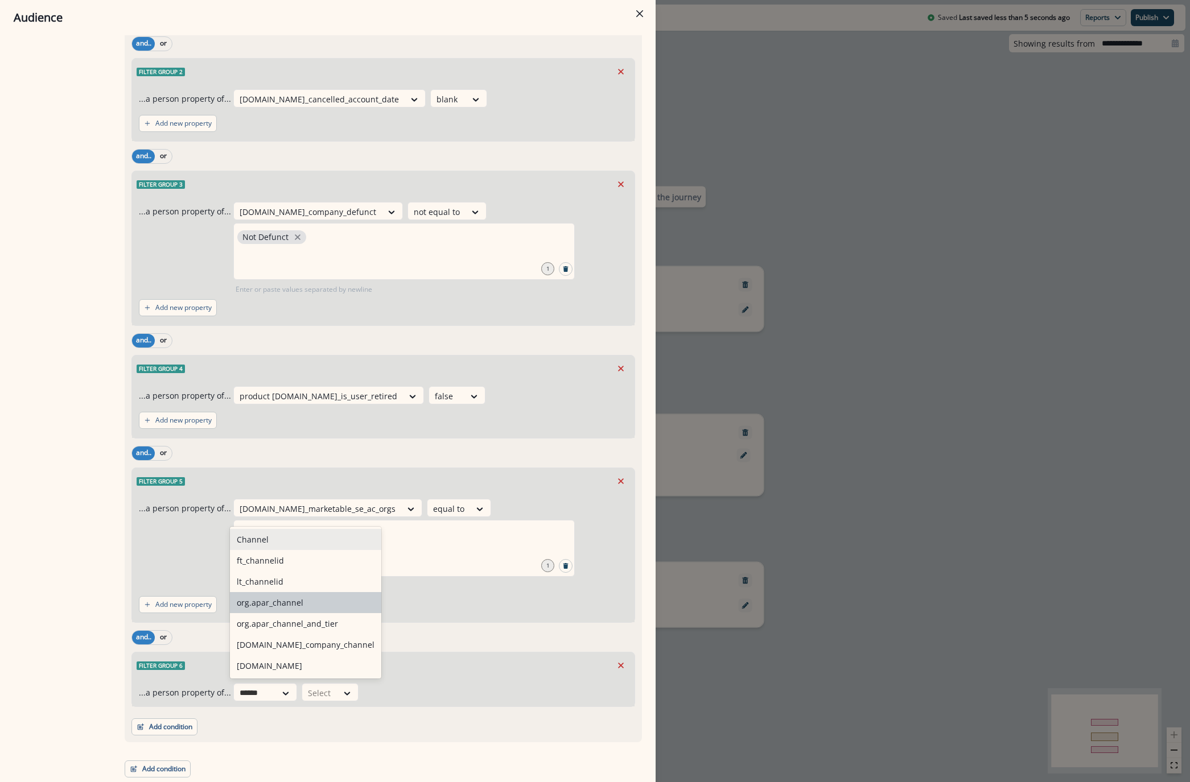
type input "*******"
click at [288, 648] on div "[DOMAIN_NAME]_company_channel" at bounding box center [305, 644] width 151 height 21
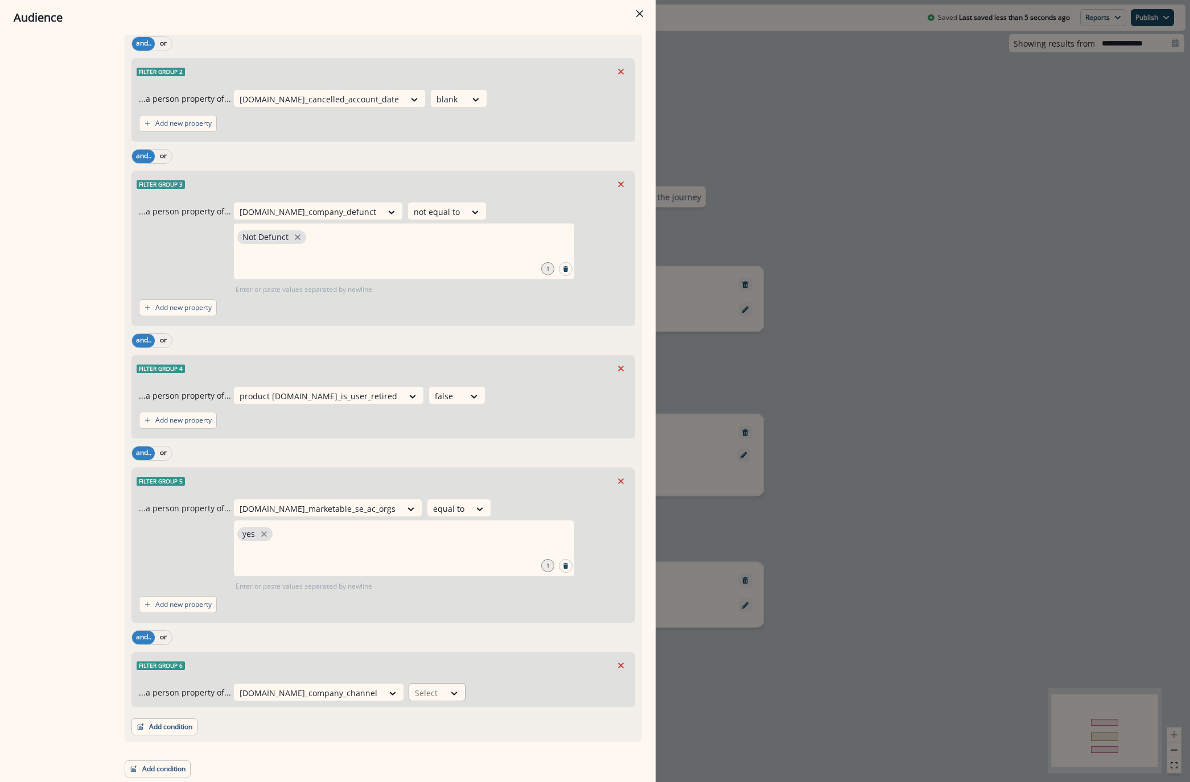
click at [415, 693] on div at bounding box center [427, 693] width 24 height 14
click at [392, 591] on div "equal to" at bounding box center [405, 583] width 89 height 21
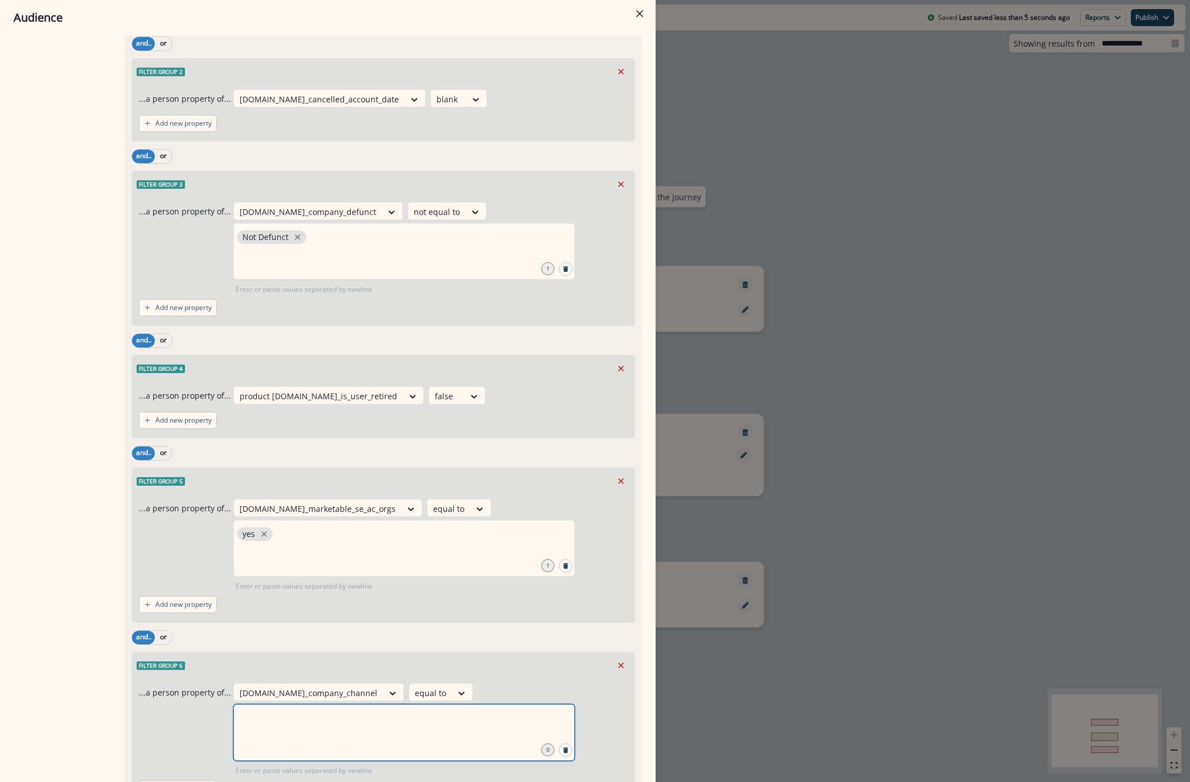
click at [475, 707] on input "text" at bounding box center [404, 718] width 338 height 23
type input "**********"
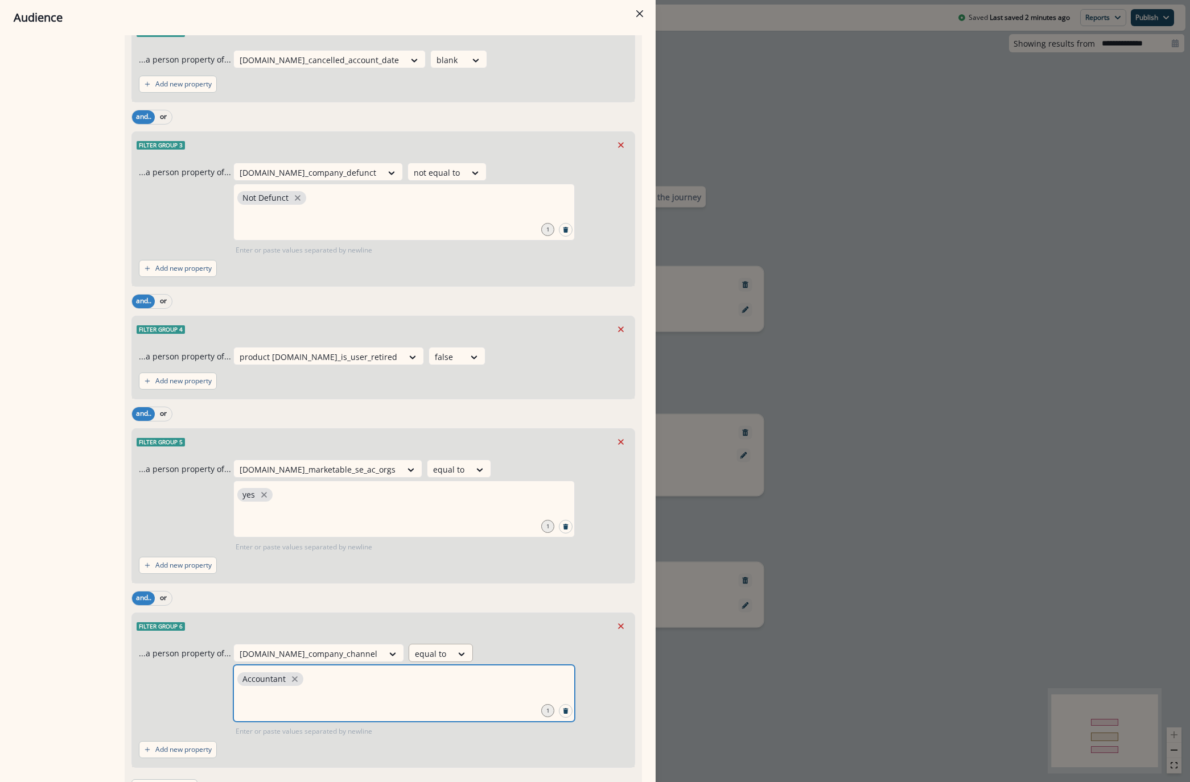
scroll to position [1564, 0]
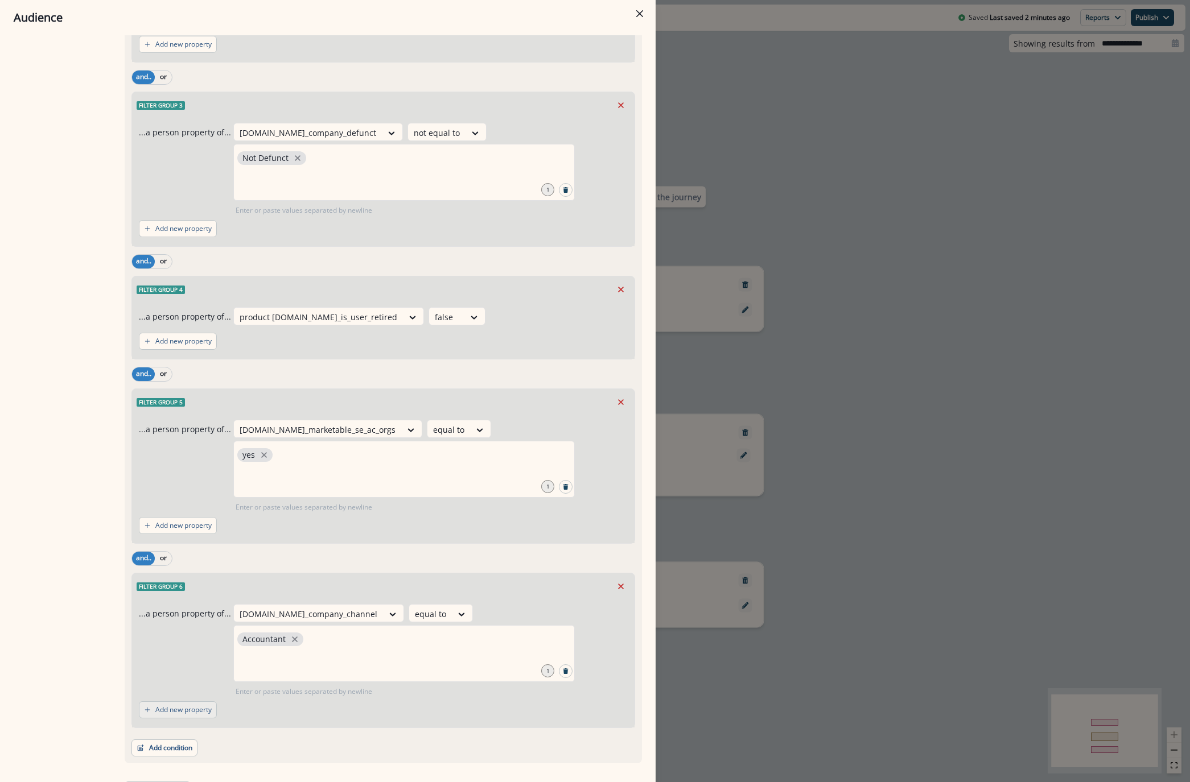
click at [190, 706] on p "Add new property" at bounding box center [183, 710] width 56 height 8
click at [218, 711] on div at bounding box center [227, 716] width 19 height 11
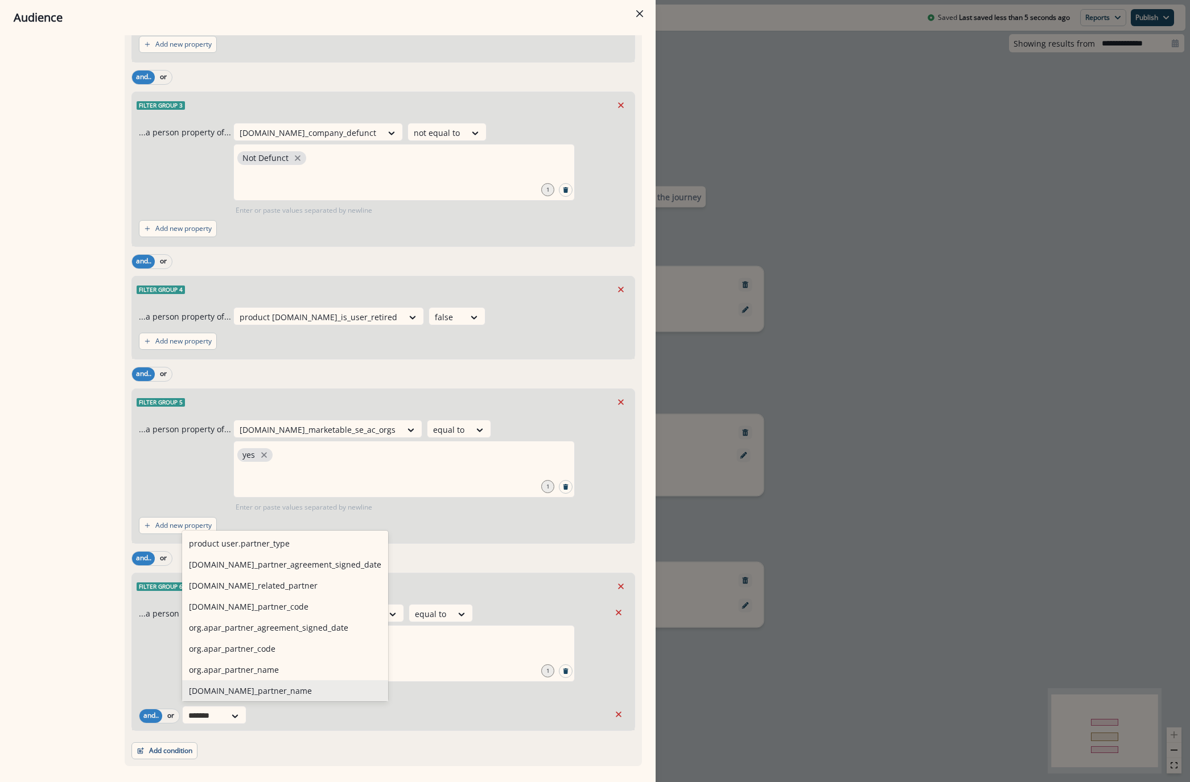
type input "*******"
click at [306, 721] on div "10 results available for search term partner. Use Up and Down to choose options…" at bounding box center [395, 715] width 427 height 18
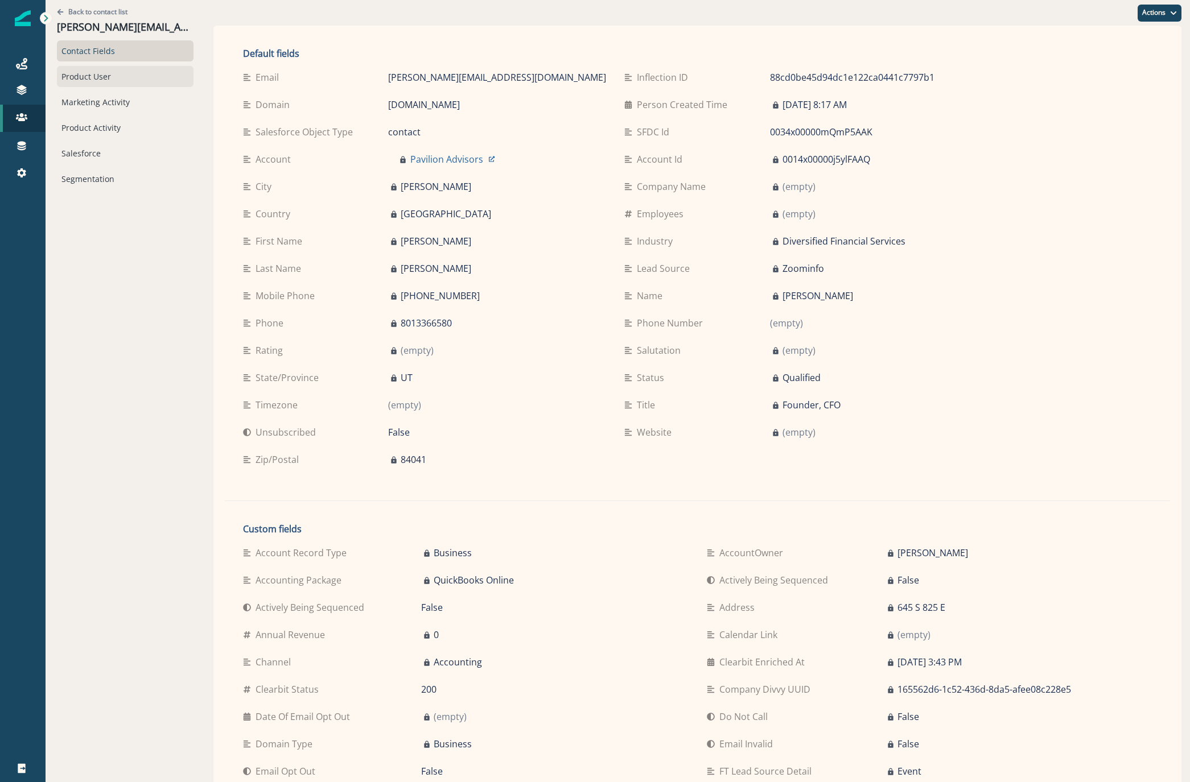
click at [84, 72] on div "Product User" at bounding box center [125, 76] width 137 height 21
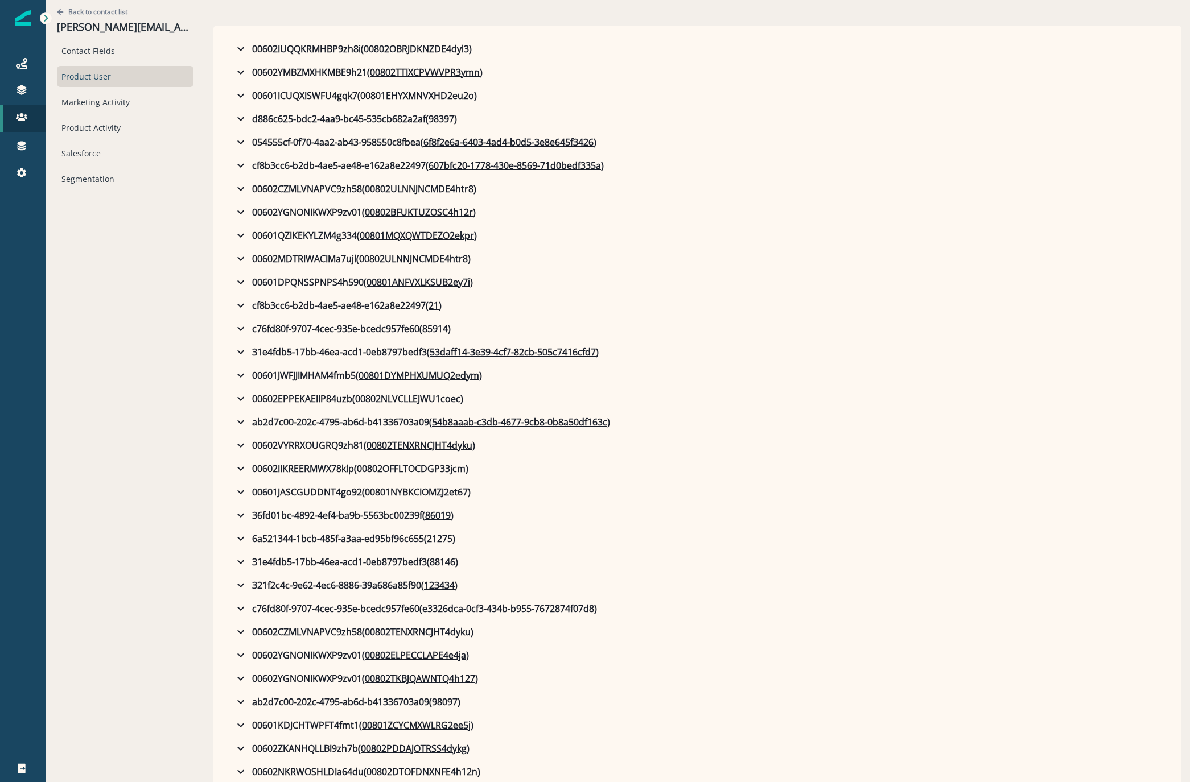
scroll to position [246, 0]
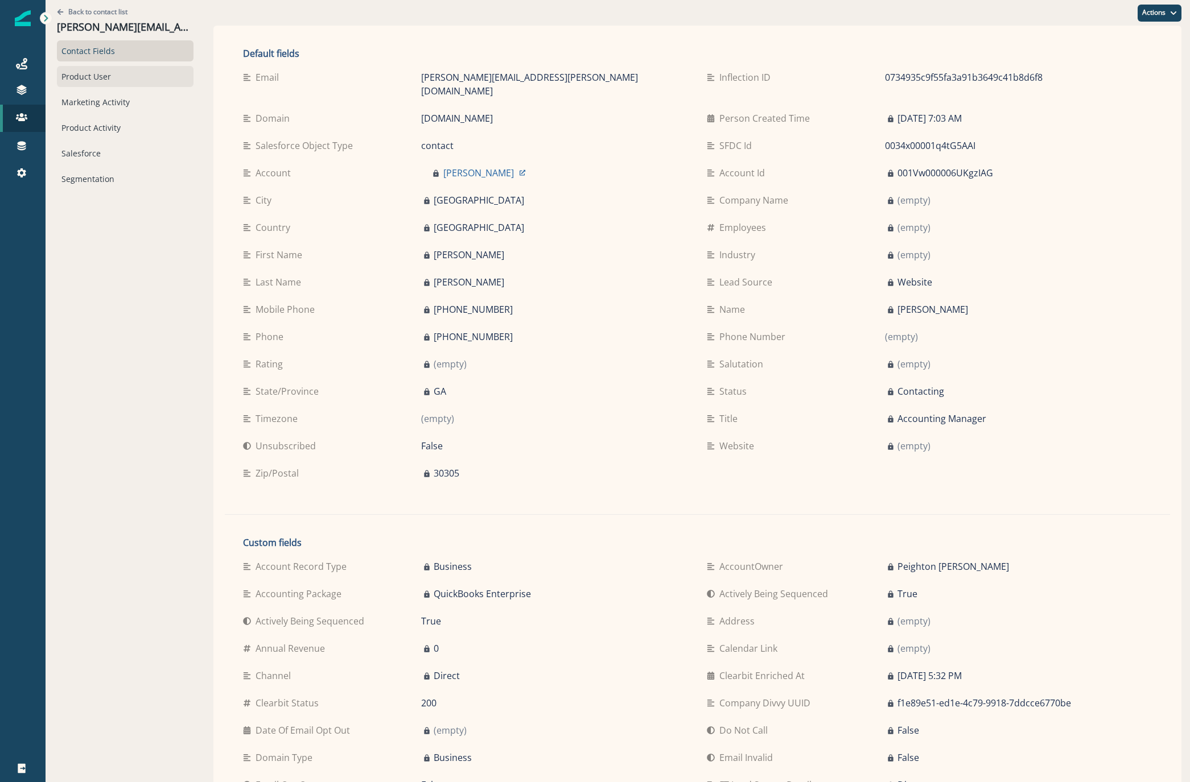
drag, startPoint x: 102, startPoint y: 68, endPoint x: 98, endPoint y: 73, distance: 6.2
click at [101, 68] on div "Product User" at bounding box center [125, 76] width 137 height 21
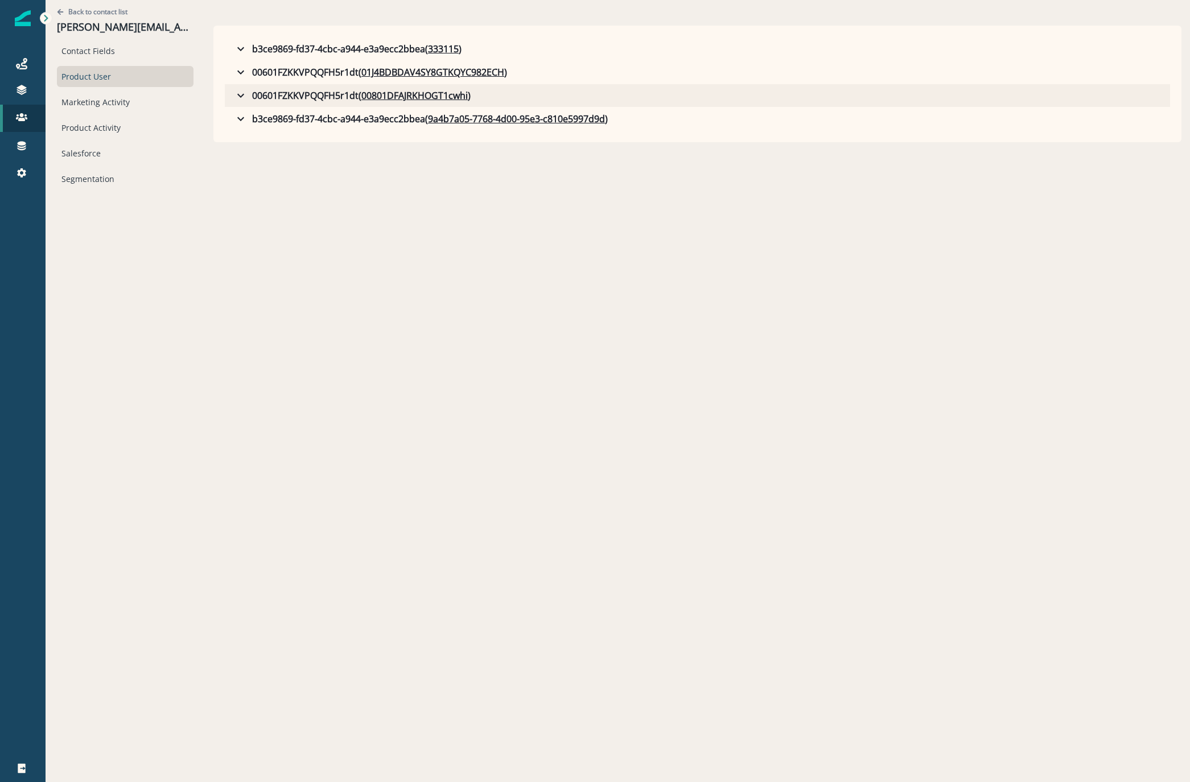
drag, startPoint x: 427, startPoint y: 49, endPoint x: 450, endPoint y: 86, distance: 43.9
click at [450, 86] on div "b3ce9869-fd37-4cbc-a944-e3a9ecc2bbea ( 333115 ) bdc login id (empty) bdc org id…" at bounding box center [697, 84] width 945 height 94
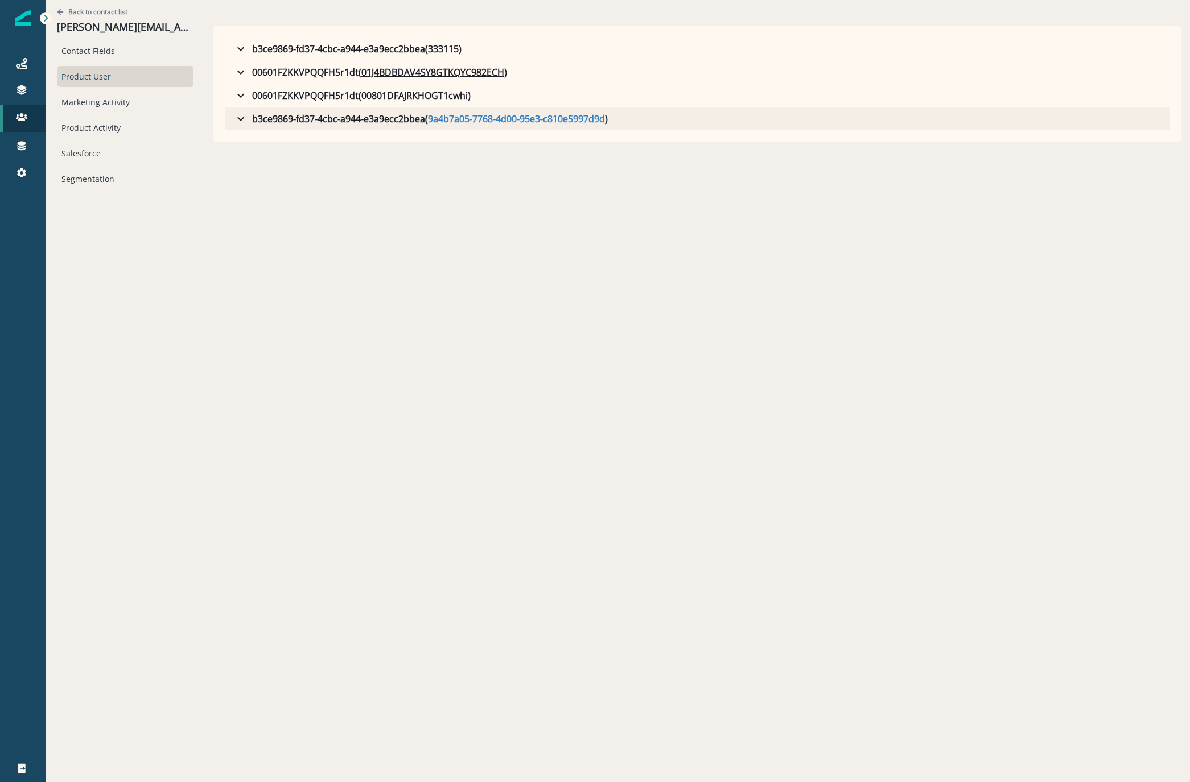
click at [428, 123] on u "9a4b7a05-7768-4d00-95e3-c810e5997d9d" at bounding box center [516, 119] width 177 height 14
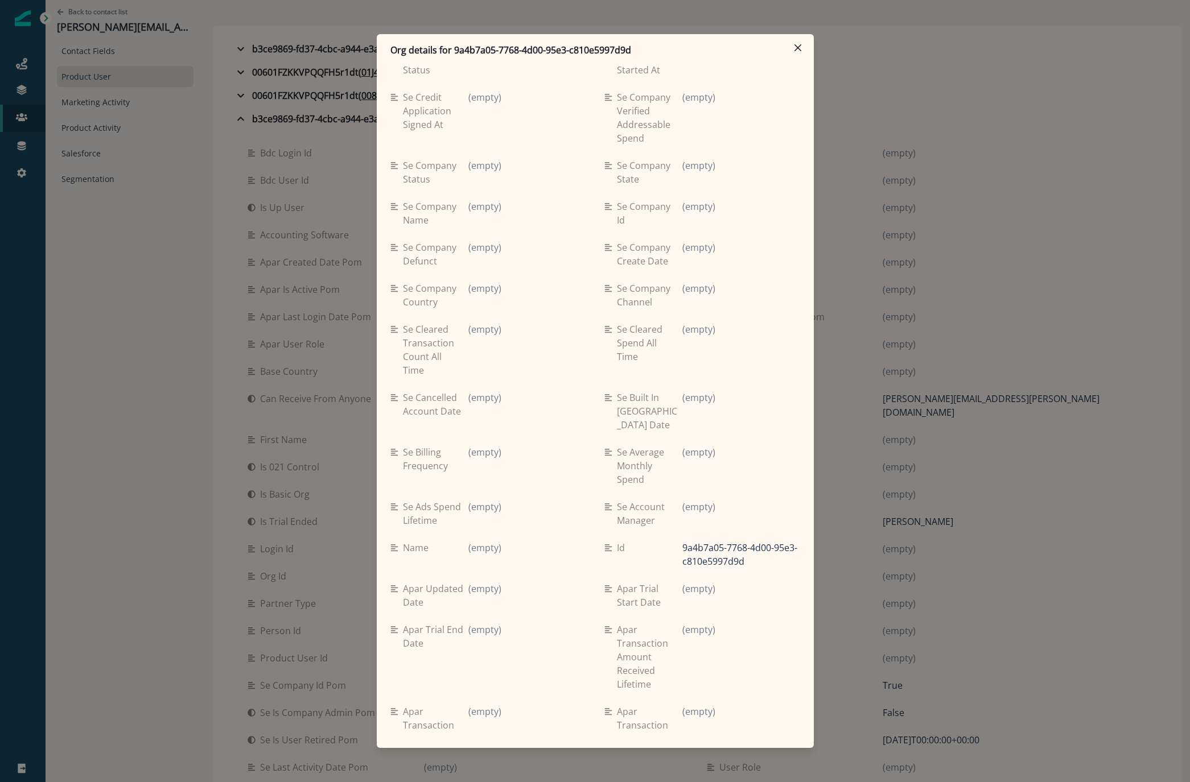
scroll to position [4828, 0]
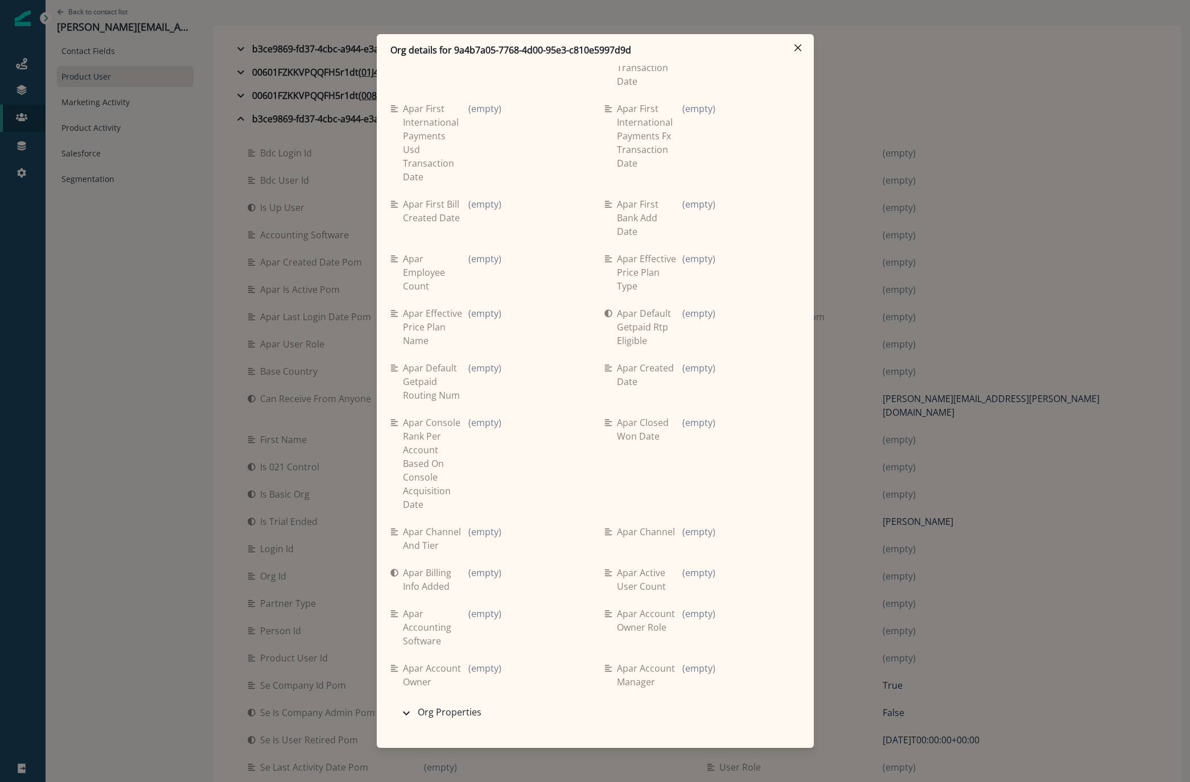
click at [1024, 214] on div "Org details for 9a4b7a05-7768-4d00-95e3-c810e5997d9d Se travel spend lifetime (…" at bounding box center [595, 391] width 1190 height 782
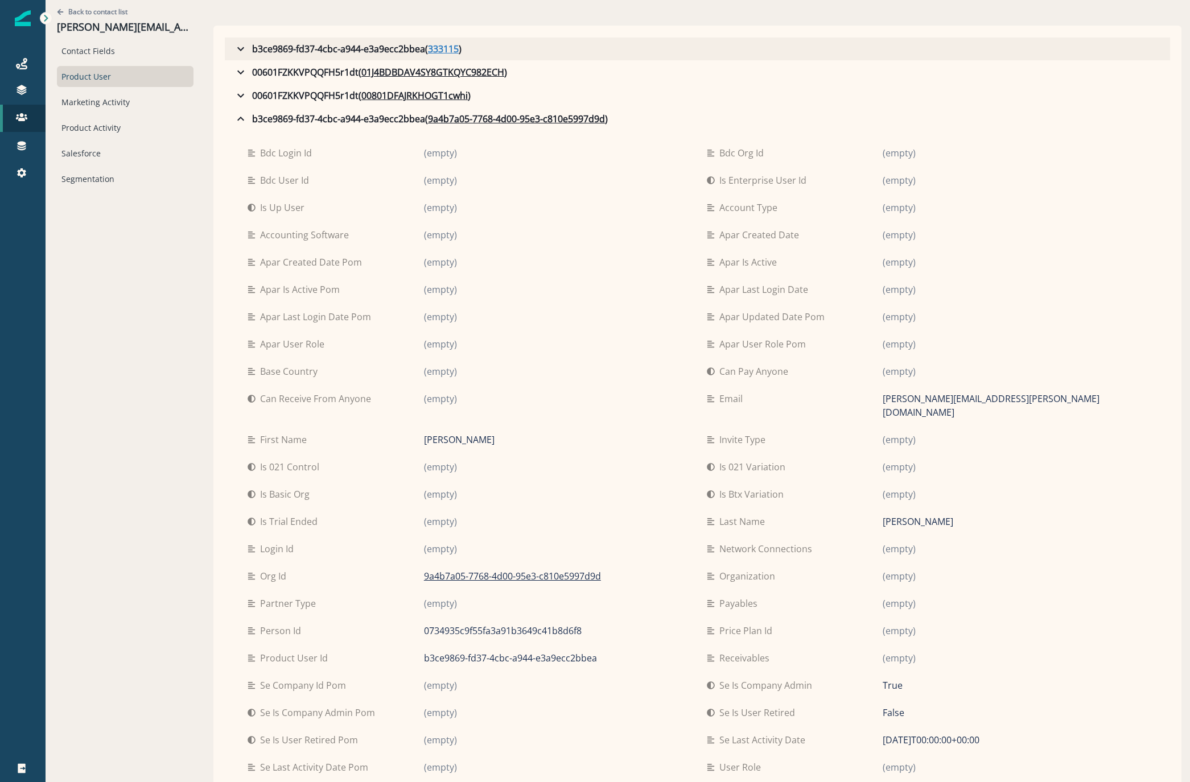
click at [428, 48] on u "333115" at bounding box center [443, 49] width 31 height 14
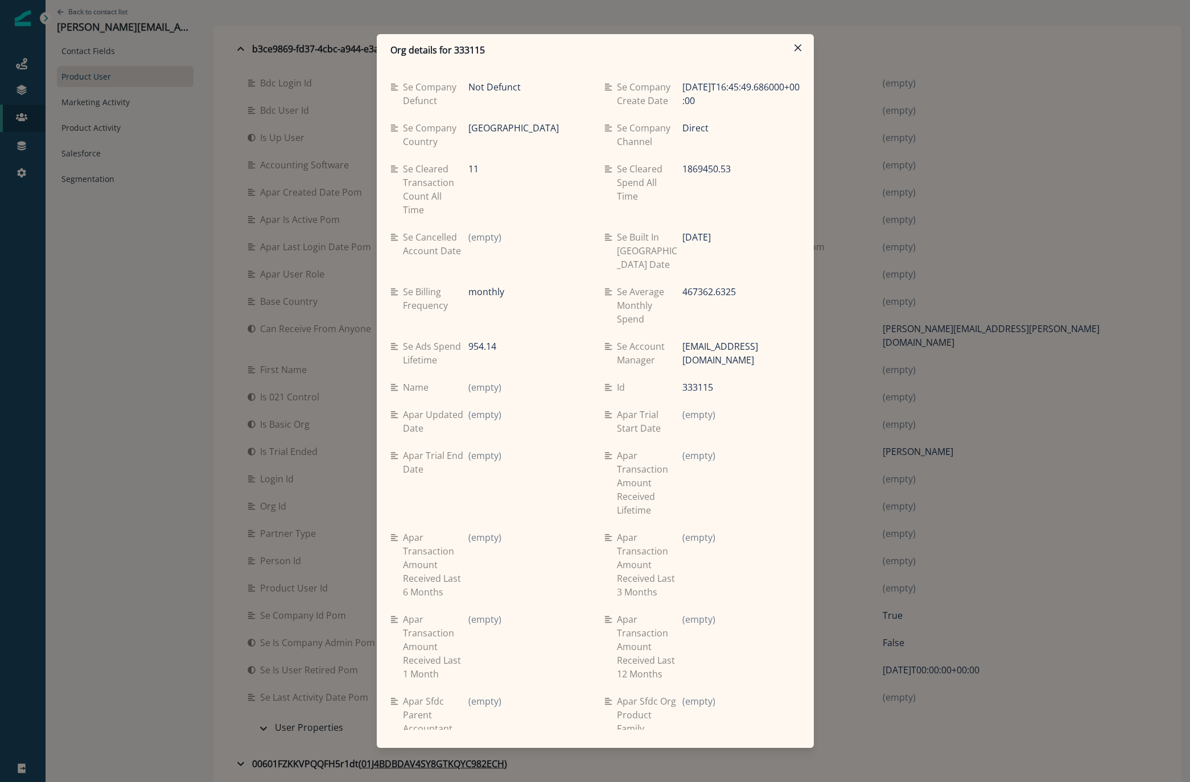
scroll to position [1594, 0]
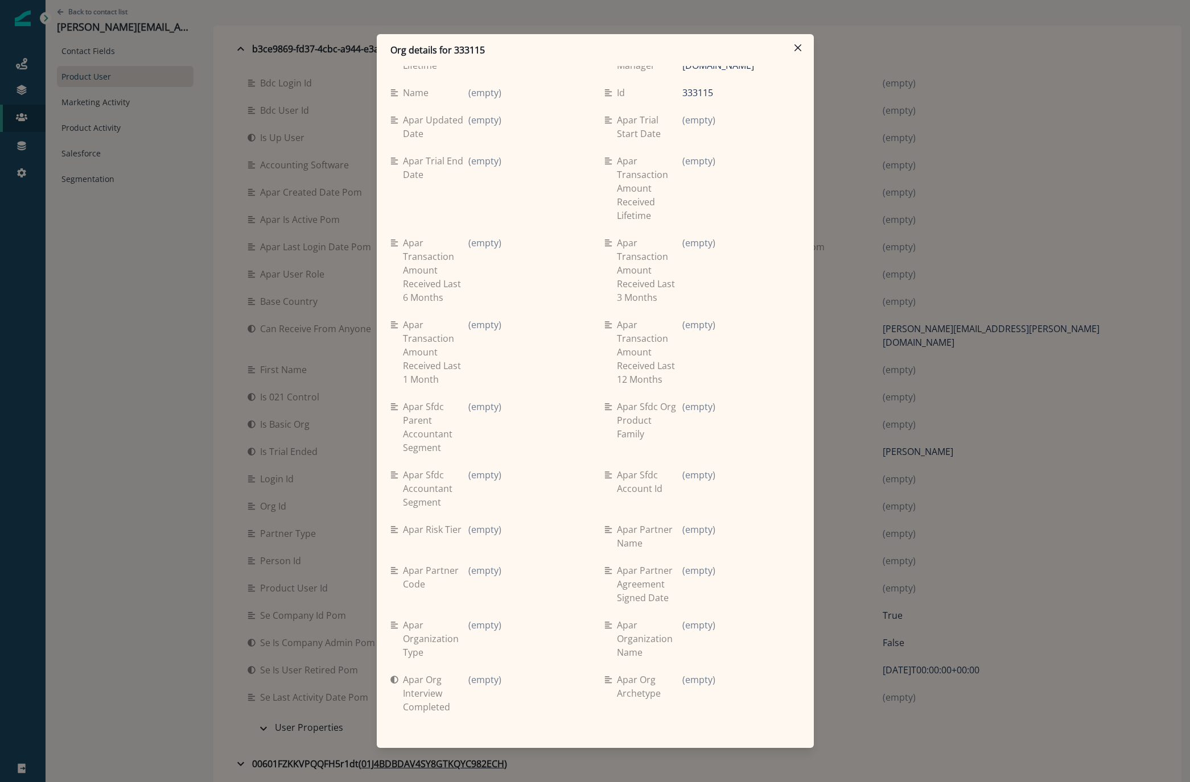
click at [913, 187] on div "Org details for 333115 Se travel spend lifetime (empty) Se spend 9ma (empty) Se…" at bounding box center [595, 391] width 1190 height 782
